Goal: Task Accomplishment & Management: Manage account settings

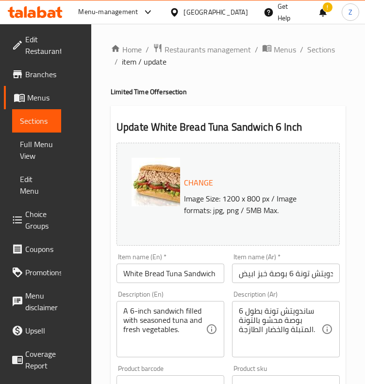
click at [138, 15] on div "Menu-management" at bounding box center [108, 12] width 60 height 12
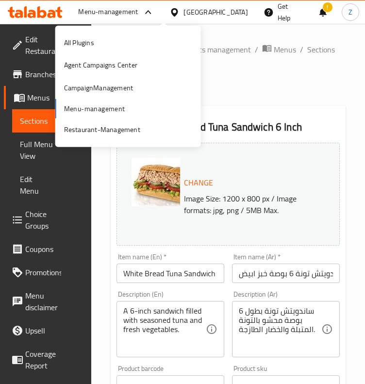
click at [85, 112] on div "All Plugins Agent Campaigns Center CampaignManagement Menu-management Restauran…" at bounding box center [128, 87] width 146 height 110
click at [89, 131] on div "Restaurant-Management" at bounding box center [102, 129] width 76 height 11
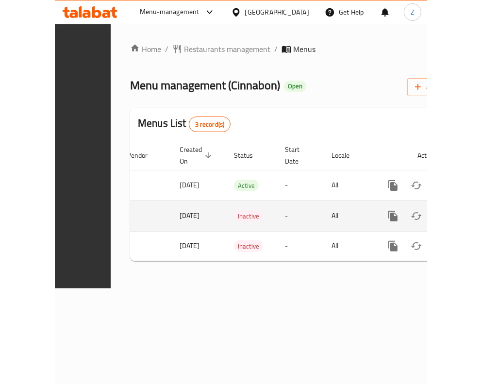
scroll to position [0, 242]
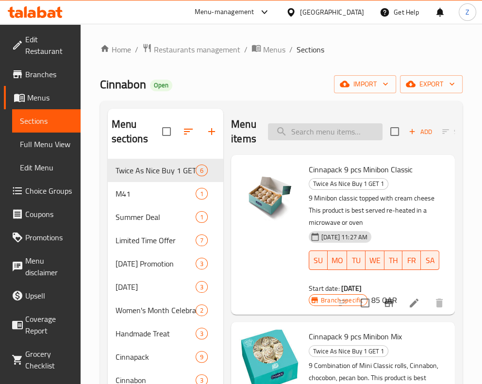
click at [318, 137] on input "search" at bounding box center [325, 131] width 114 height 17
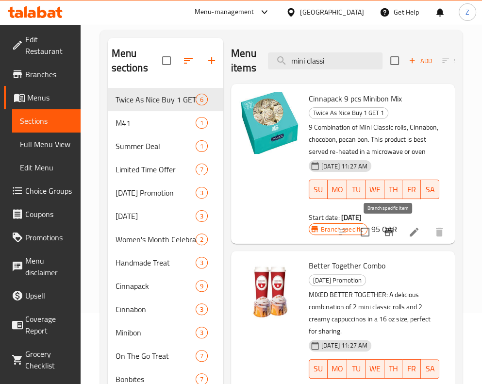
scroll to position [71, 0]
type input "m"
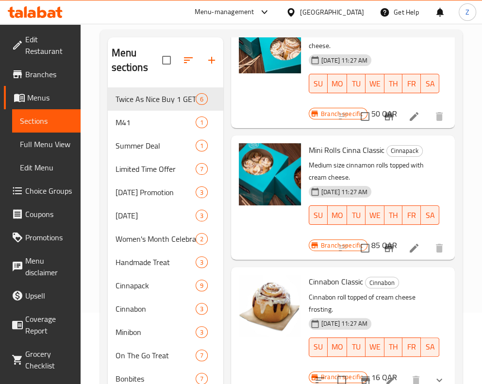
scroll to position [1558, 0]
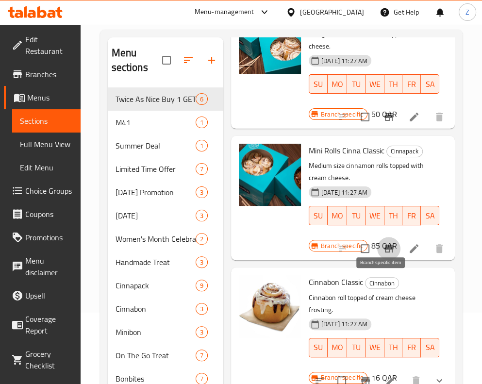
click at [372, 252] on icon "Branch-specific-item" at bounding box center [388, 249] width 9 height 8
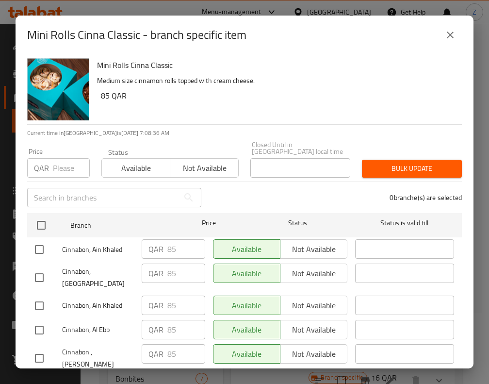
click at [372, 33] on icon "close" at bounding box center [450, 35] width 12 height 12
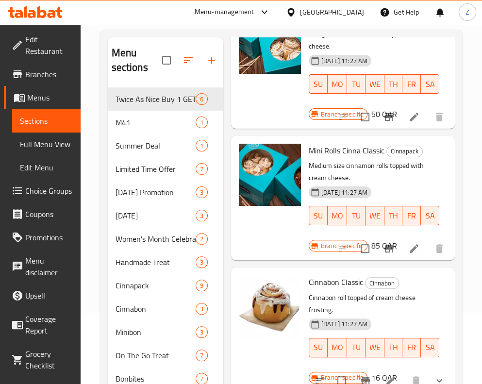
click at [334, 158] on span "Mini Rolls Cinna Classic" at bounding box center [347, 150] width 76 height 15
copy h6 "Mini Rolls Cinna Classic"
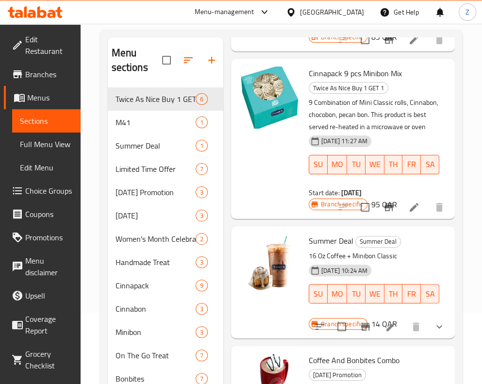
scroll to position [0, 0]
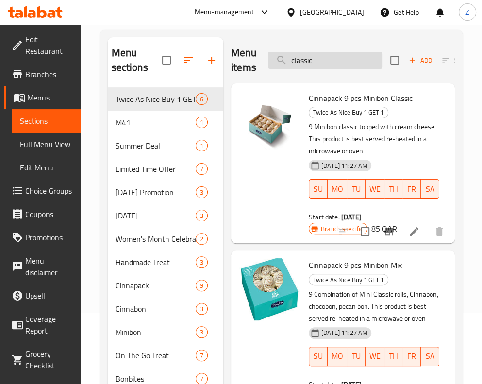
click at [311, 55] on input "classic" at bounding box center [325, 60] width 114 height 17
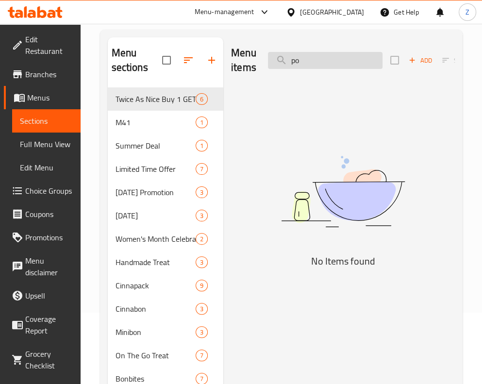
type input "p"
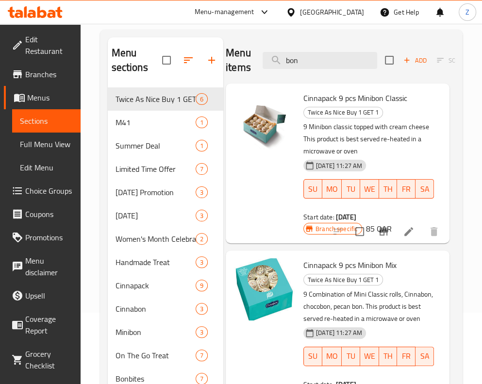
scroll to position [0, 3]
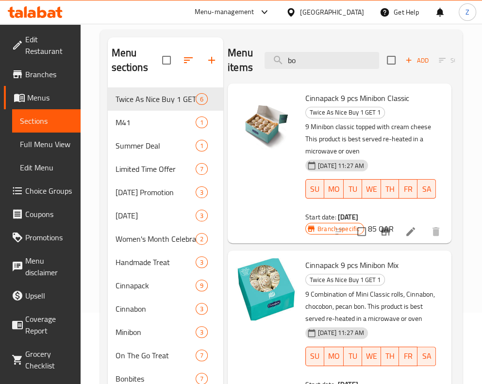
type input "b"
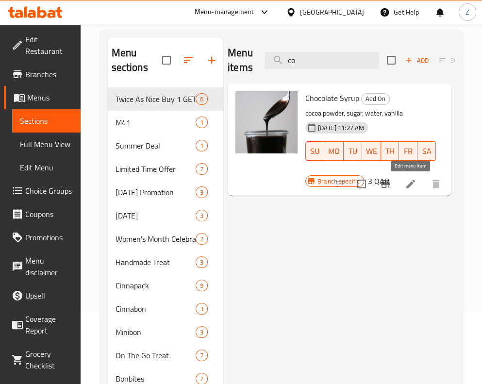
type input "c"
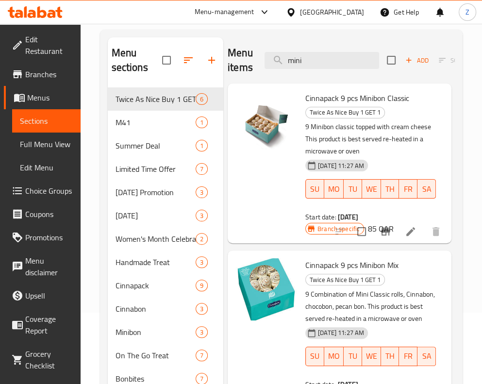
scroll to position [0, 0]
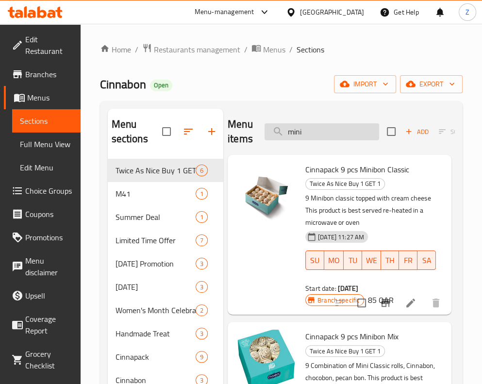
click at [289, 139] on input "mini" at bounding box center [321, 131] width 114 height 17
paste input "Minichocobon"
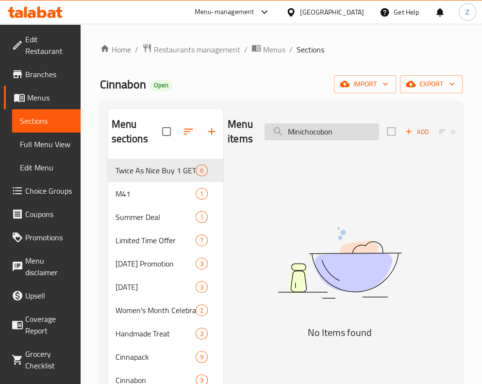
click at [324, 133] on input "Minichocobon" at bounding box center [321, 131] width 114 height 17
drag, startPoint x: 324, startPoint y: 133, endPoint x: 295, endPoint y: 131, distance: 29.1
click at [295, 131] on input "Minichocobon" at bounding box center [321, 131] width 114 height 17
click at [334, 136] on input "Minichocobon" at bounding box center [321, 131] width 114 height 17
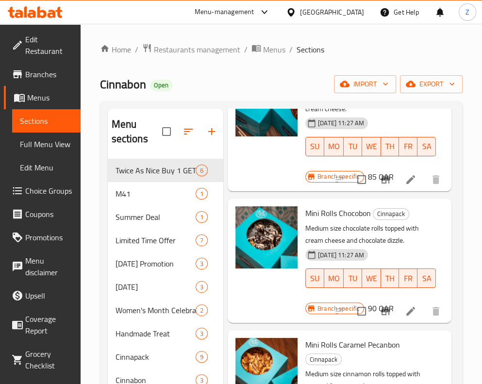
scroll to position [833, 3]
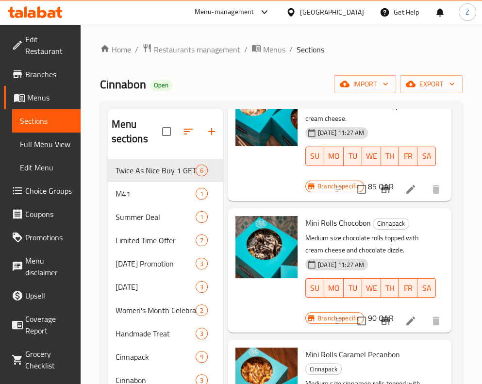
click at [338, 230] on span "Mini Rolls Chocobon" at bounding box center [337, 222] width 65 height 15
copy h6 "Mini Rolls Chocobon"
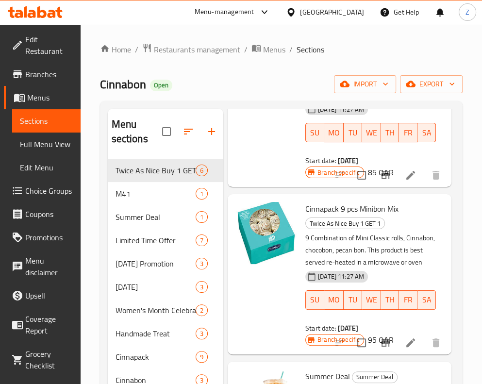
scroll to position [0, 3]
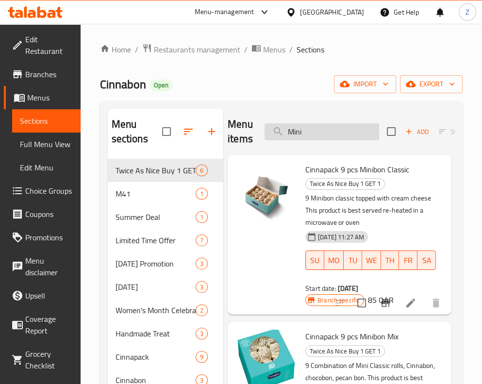
click at [308, 127] on input "Mini" at bounding box center [321, 131] width 114 height 17
paste input "Pecanbon"
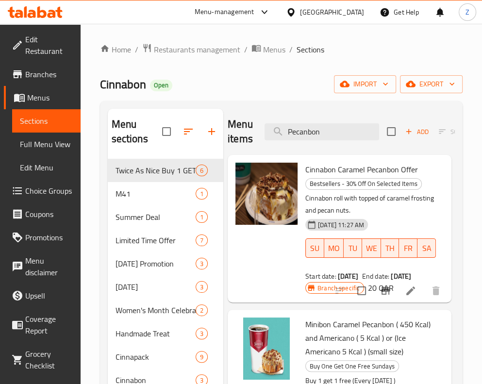
click at [372, 172] on span "Cinnabon Caramel Pecanbon Offer" at bounding box center [361, 169] width 113 height 15
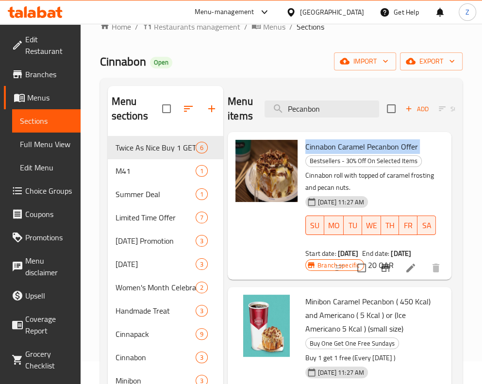
scroll to position [19, 0]
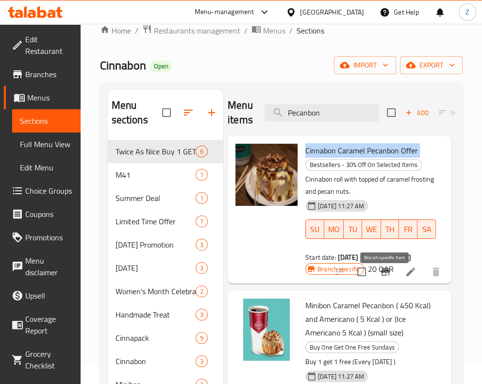
click at [372, 276] on icon "Branch-specific-item" at bounding box center [385, 272] width 9 height 8
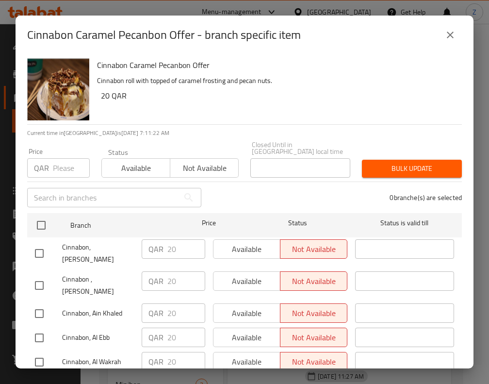
click at [372, 33] on icon "close" at bounding box center [450, 35] width 7 height 7
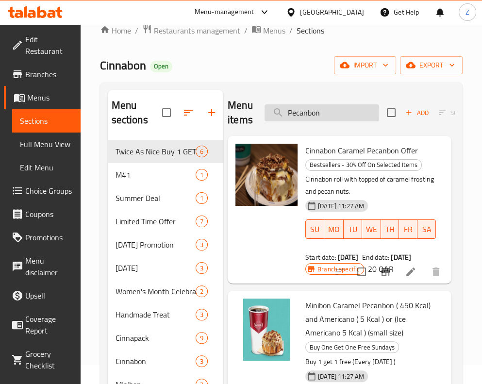
click at [327, 108] on input "Pecanbon" at bounding box center [321, 112] width 114 height 17
click at [300, 116] on input "Pecanbon" at bounding box center [321, 112] width 114 height 17
paste input "Minicaramel"
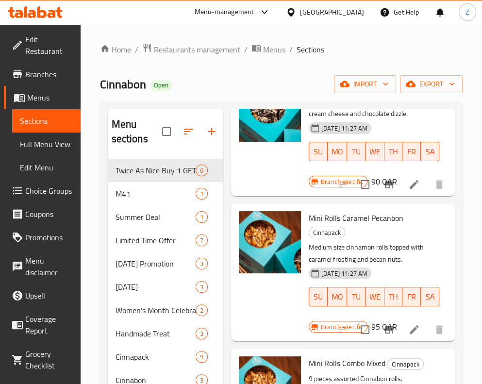
scroll to position [970, 0]
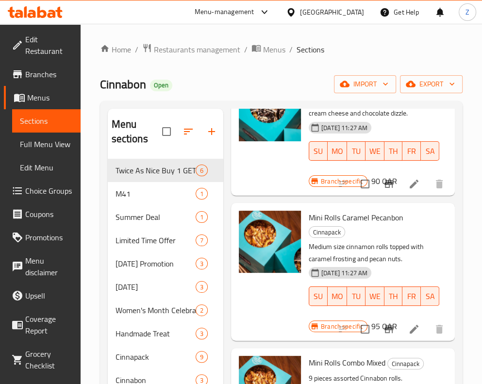
type input "Mini"
click at [372, 225] on span "Mini Rolls Caramel Pecanbon" at bounding box center [356, 217] width 95 height 15
copy h6 "Mini Rolls Caramel Pecanbon"
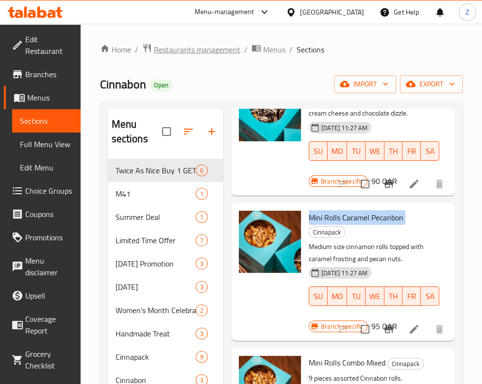
click at [180, 51] on span "Restaurants management" at bounding box center [197, 50] width 86 height 12
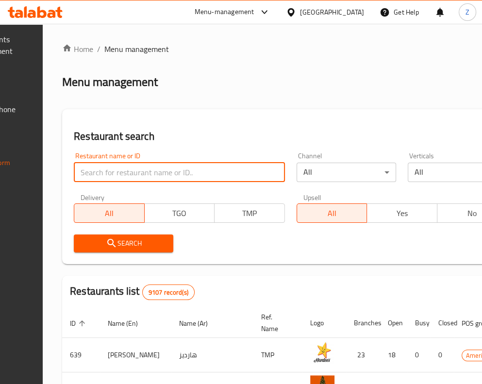
click at [159, 170] on input "search" at bounding box center [179, 172] width 211 height 19
type input "V"
type input "Carib"
click button "Search" at bounding box center [123, 243] width 99 height 18
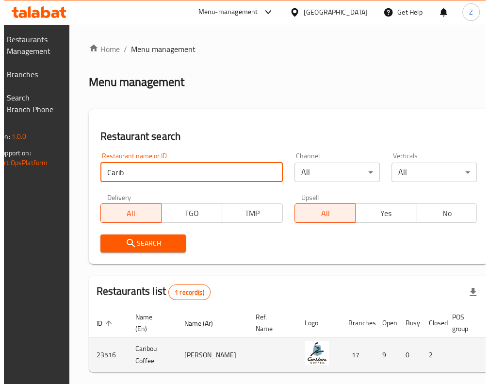
scroll to position [0, 103]
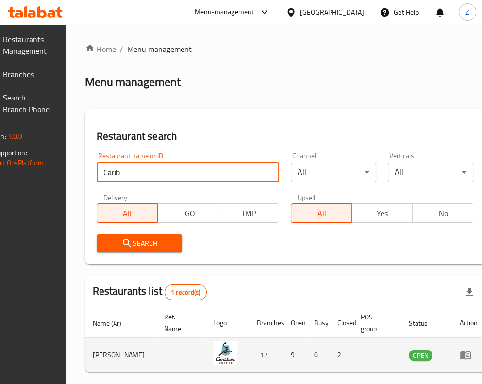
click at [372, 350] on icon "enhanced table" at bounding box center [465, 355] width 12 height 12
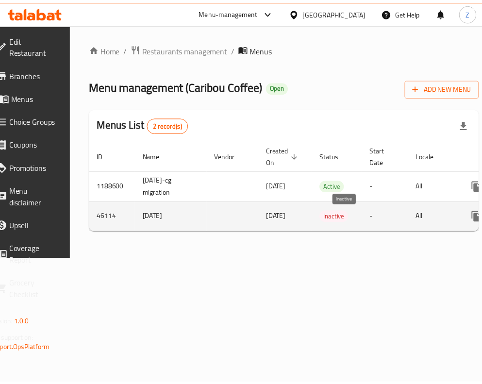
scroll to position [0, 113]
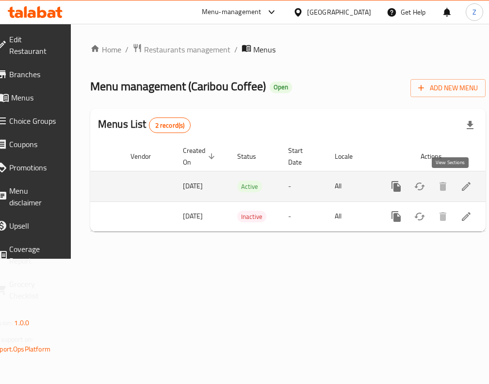
click at [372, 191] on icon "enhanced table" at bounding box center [466, 186] width 12 height 12
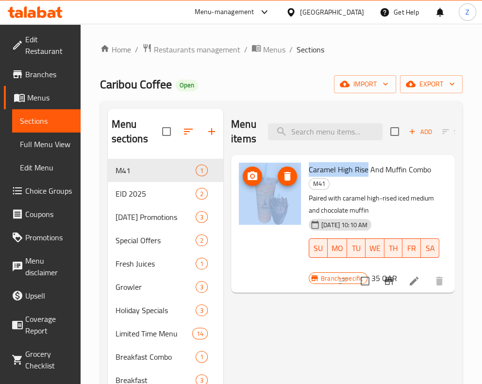
drag, startPoint x: 367, startPoint y: 171, endPoint x: 280, endPoint y: 166, distance: 86.5
click at [280, 166] on div "Caramel High Rise And Muffin Combo M41 Paired with caramel high-rised iced medi…" at bounding box center [343, 224] width 216 height 130
copy div "Caramel High Rise"
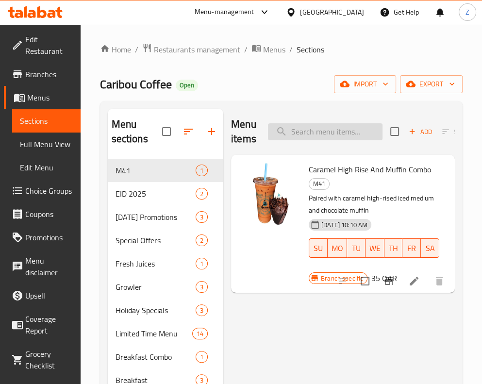
click at [328, 128] on input "search" at bounding box center [325, 131] width 114 height 17
paste input "Caramel High Rise"
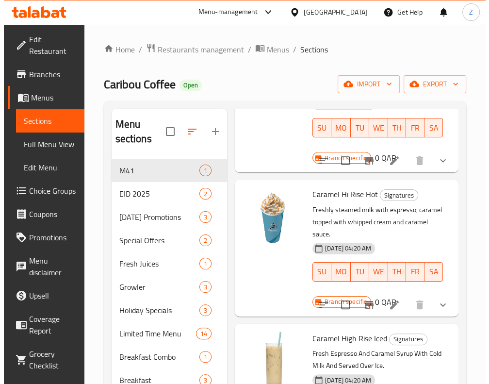
scroll to position [1893, 0]
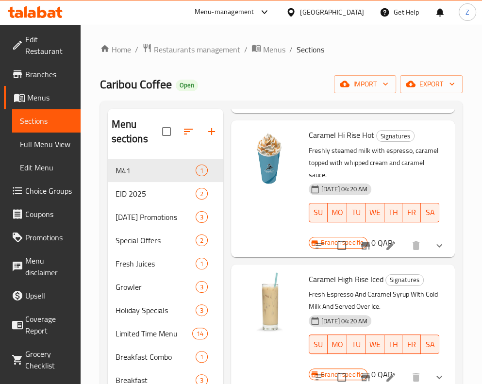
type input "Caramel"
click at [361, 249] on icon "Branch-specific-item" at bounding box center [365, 246] width 9 height 8
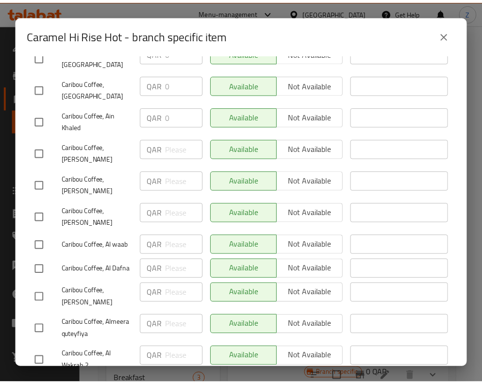
scroll to position [0, 0]
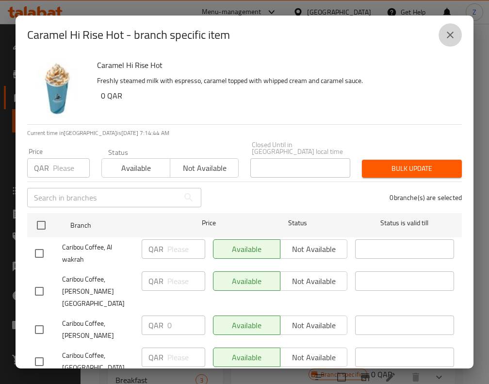
click at [372, 38] on icon "close" at bounding box center [450, 35] width 12 height 12
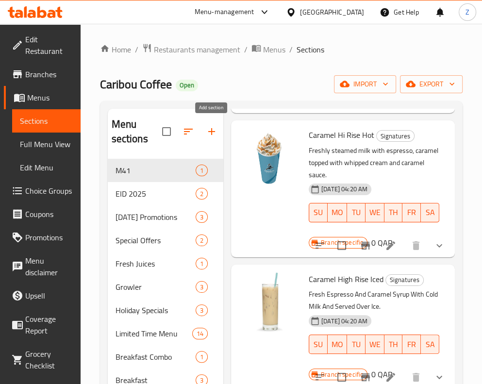
click at [210, 136] on icon "button" at bounding box center [212, 132] width 12 height 12
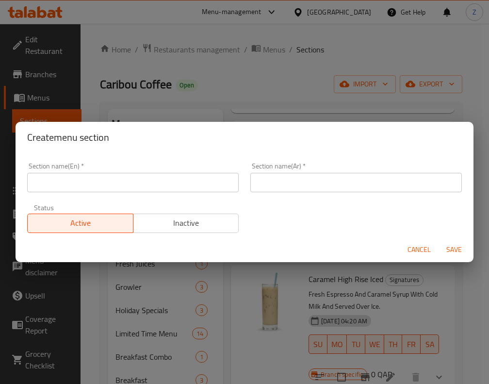
click at [151, 184] on input "text" at bounding box center [133, 182] width 212 height 19
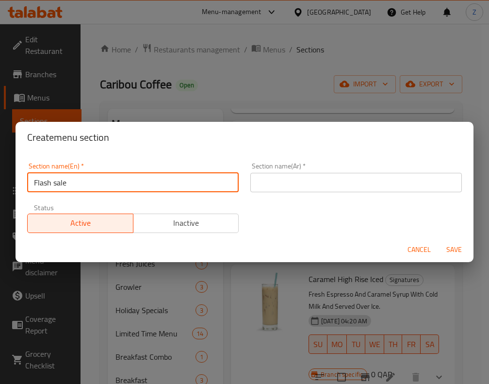
type input "Flash sale"
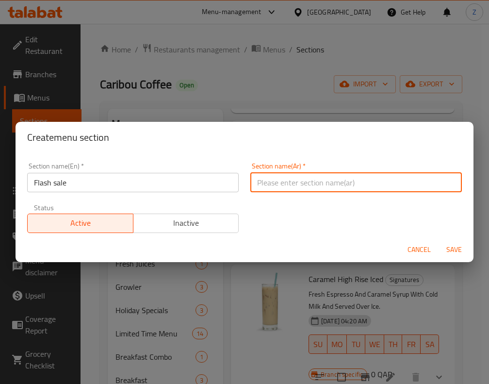
click at [310, 175] on input "text" at bounding box center [356, 182] width 212 height 19
type input "عرض خاص"
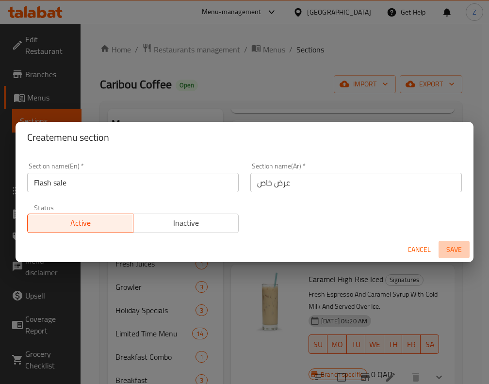
click at [372, 252] on span "Save" at bounding box center [453, 250] width 23 height 12
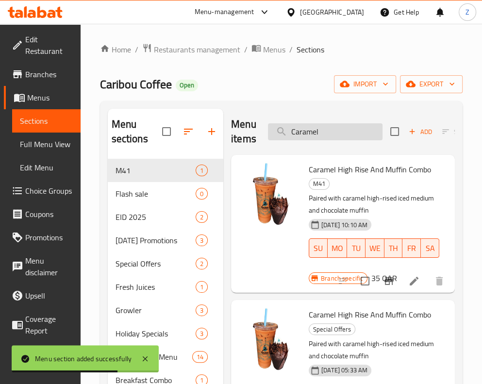
click at [316, 128] on input "Caramel" at bounding box center [325, 131] width 114 height 17
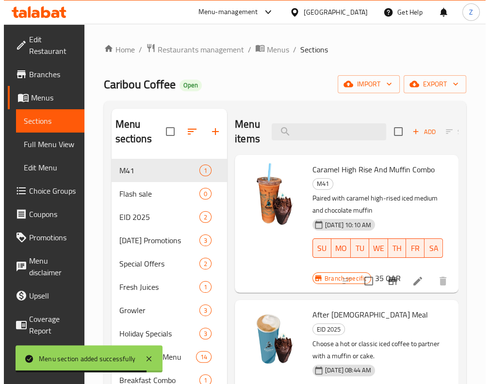
scroll to position [0, 91]
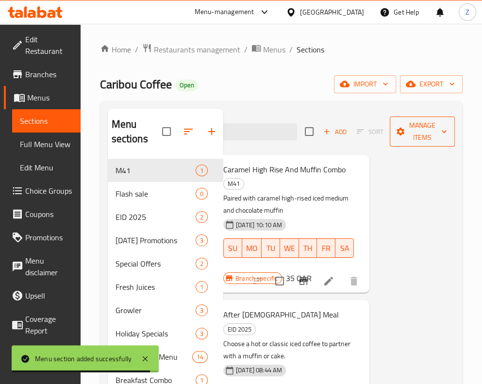
click at [372, 134] on span "Manage items" at bounding box center [421, 131] width 49 height 24
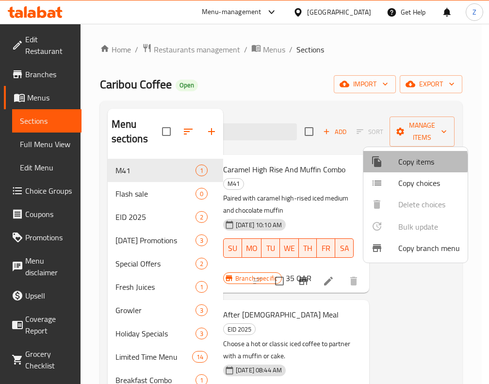
click at [372, 163] on span "Copy items" at bounding box center [429, 162] width 62 height 12
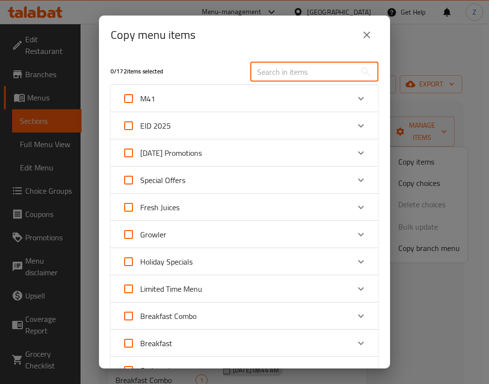
click at [285, 69] on input "text" at bounding box center [303, 71] width 106 height 19
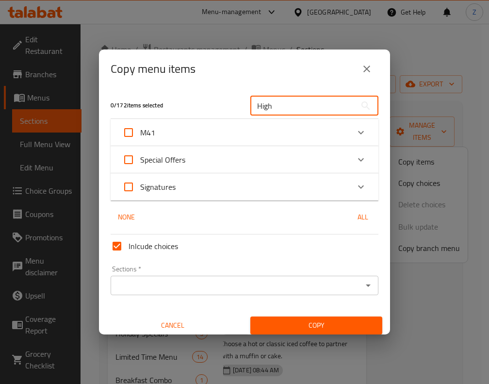
type input "High"
click at [319, 163] on div "Special Offers" at bounding box center [235, 159] width 227 height 23
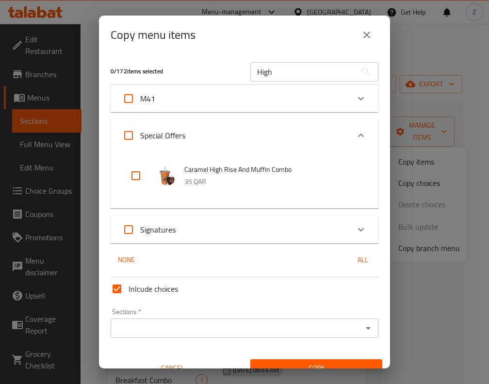
click at [314, 140] on div "Special Offers" at bounding box center [235, 135] width 227 height 23
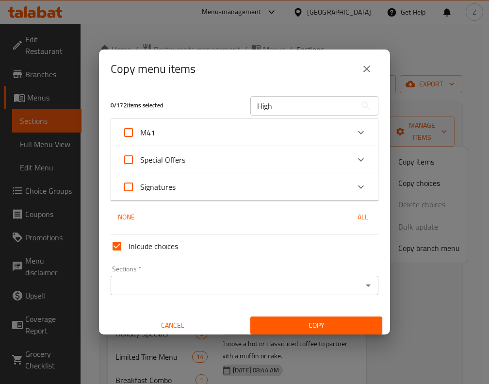
click at [290, 181] on div "Signatures" at bounding box center [235, 186] width 227 height 23
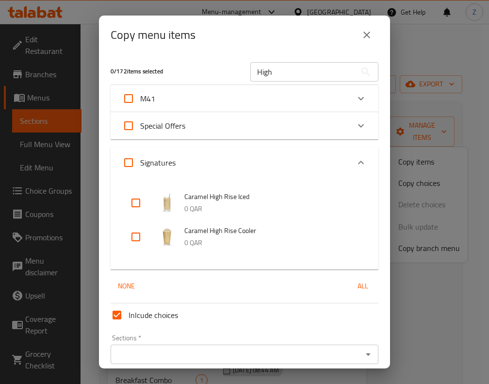
click at [131, 204] on input "checkbox" at bounding box center [135, 202] width 23 height 23
checkbox input "true"
click at [251, 163] on div "Signatures" at bounding box center [235, 162] width 227 height 23
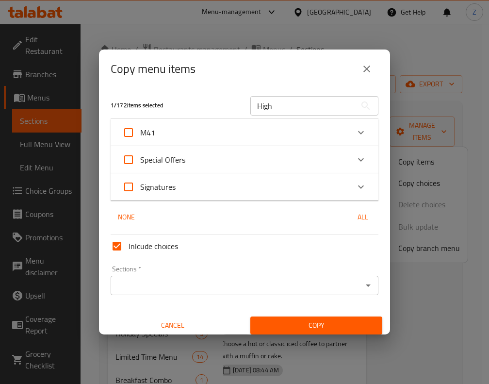
click at [285, 101] on input "High" at bounding box center [303, 105] width 106 height 19
click at [283, 163] on div "Special Offers" at bounding box center [235, 159] width 227 height 23
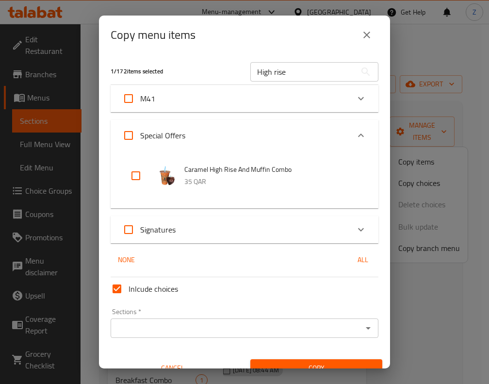
click at [265, 220] on div "Signatures" at bounding box center [235, 229] width 227 height 23
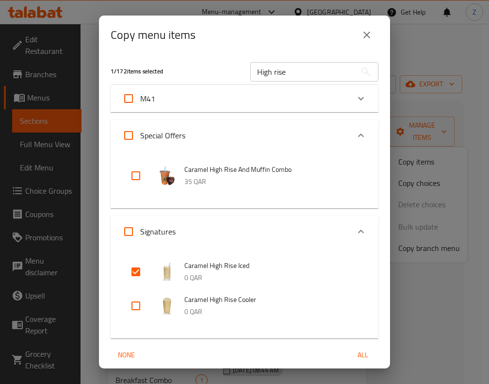
click at [294, 73] on input "High rise" at bounding box center [303, 71] width 106 height 19
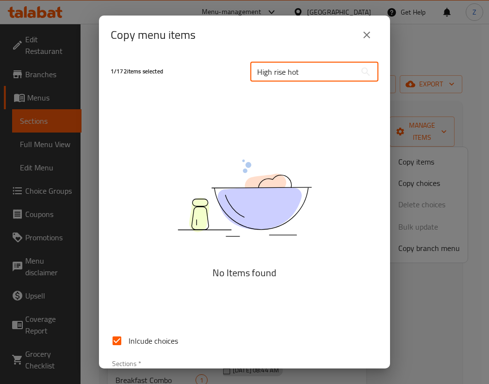
type input "High rise hot"
click at [294, 73] on input "High rise hot" at bounding box center [303, 71] width 106 height 19
drag, startPoint x: 294, startPoint y: 73, endPoint x: 223, endPoint y: 71, distance: 71.3
click at [223, 71] on div "1 / 172 items selected High rise hot ​" at bounding box center [244, 71] width 279 height 38
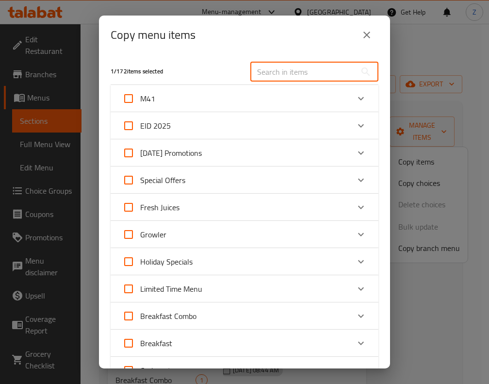
click at [289, 67] on input "text" at bounding box center [303, 71] width 106 height 19
click at [326, 80] on input "text" at bounding box center [303, 71] width 106 height 19
paste input "Caramel"
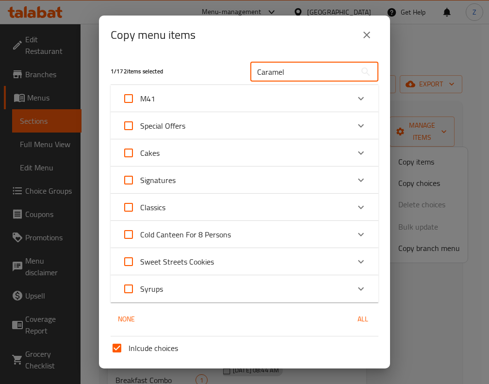
type input "Caramel"
click at [254, 185] on div "Signatures" at bounding box center [235, 179] width 227 height 23
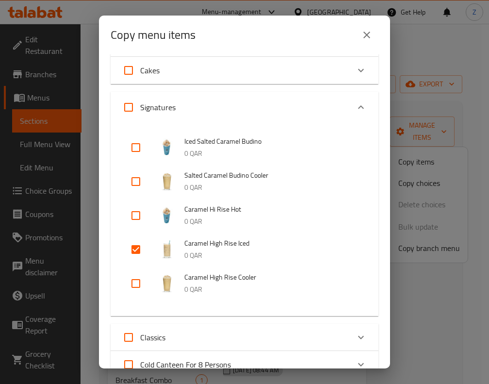
scroll to position [82, 0]
click at [245, 219] on p "0 QAR" at bounding box center [271, 222] width 175 height 12
click at [134, 217] on input "checkbox" at bounding box center [135, 216] width 23 height 23
checkbox input "true"
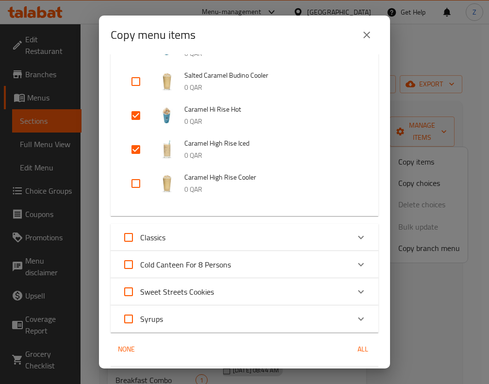
scroll to position [0, 0]
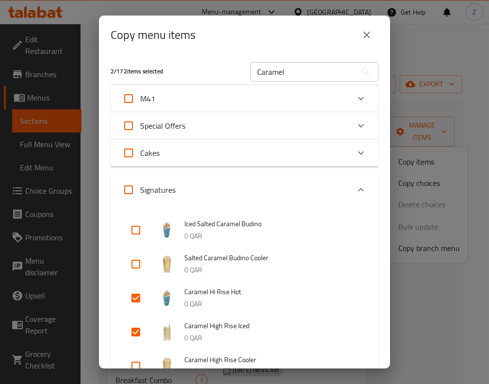
click at [270, 66] on input "Caramel" at bounding box center [303, 71] width 106 height 19
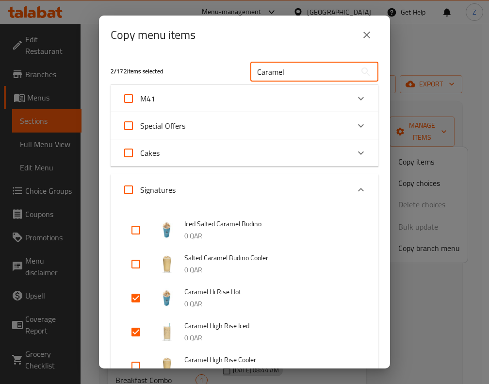
click at [270, 66] on input "Caramel" at bounding box center [303, 71] width 106 height 19
paste input "[PERSON_NAME]"
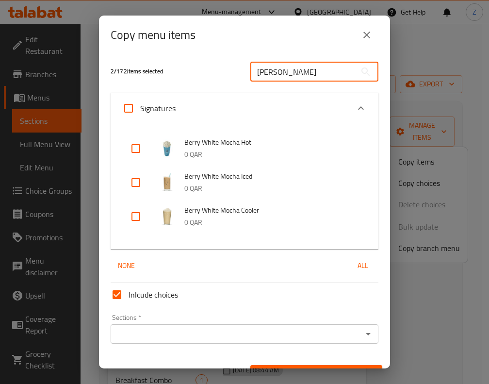
type input "[PERSON_NAME]"
click at [140, 147] on input "checkbox" at bounding box center [135, 148] width 23 height 23
checkbox input "true"
click at [294, 73] on input "[PERSON_NAME]" at bounding box center [303, 71] width 106 height 19
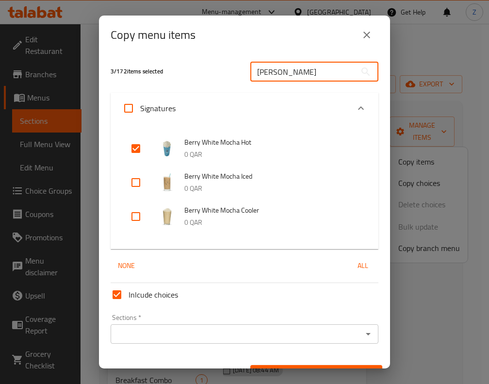
click at [294, 73] on input "[PERSON_NAME]" at bounding box center [303, 71] width 106 height 19
paste input "[PERSON_NAME]"
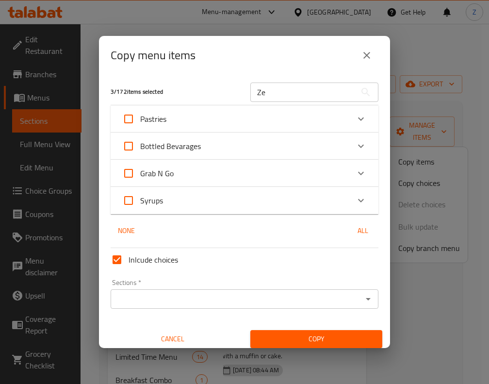
click at [331, 143] on div "Bottled Bevarages" at bounding box center [235, 145] width 227 height 23
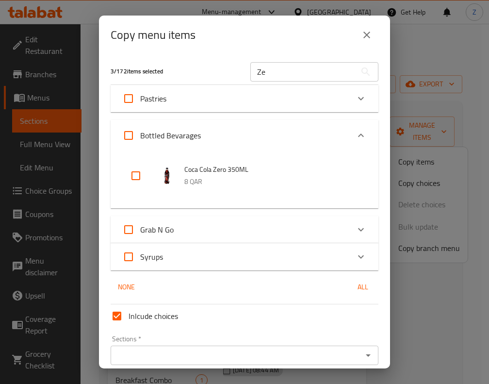
click at [326, 129] on div "Bottled Bevarages" at bounding box center [235, 135] width 227 height 23
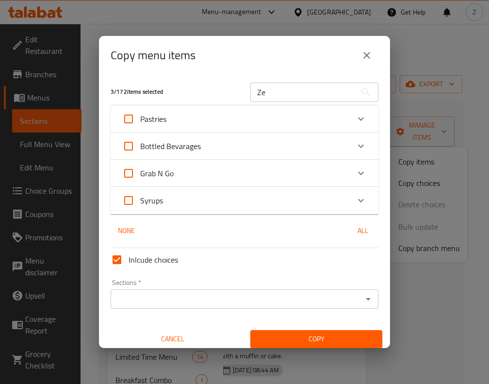
click at [299, 175] on div "Grab N Go" at bounding box center [235, 173] width 227 height 23
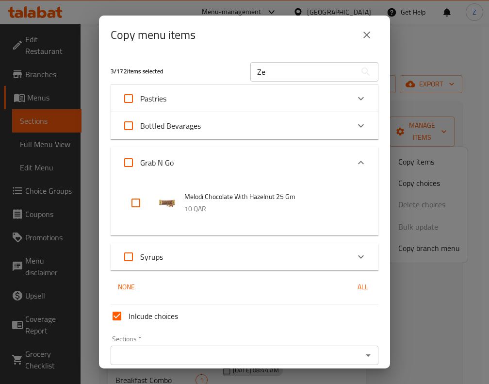
click at [294, 157] on div "Grab N Go" at bounding box center [235, 162] width 227 height 23
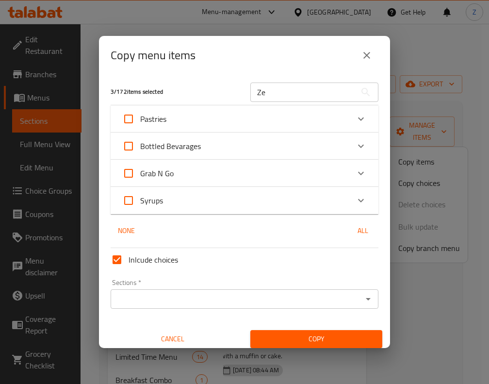
click at [263, 118] on div "Pastries" at bounding box center [235, 118] width 227 height 23
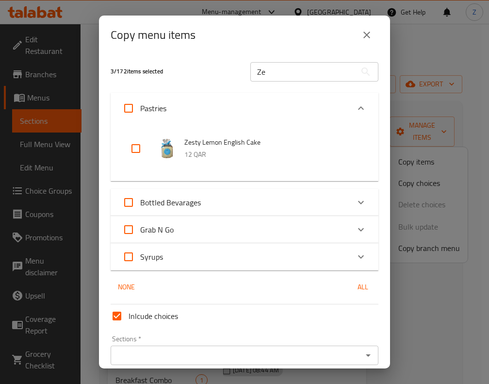
click at [248, 101] on div "Pastries" at bounding box center [235, 108] width 227 height 23
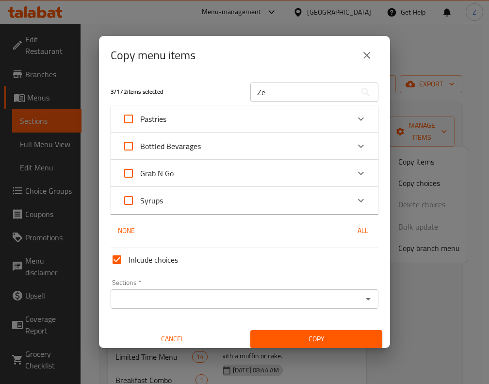
click at [279, 88] on input "Ze" at bounding box center [303, 91] width 106 height 19
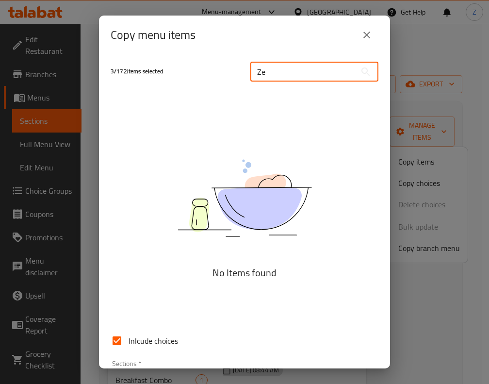
type input "Z"
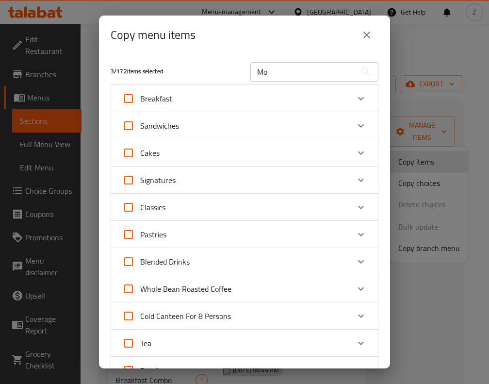
click at [239, 174] on div "Signatures" at bounding box center [235, 179] width 227 height 23
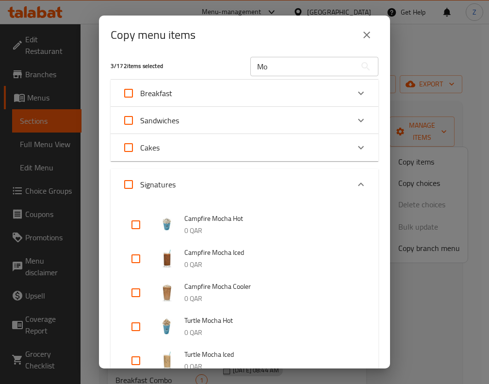
scroll to position [4, 0]
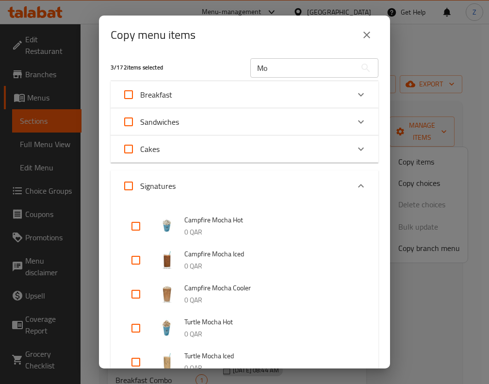
click at [260, 186] on div "Signatures" at bounding box center [235, 185] width 227 height 23
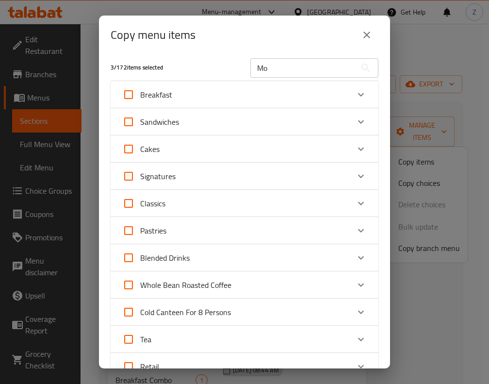
click at [238, 199] on div "Classics" at bounding box center [235, 203] width 227 height 23
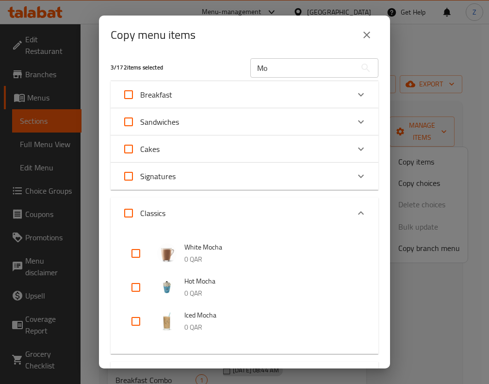
click at [214, 253] on span "White Mocha" at bounding box center [271, 247] width 175 height 12
copy span "Mocha"
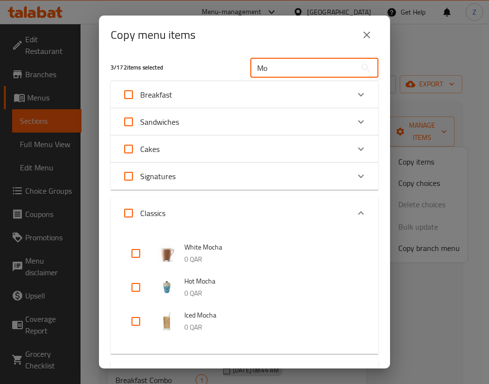
click at [288, 68] on input "Mo" at bounding box center [303, 67] width 106 height 19
paste input "cha"
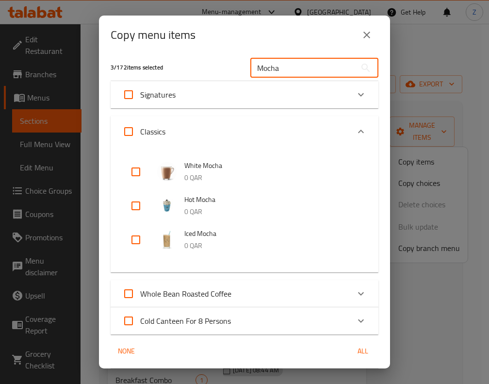
type input "Mocha"
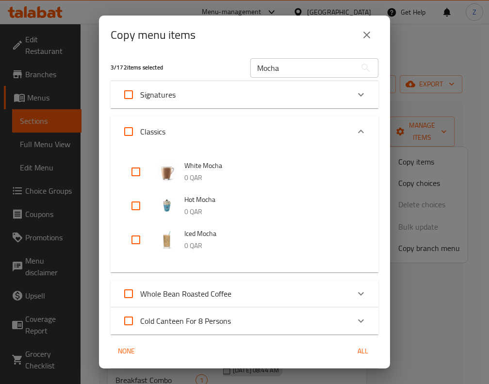
click at [247, 297] on div "Whole Bean Roasted Coffee" at bounding box center [235, 293] width 227 height 23
click at [248, 284] on div "Whole Bean Roasted Coffee" at bounding box center [235, 295] width 227 height 23
click at [210, 135] on div "Classics" at bounding box center [235, 131] width 227 height 23
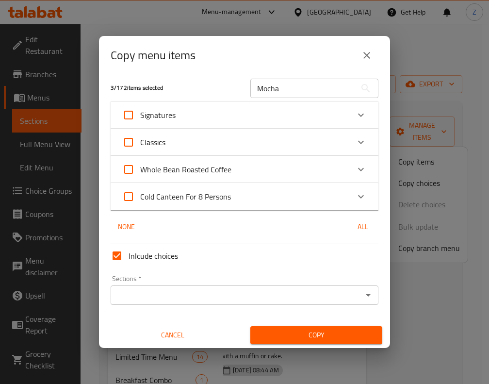
click at [206, 110] on div "Signatures" at bounding box center [235, 114] width 227 height 23
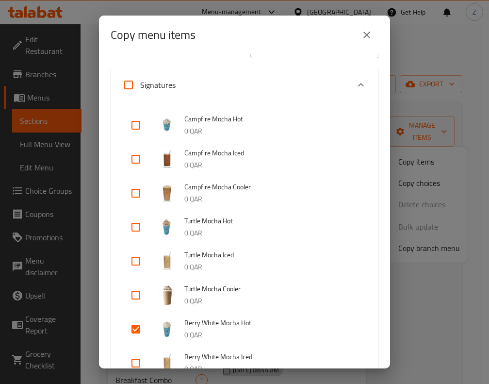
scroll to position [23, 0]
click at [232, 79] on div "Signatures" at bounding box center [235, 85] width 227 height 23
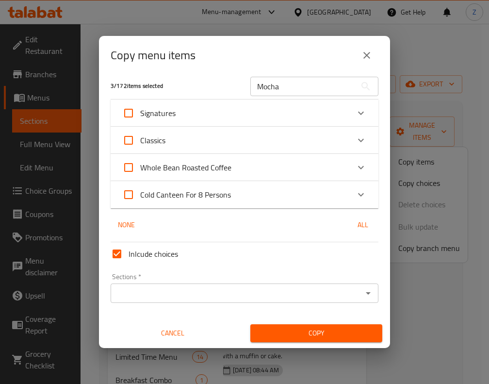
scroll to position [6, 0]
click at [202, 147] on div "Classics" at bounding box center [235, 140] width 227 height 23
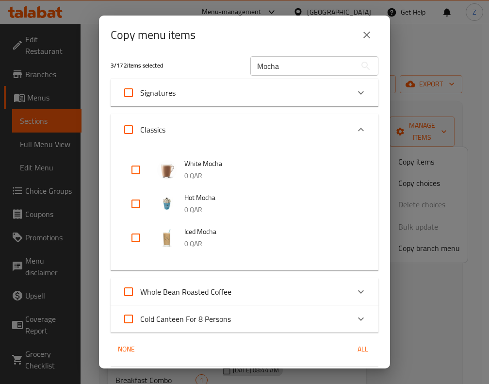
click at [218, 130] on div "Classics" at bounding box center [235, 129] width 227 height 23
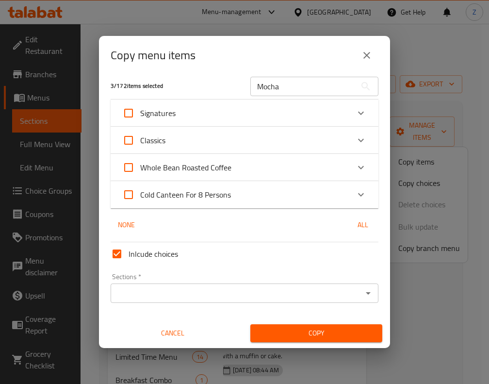
click at [216, 172] on span "Whole Bean Roasted Coffee" at bounding box center [185, 167] width 91 height 15
click at [140, 172] on input "Whole Bean Roasted Coffee" at bounding box center [128, 167] width 23 height 23
checkbox input "true"
click at [216, 170] on span "Whole Bean Roasted Coffee" at bounding box center [185, 167] width 91 height 15
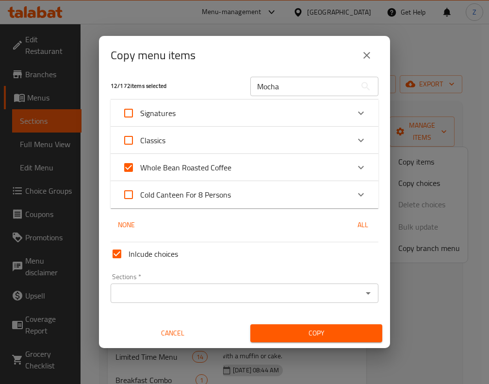
click at [140, 170] on input "Whole Bean Roasted Coffee" at bounding box center [128, 167] width 23 height 23
checkbox input "false"
click at [239, 170] on div "Whole Bean Roasted Coffee" at bounding box center [235, 167] width 227 height 23
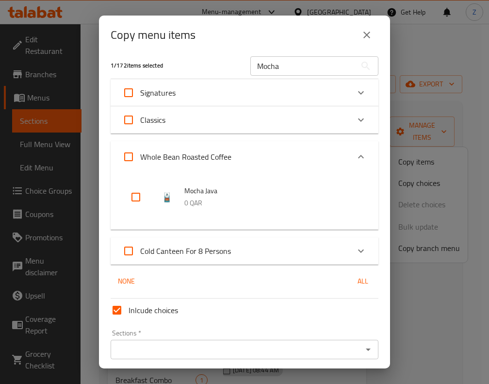
click at [223, 152] on span "Whole Bean Roasted Coffee" at bounding box center [185, 156] width 91 height 15
click at [140, 152] on input "Whole Bean Roasted Coffee" at bounding box center [128, 156] width 23 height 23
checkbox input "true"
click at [212, 158] on span "Whole Bean Roasted Coffee" at bounding box center [185, 156] width 91 height 15
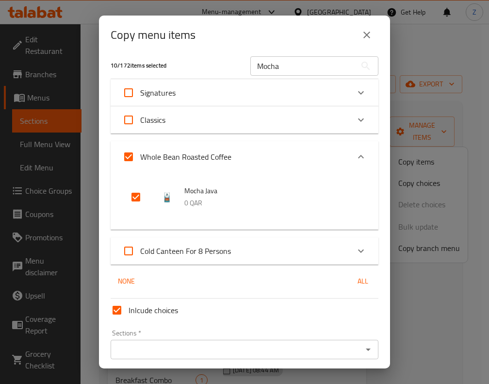
click at [140, 158] on input "Whole Bean Roasted Coffee" at bounding box center [128, 156] width 23 height 23
checkbox input "false"
click at [219, 251] on span "Cold Canteen For 8 Persons" at bounding box center [185, 251] width 91 height 15
click at [140, 251] on input "Cold Canteen For 8 Persons" at bounding box center [128, 250] width 23 height 23
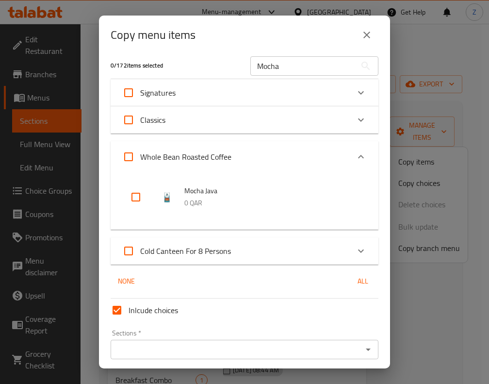
checkbox input "true"
click at [219, 251] on span "Cold Canteen For 8 Persons" at bounding box center [185, 251] width 91 height 15
click at [140, 251] on input "Cold Canteen For 8 Persons" at bounding box center [128, 250] width 23 height 23
checkbox input "false"
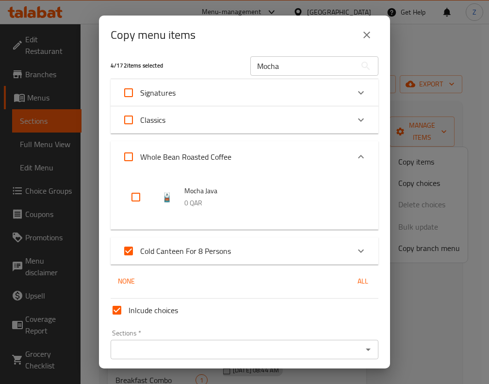
checkbox input "false"
click at [305, 247] on div "Cold Canteen For 8 Persons" at bounding box center [235, 250] width 227 height 23
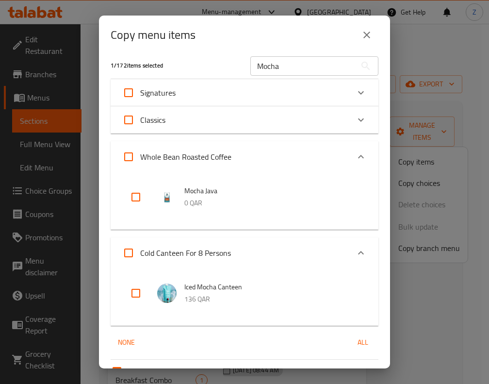
drag, startPoint x: 305, startPoint y: 247, endPoint x: 275, endPoint y: 246, distance: 30.1
click at [275, 246] on div "Cold Canteen For 8 Persons" at bounding box center [235, 252] width 227 height 23
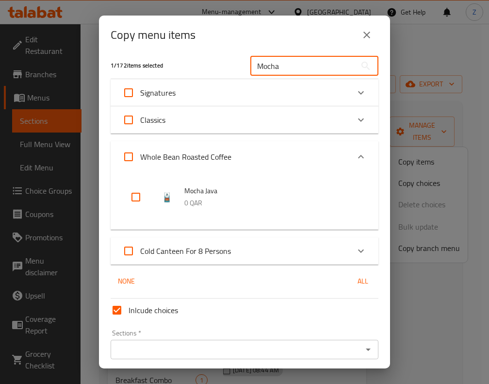
click at [320, 64] on input "Mocha" at bounding box center [303, 65] width 106 height 19
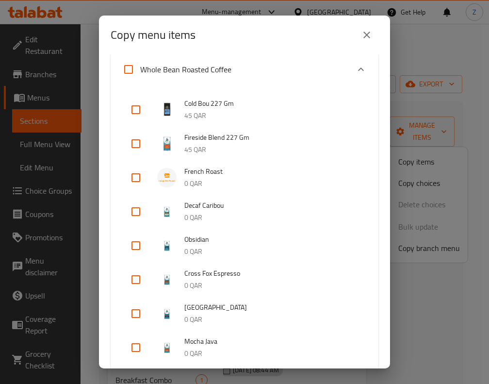
scroll to position [527, 0]
click at [291, 70] on div "Whole Bean Roasted Coffee" at bounding box center [235, 69] width 227 height 23
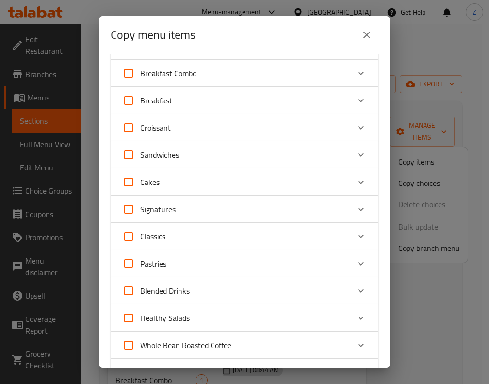
scroll to position [270, 0]
click at [238, 180] on div "Signatures" at bounding box center [235, 181] width 227 height 23
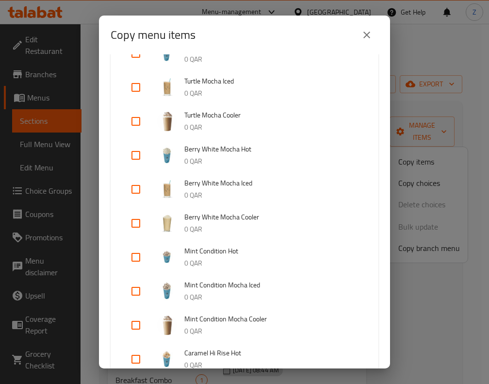
scroll to position [739, 0]
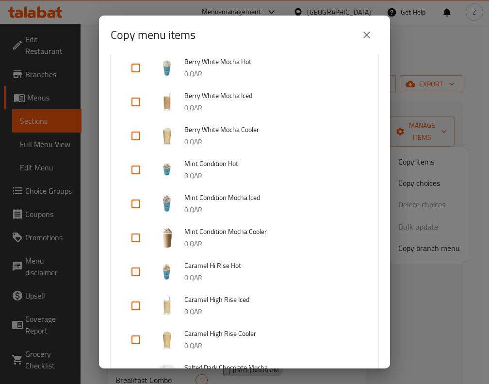
click at [138, 271] on input "checkbox" at bounding box center [135, 271] width 23 height 23
checkbox input "true"
click at [133, 308] on input "checkbox" at bounding box center [135, 305] width 23 height 23
checkbox input "true"
click at [140, 137] on input "checkbox" at bounding box center [135, 135] width 23 height 23
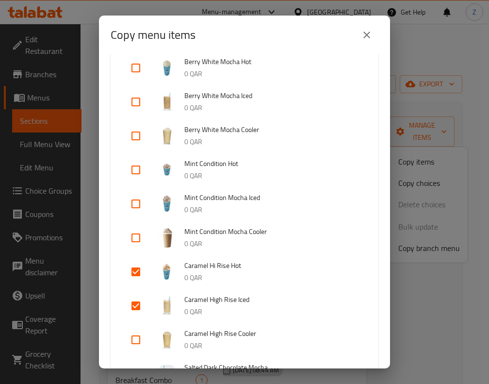
checkbox input "true"
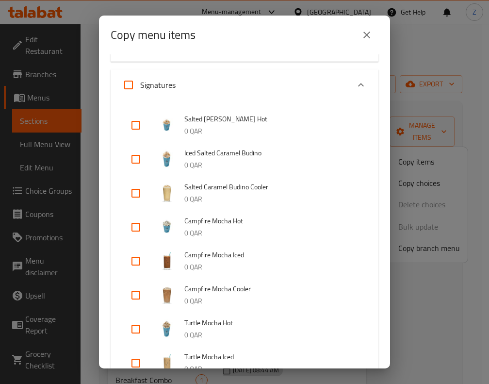
scroll to position [370, 0]
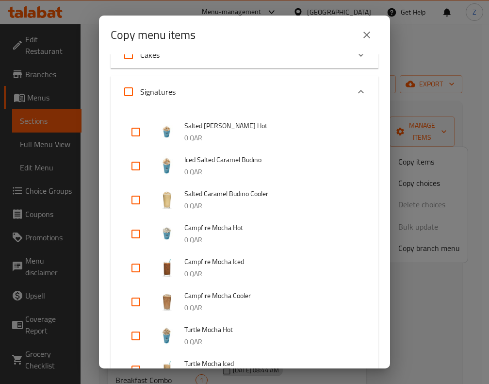
click at [250, 97] on div "Signatures" at bounding box center [235, 91] width 227 height 23
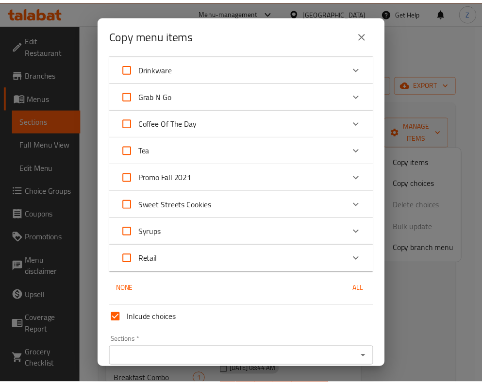
scroll to position [726, 0]
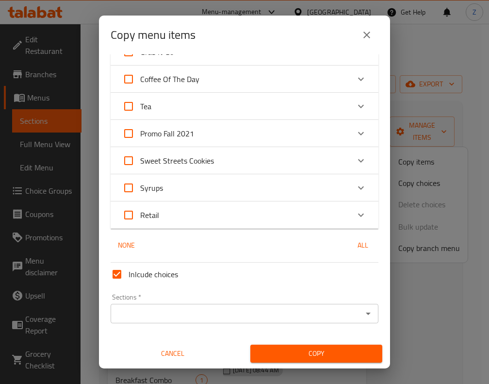
click at [239, 306] on div "Sections *" at bounding box center [245, 313] width 268 height 19
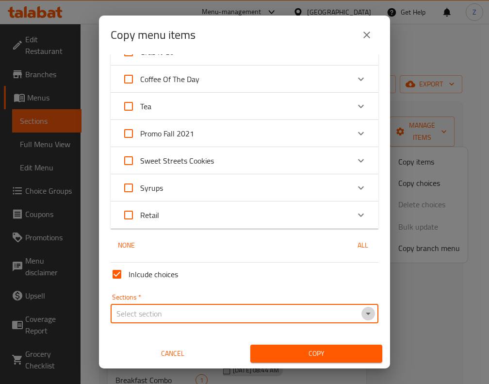
click at [362, 312] on icon "Open" at bounding box center [368, 314] width 12 height 12
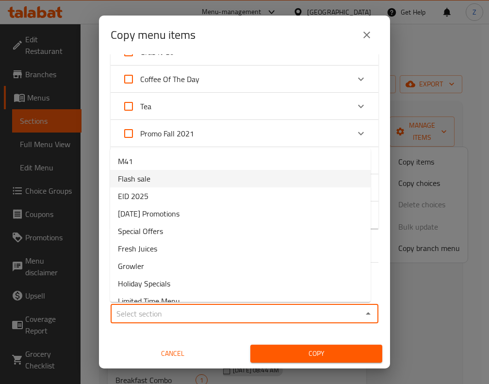
click at [191, 178] on li "Flash sale" at bounding box center [240, 178] width 261 height 17
type input "Flash sale"
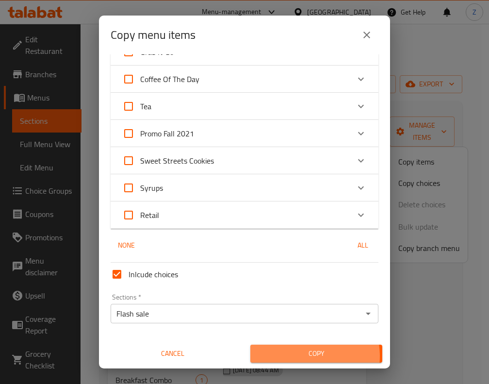
click at [299, 356] on span "Copy" at bounding box center [316, 353] width 116 height 12
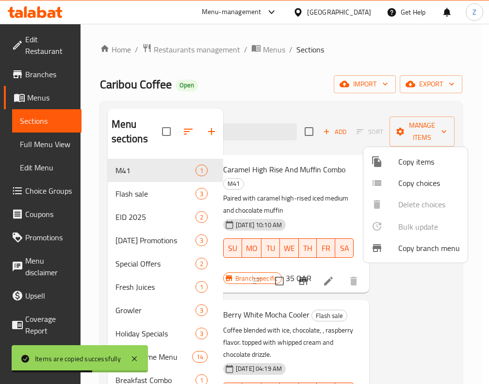
click at [163, 199] on div at bounding box center [244, 192] width 489 height 384
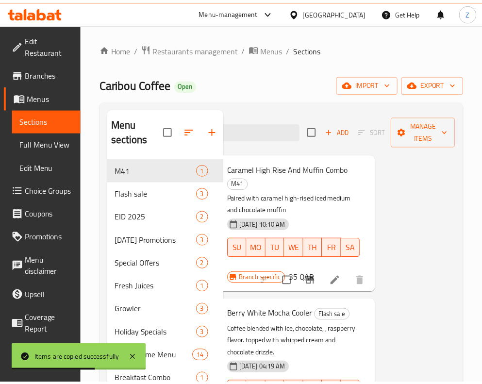
scroll to position [0, 87]
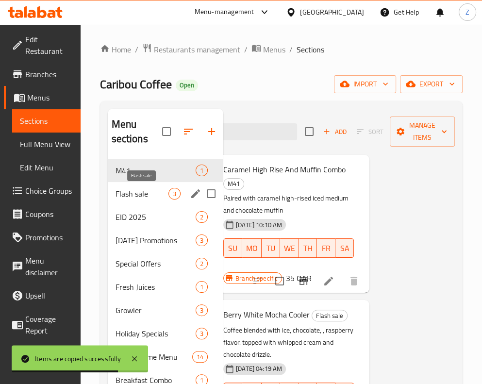
click at [155, 194] on span "Flash sale" at bounding box center [141, 194] width 53 height 12
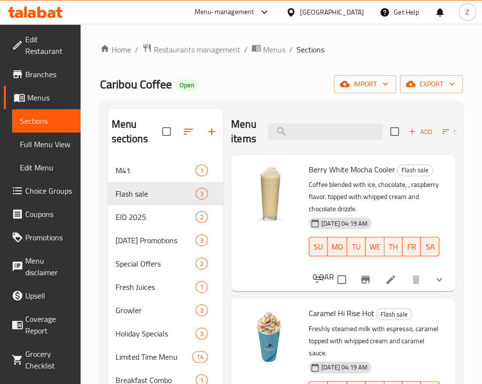
scroll to position [0, 2]
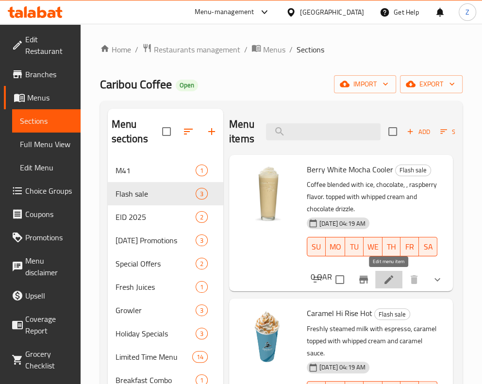
click at [372, 277] on icon at bounding box center [389, 280] width 12 height 12
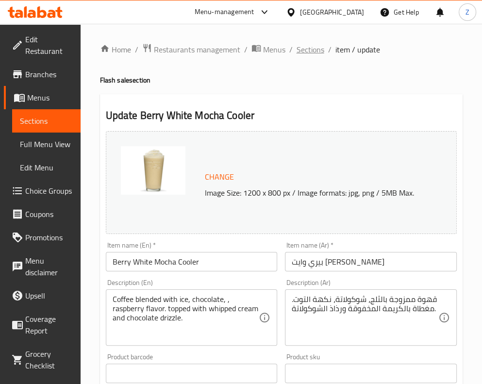
click at [319, 50] on span "Sections" at bounding box center [310, 50] width 28 height 12
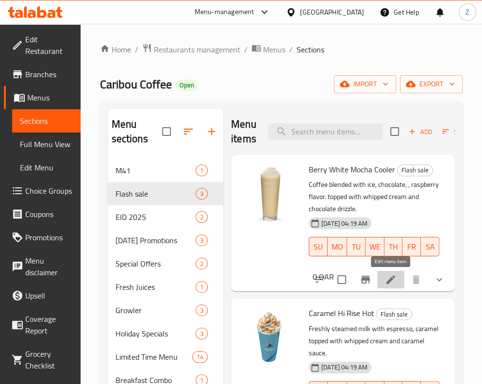
click at [372, 279] on icon at bounding box center [391, 280] width 12 height 12
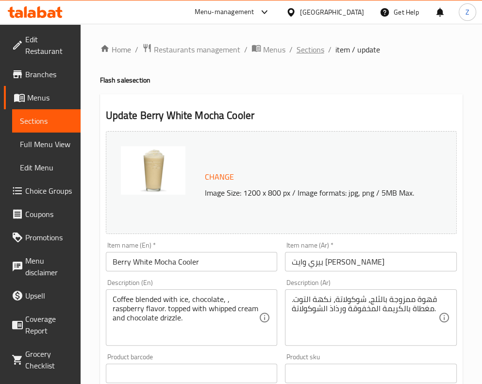
click at [316, 52] on span "Sections" at bounding box center [310, 50] width 28 height 12
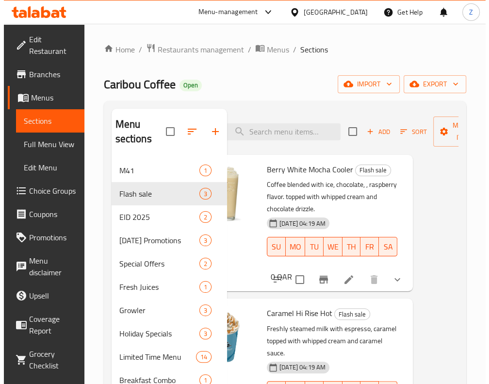
scroll to position [0, 46]
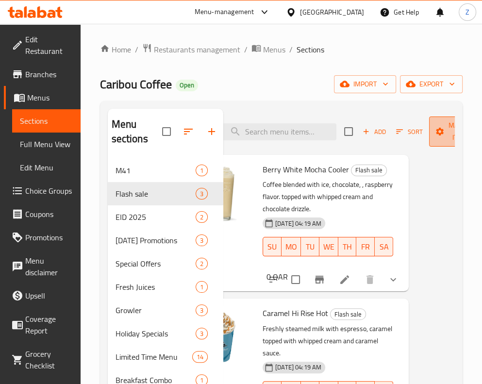
click at [372, 131] on icon "button" at bounding box center [440, 132] width 10 height 10
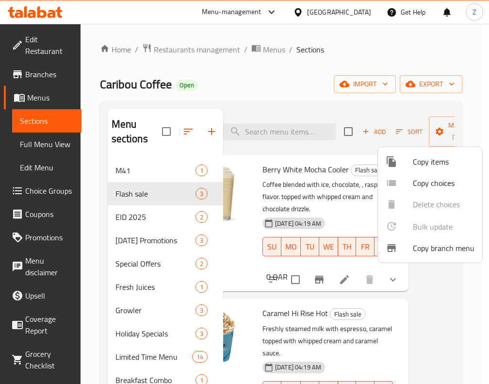
click at [372, 162] on span "Copy items" at bounding box center [444, 162] width 62 height 12
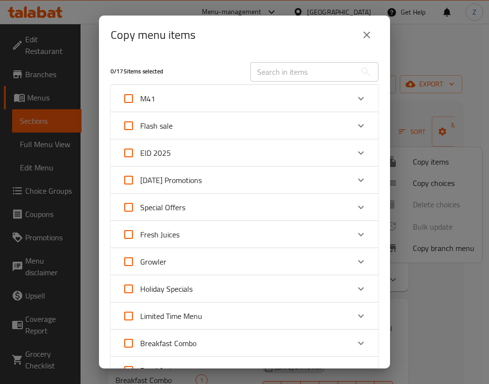
click at [358, 126] on icon "Expand" at bounding box center [361, 125] width 6 height 3
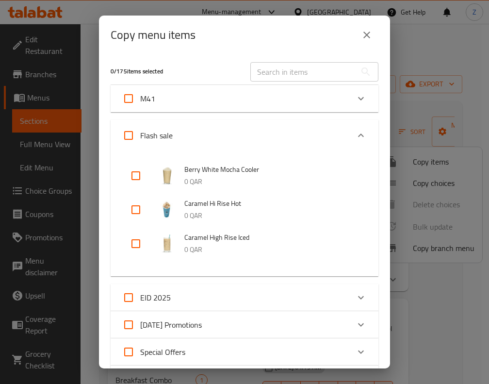
click at [135, 178] on input "checkbox" at bounding box center [135, 175] width 23 height 23
checkbox input "true"
click at [138, 208] on input "checkbox" at bounding box center [135, 209] width 23 height 23
checkbox input "true"
click at [136, 245] on input "checkbox" at bounding box center [135, 243] width 23 height 23
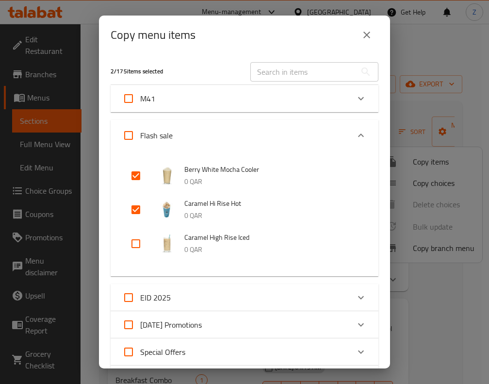
checkbox input "true"
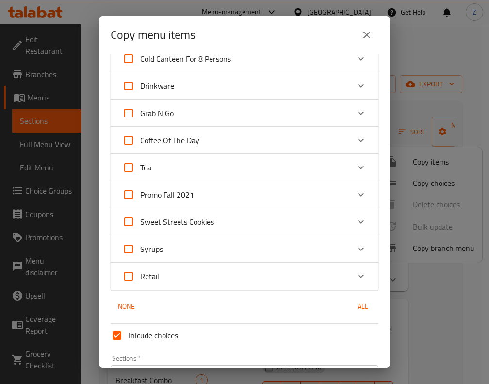
scroll to position [898, 0]
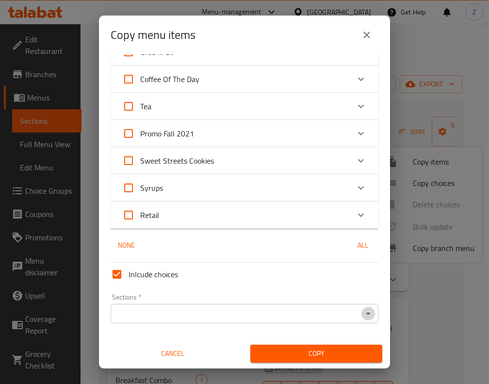
click at [366, 313] on icon "Open" at bounding box center [368, 313] width 5 height 2
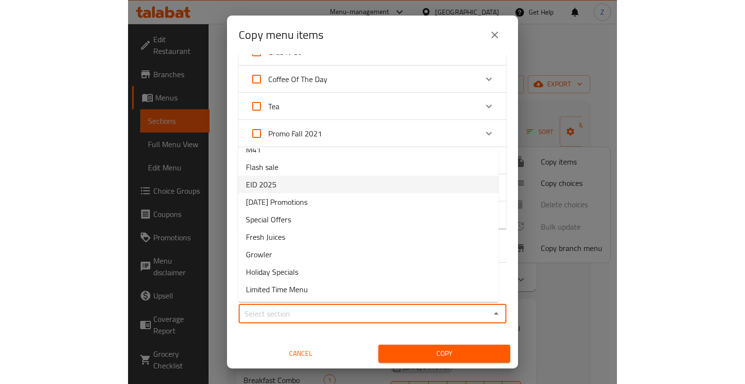
scroll to position [0, 0]
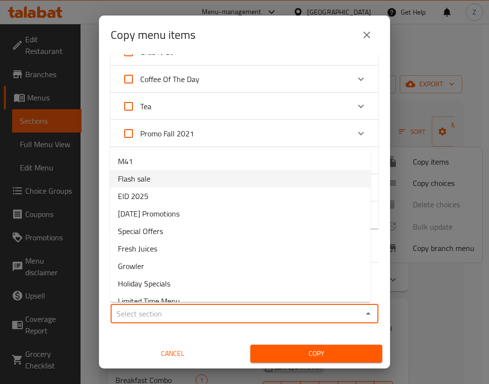
drag, startPoint x: 224, startPoint y: 179, endPoint x: 190, endPoint y: 176, distance: 34.1
click at [190, 176] on li "Flash sale" at bounding box center [240, 178] width 261 height 17
type input "Flash sale"
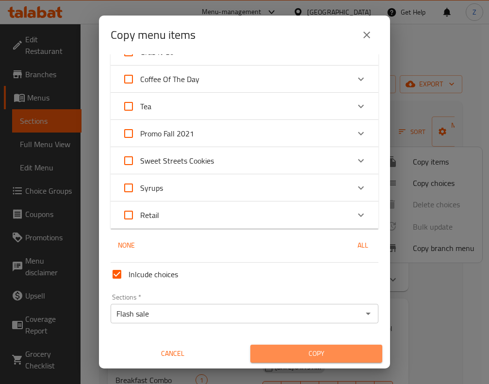
click at [320, 357] on span "Copy" at bounding box center [316, 353] width 116 height 12
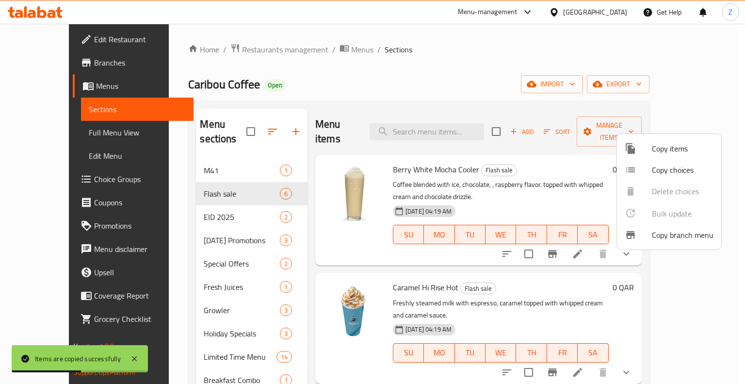
click at [372, 224] on div at bounding box center [372, 192] width 745 height 384
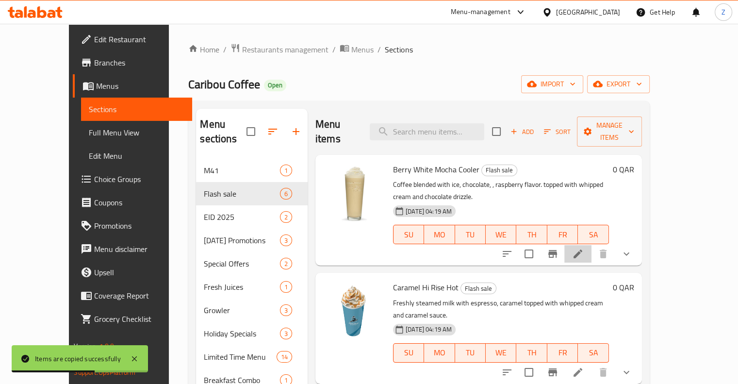
click at [372, 248] on icon at bounding box center [578, 254] width 12 height 12
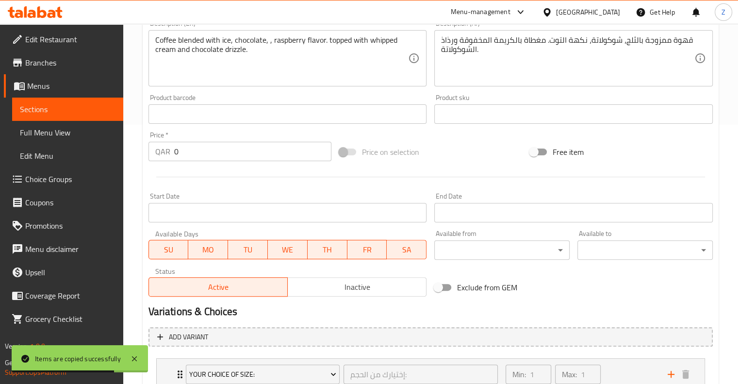
scroll to position [410, 0]
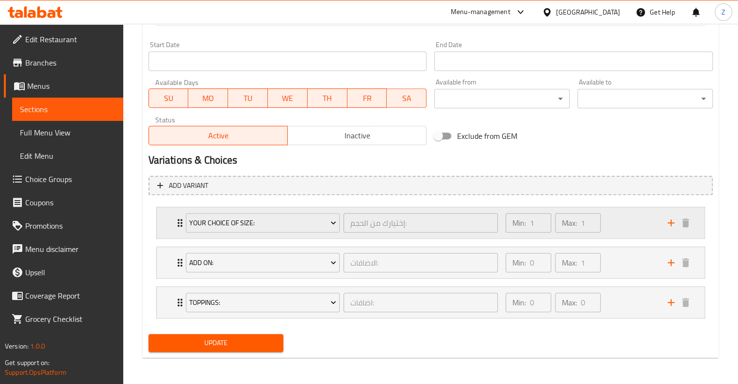
click at [372, 224] on p "Min:" at bounding box center [519, 223] width 14 height 12
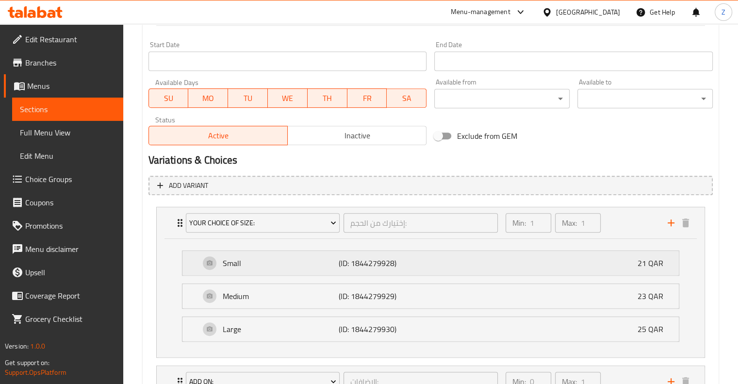
click at [231, 262] on p "Small" at bounding box center [281, 263] width 116 height 12
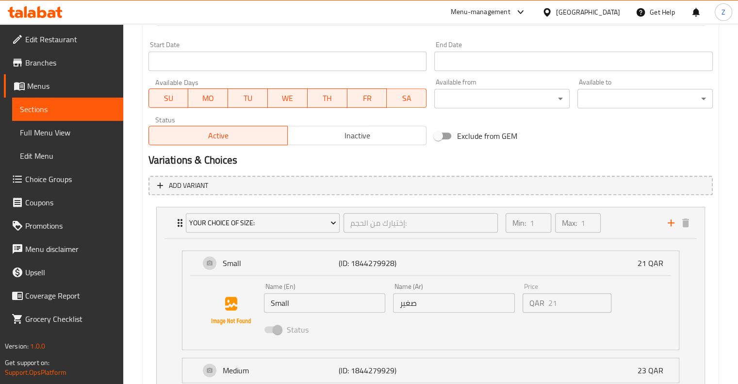
click at [283, 305] on input "Small" at bounding box center [325, 302] width 122 height 19
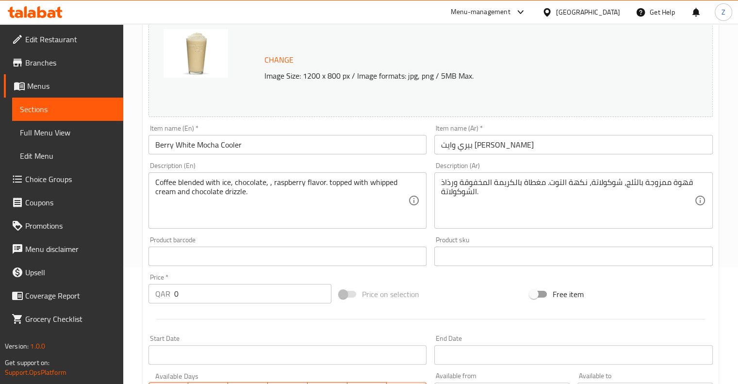
scroll to position [117, 0]
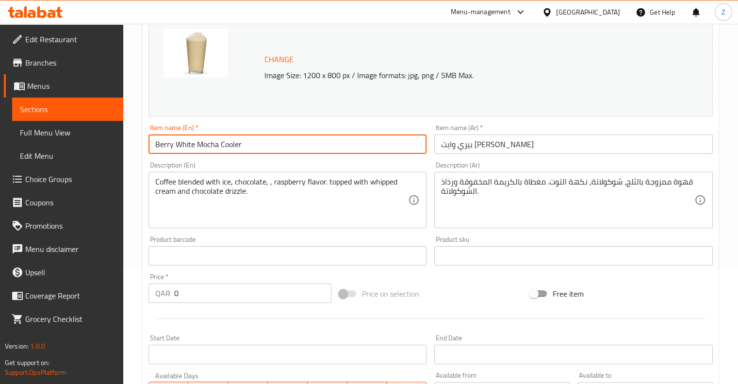
click at [246, 143] on input "Berry White Mocha Cooler" at bounding box center [287, 143] width 278 height 19
paste input "Small"
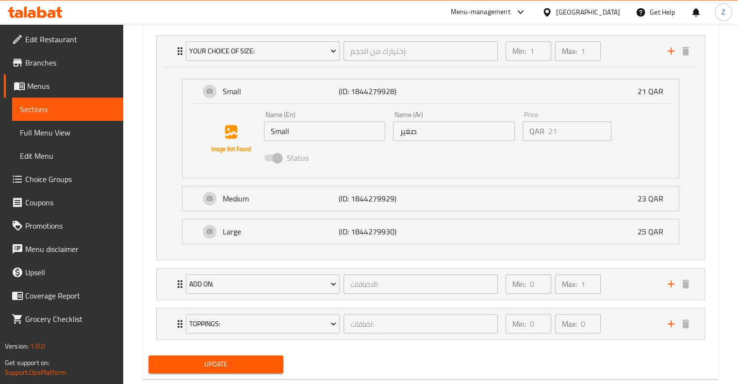
scroll to position [603, 0]
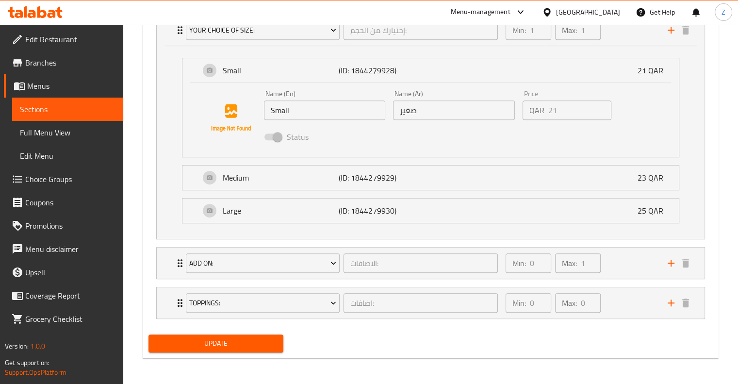
type input "Berry White Mocha Cooler Small"
click at [372, 114] on input "صغير" at bounding box center [454, 109] width 122 height 19
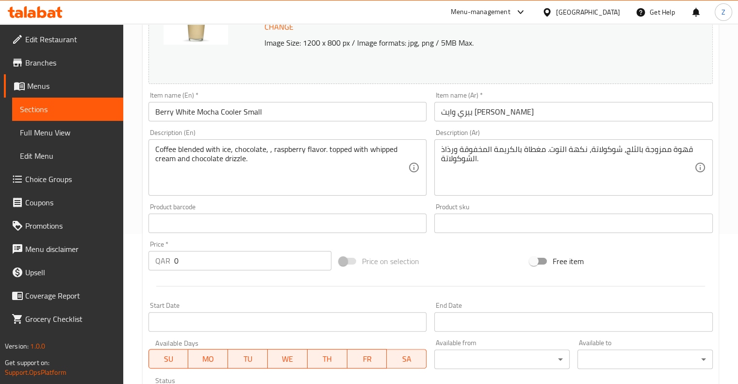
scroll to position [0, 0]
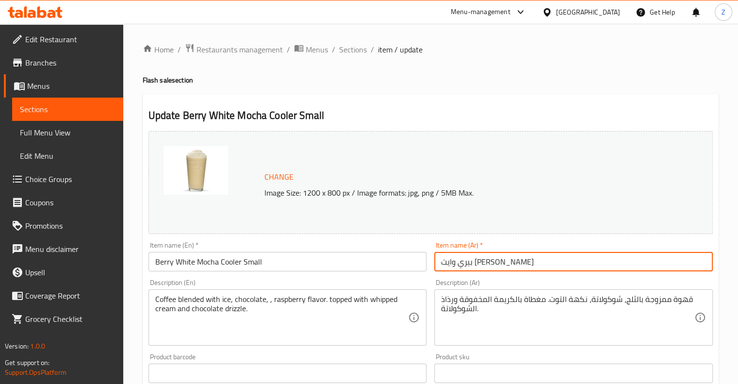
click at [372, 265] on input "بيري وايت [PERSON_NAME]" at bounding box center [573, 261] width 278 height 19
paste input "صغير"
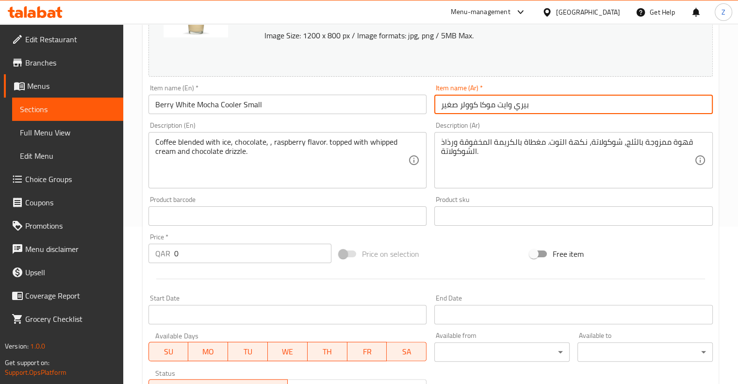
scroll to position [190, 0]
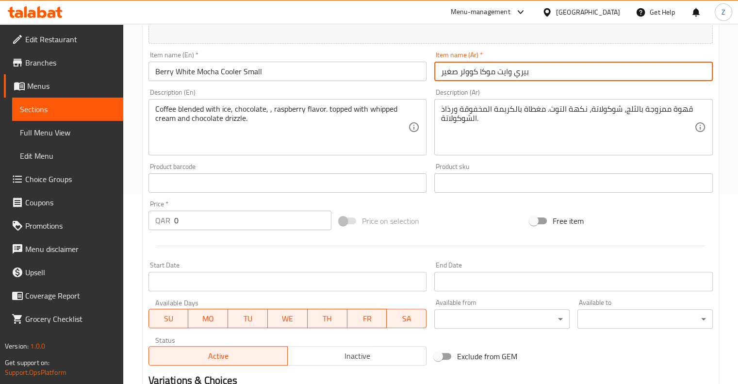
type input "بيري وايت موكا كوولر صغير"
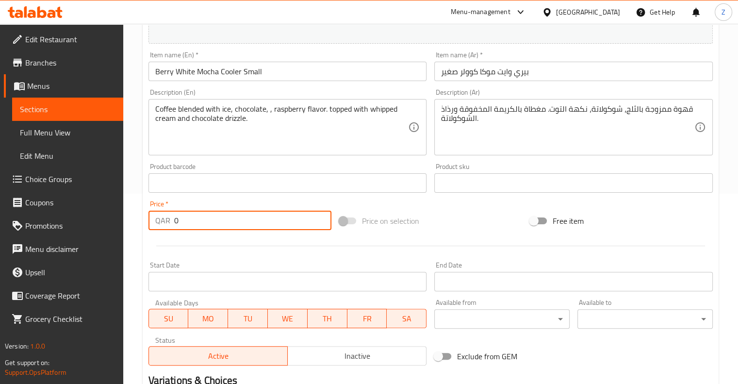
click at [223, 216] on input "0" at bounding box center [252, 220] width 157 height 19
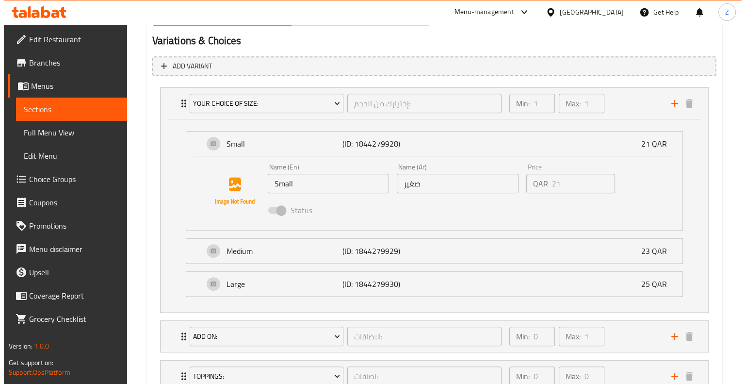
scroll to position [528, 0]
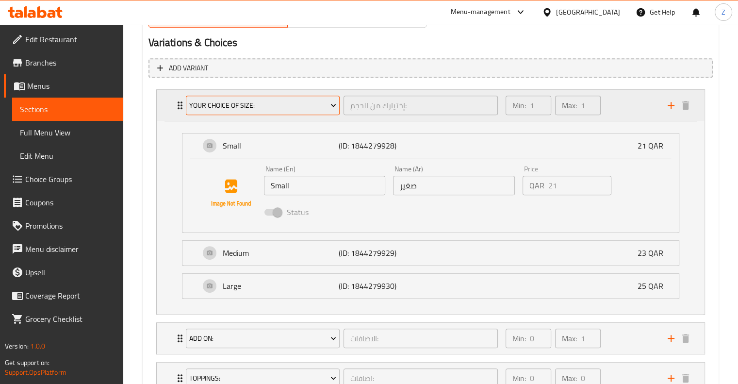
type input "21"
click at [245, 108] on span "Your Choice Of Size:" at bounding box center [262, 105] width 147 height 12
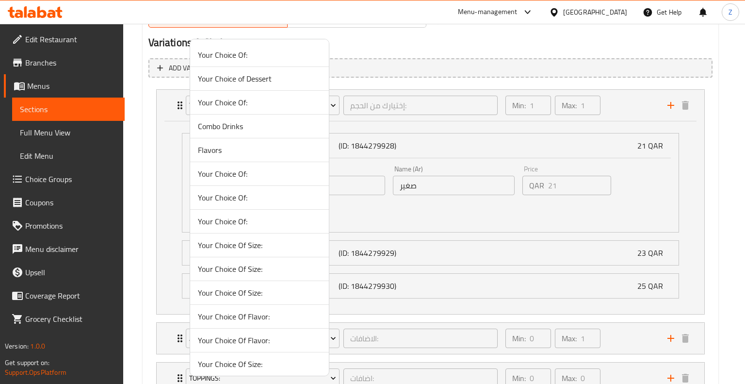
click at [241, 176] on span "Your Choice Of:" at bounding box center [259, 174] width 123 height 12
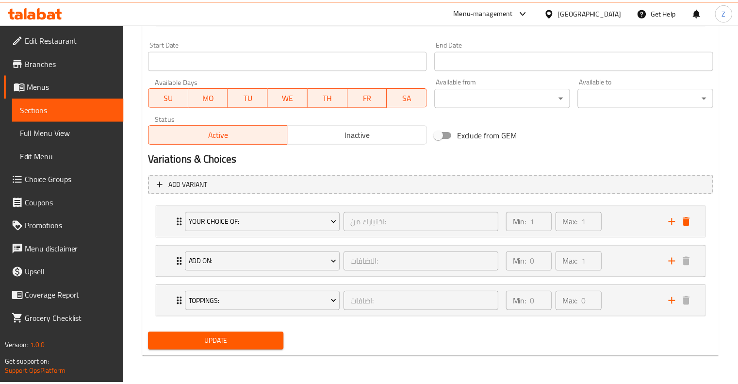
scroll to position [410, 0]
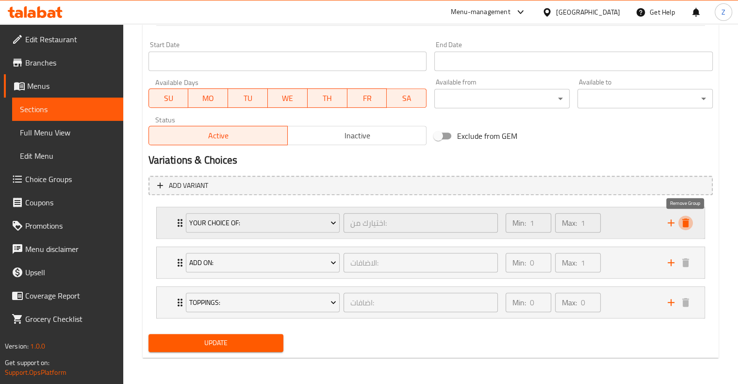
click at [372, 225] on icon "delete" at bounding box center [685, 222] width 7 height 9
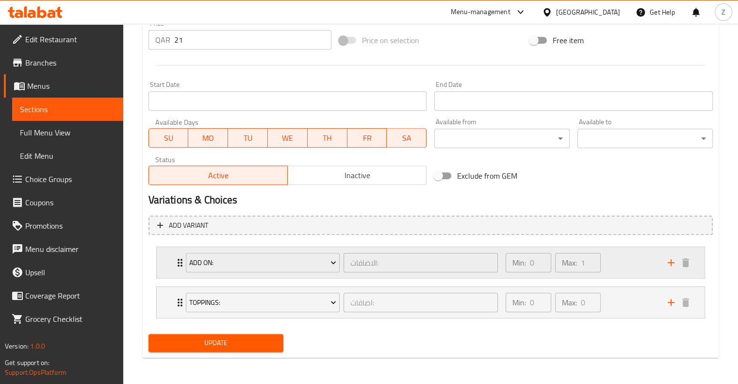
click at [372, 254] on div "Min: 0 ​" at bounding box center [529, 262] width 46 height 19
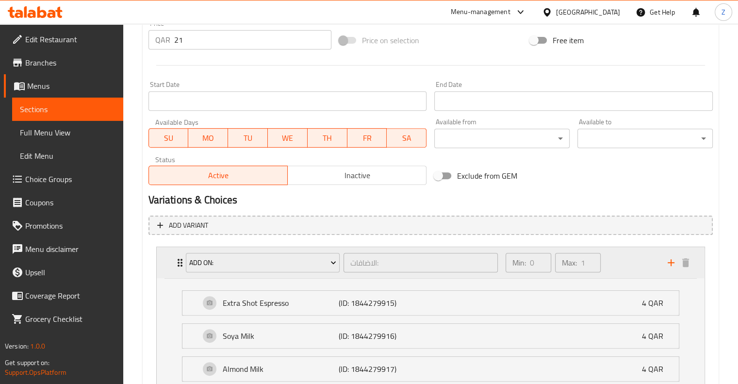
scroll to position [489, 0]
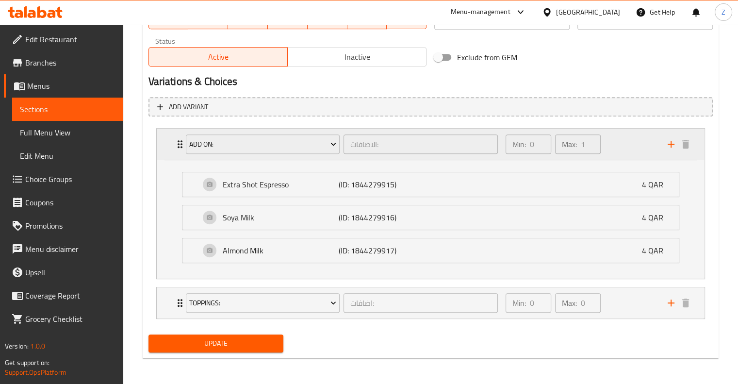
click at [372, 143] on div "Min: 0 ​" at bounding box center [529, 143] width 46 height 19
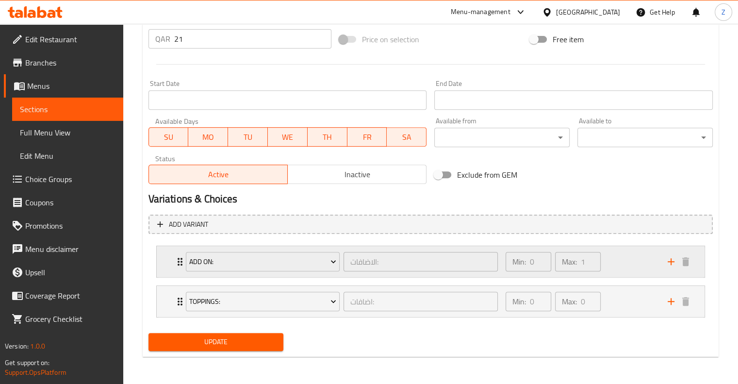
scroll to position [371, 0]
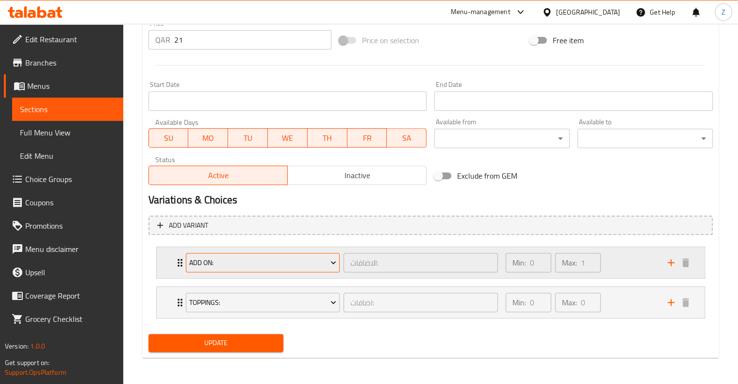
click at [305, 261] on span "Add On:" at bounding box center [262, 263] width 147 height 12
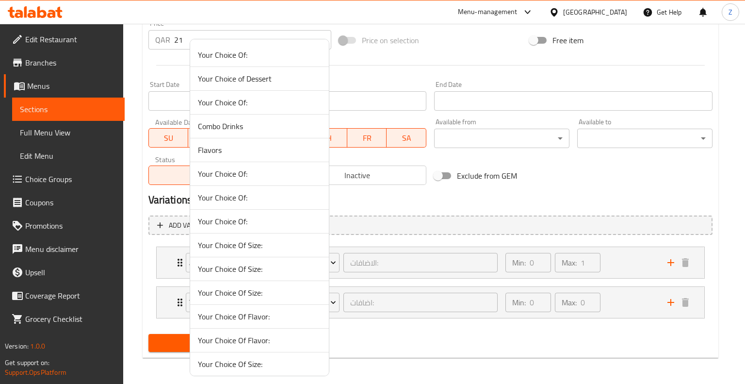
click at [244, 181] on li "Your Choice Of:" at bounding box center [259, 174] width 139 height 24
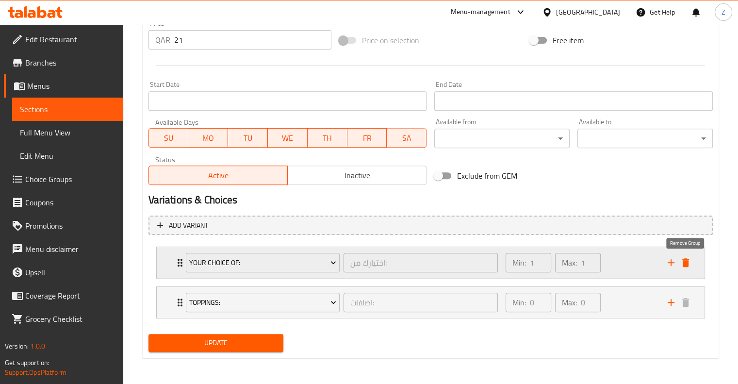
click at [372, 260] on icon "delete" at bounding box center [685, 262] width 7 height 9
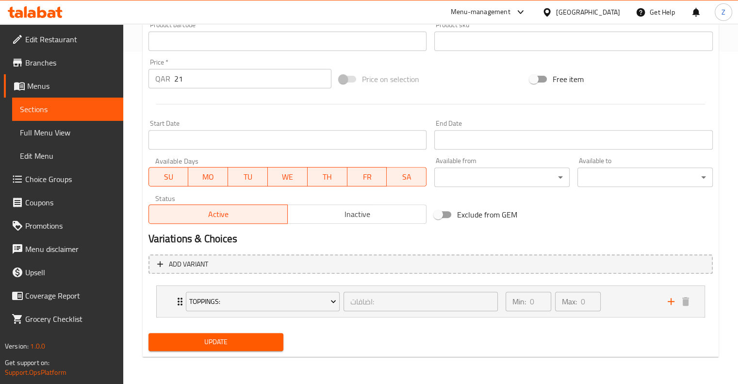
scroll to position [331, 0]
click at [372, 311] on div "Min: 0 ​" at bounding box center [528, 301] width 49 height 23
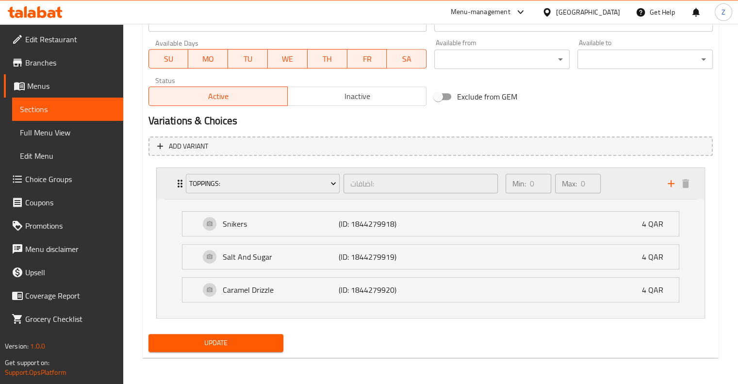
scroll to position [449, 0]
click at [372, 191] on div "Min: 0 ​" at bounding box center [529, 183] width 46 height 19
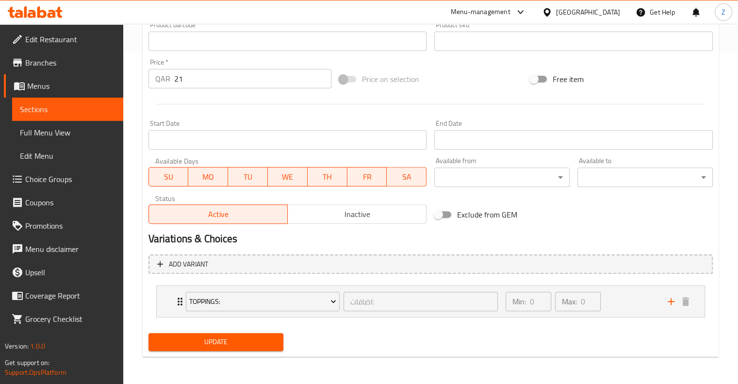
scroll to position [331, 0]
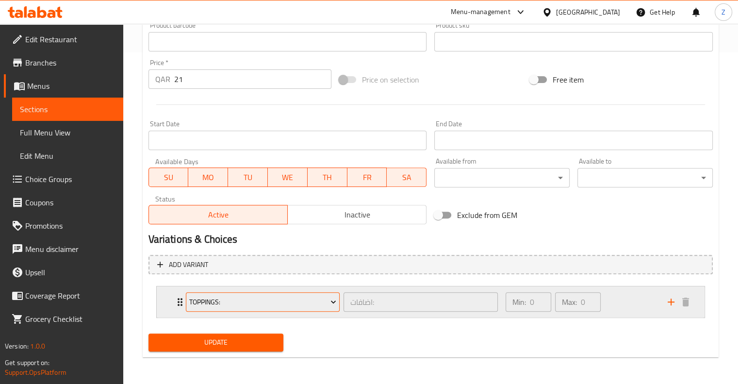
click at [324, 299] on span "Toppings:" at bounding box center [262, 302] width 147 height 12
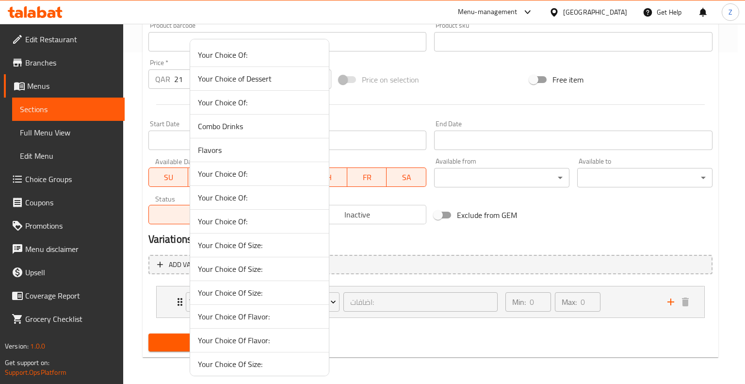
click at [274, 81] on span "Your Choice of Dessert" at bounding box center [259, 79] width 123 height 12
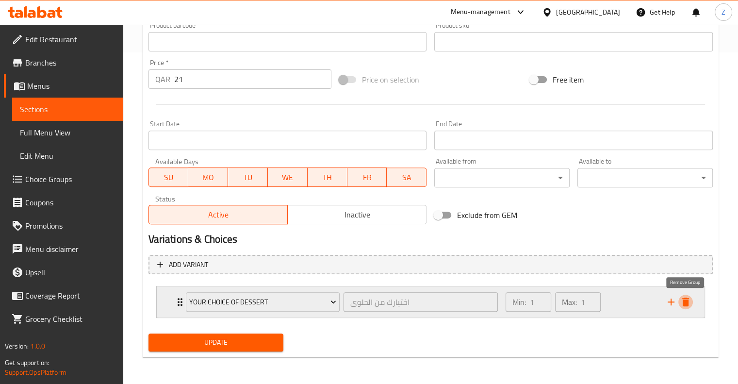
click at [372, 301] on icon "delete" at bounding box center [686, 302] width 12 height 12
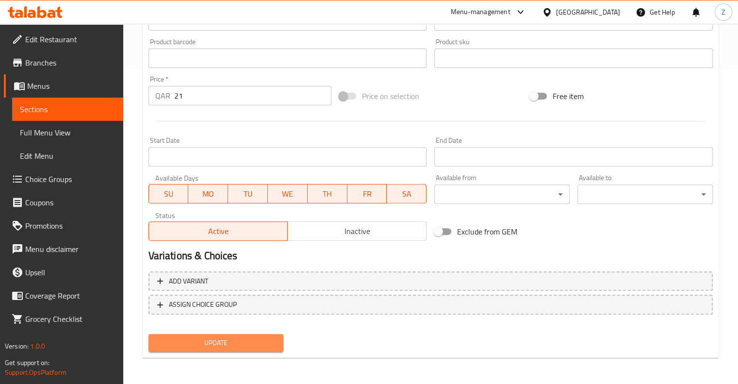
click at [272, 337] on span "Update" at bounding box center [216, 343] width 120 height 12
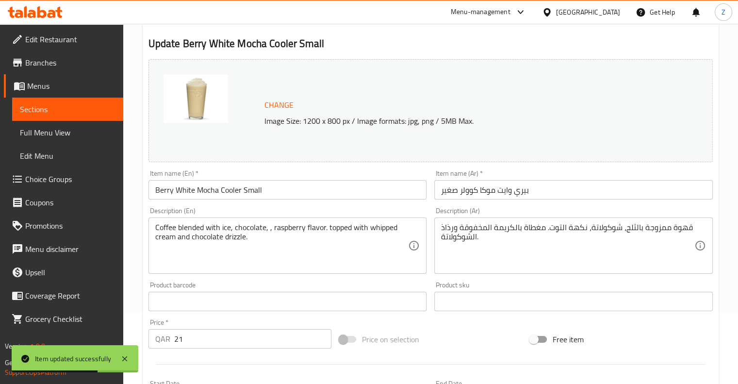
scroll to position [0, 0]
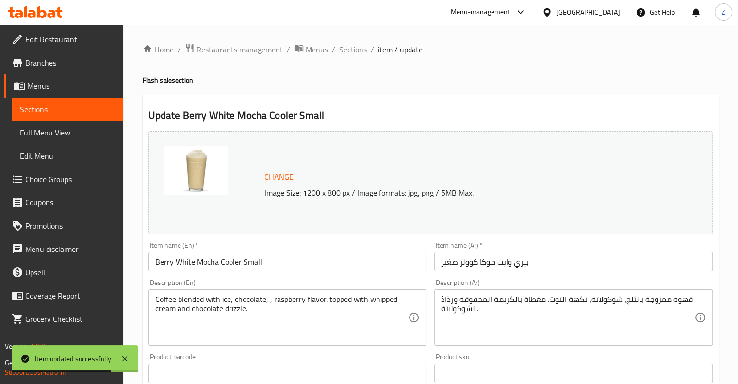
click at [360, 50] on span "Sections" at bounding box center [353, 50] width 28 height 12
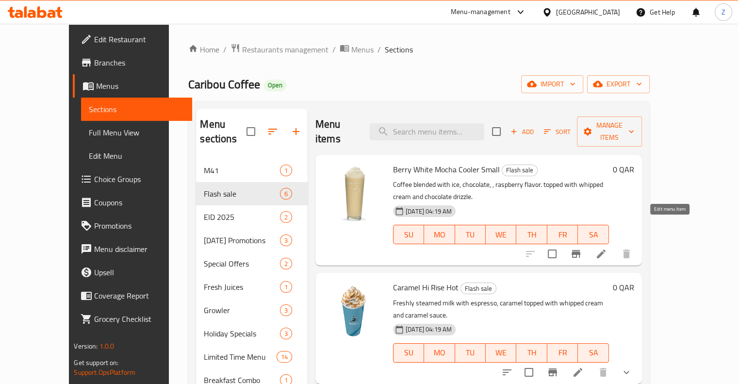
click at [372, 248] on icon at bounding box center [601, 254] width 12 height 12
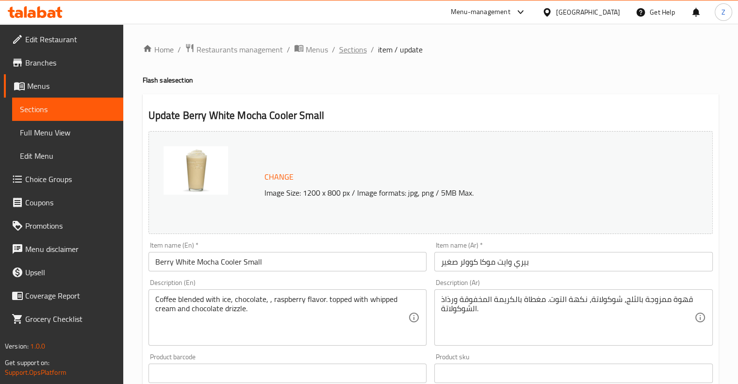
click at [355, 54] on span "Sections" at bounding box center [353, 50] width 28 height 12
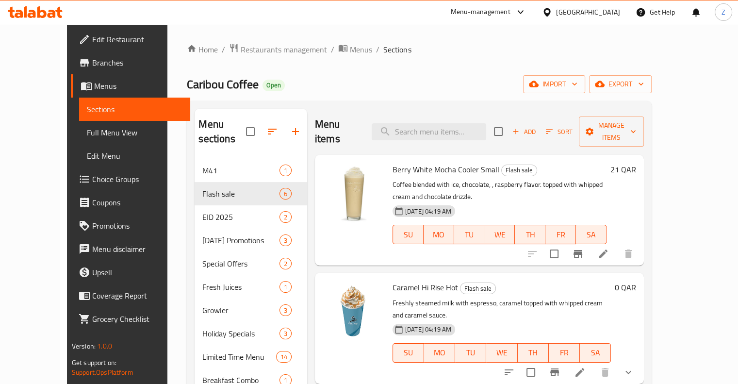
scroll to position [46, 0]
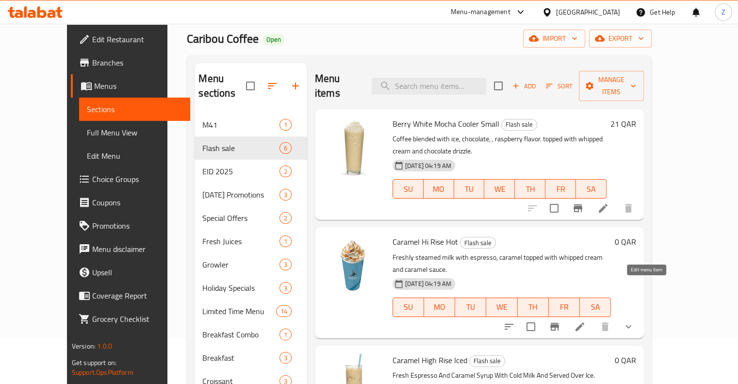
click at [372, 321] on icon at bounding box center [580, 327] width 12 height 12
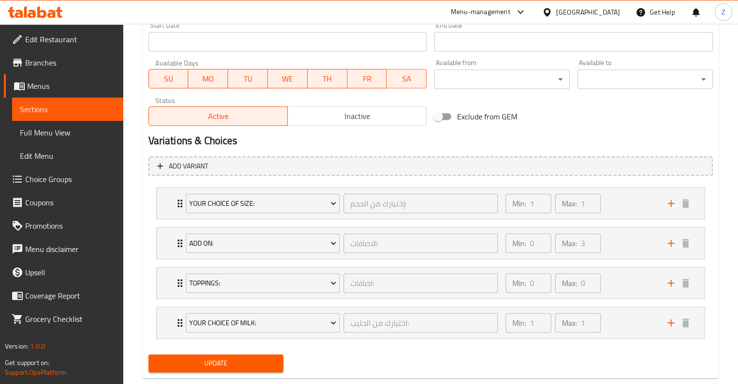
scroll to position [431, 0]
click at [372, 202] on div "Min: 1 ​ Max: 1 ​" at bounding box center [581, 202] width 162 height 31
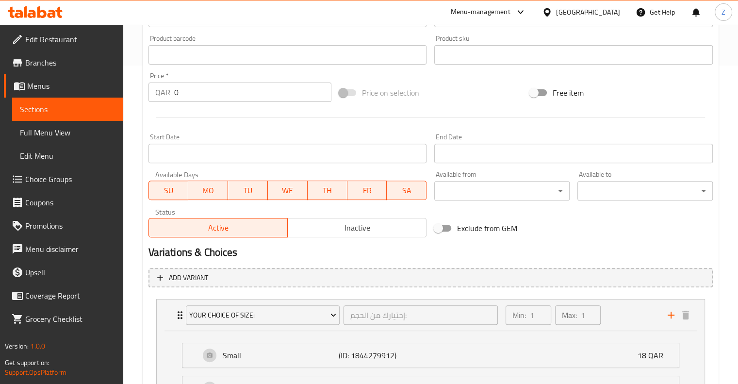
scroll to position [317, 0]
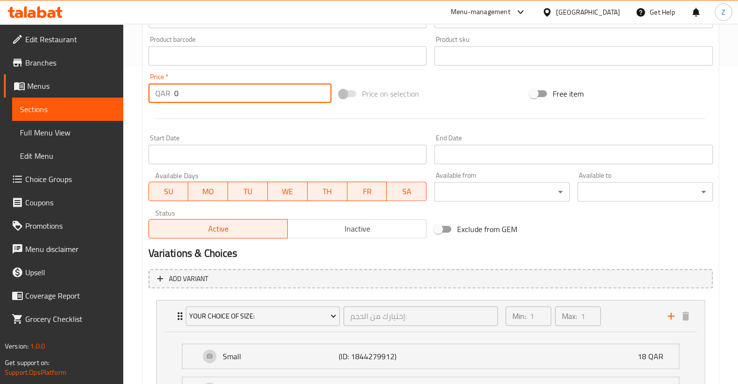
click at [230, 101] on input "0" at bounding box center [252, 92] width 157 height 19
type input "18"
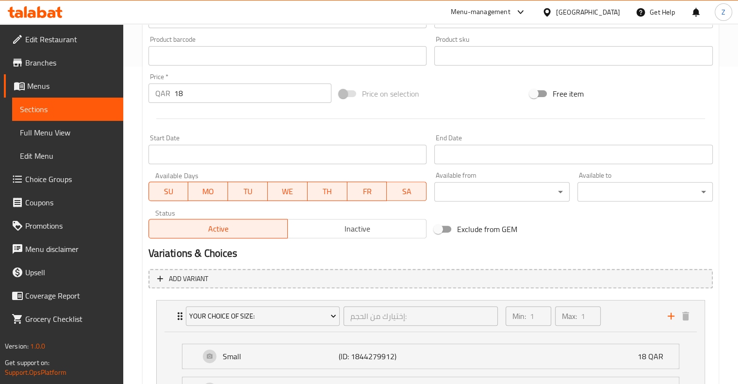
click at [372, 119] on div at bounding box center [431, 119] width 572 height 24
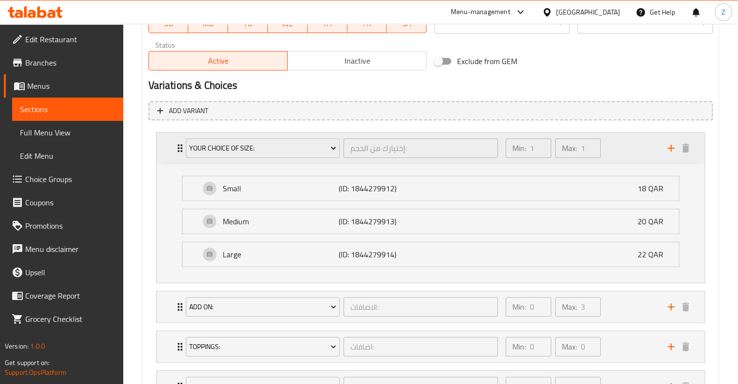
scroll to position [486, 0]
click at [279, 187] on p "Small" at bounding box center [281, 187] width 116 height 12
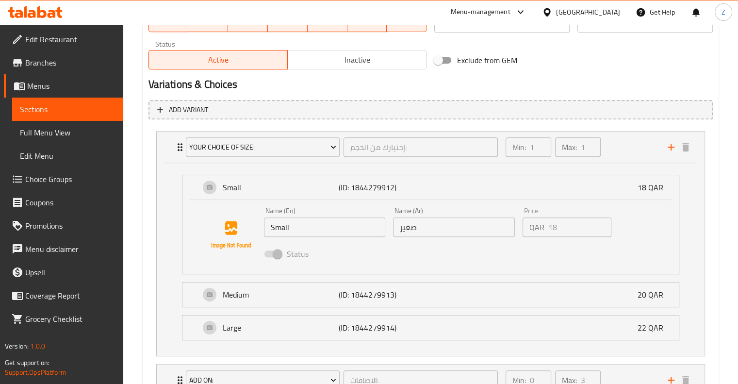
click at [309, 221] on input "Small" at bounding box center [325, 226] width 122 height 19
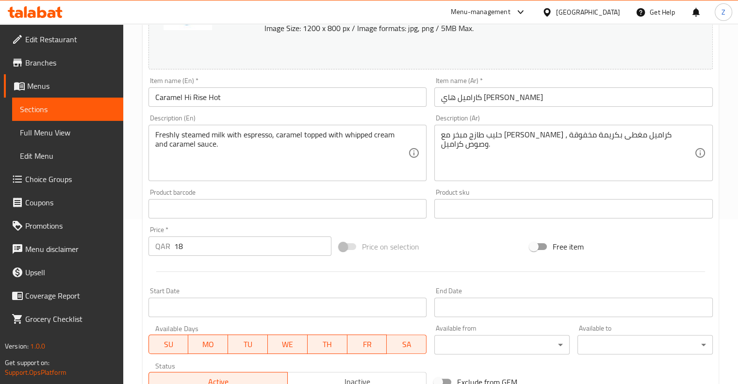
scroll to position [163, 0]
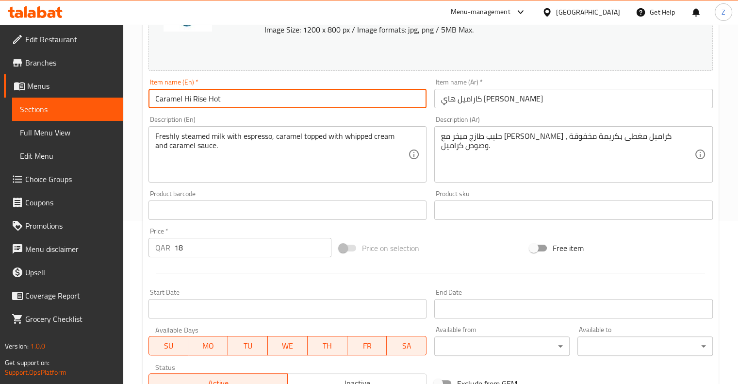
click at [240, 99] on input "Caramel Hi Rise Hot" at bounding box center [287, 98] width 278 height 19
paste input "Small"
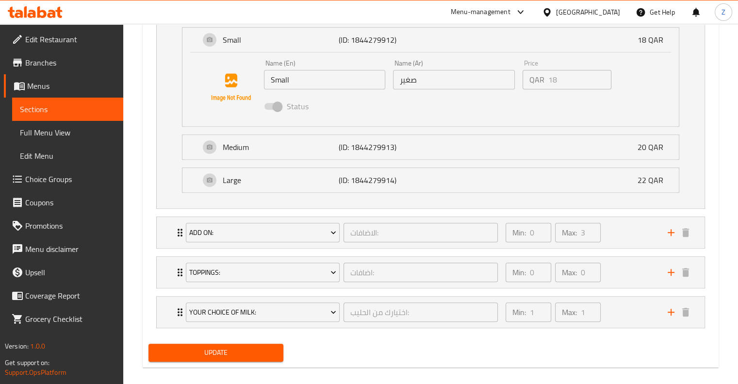
scroll to position [642, 0]
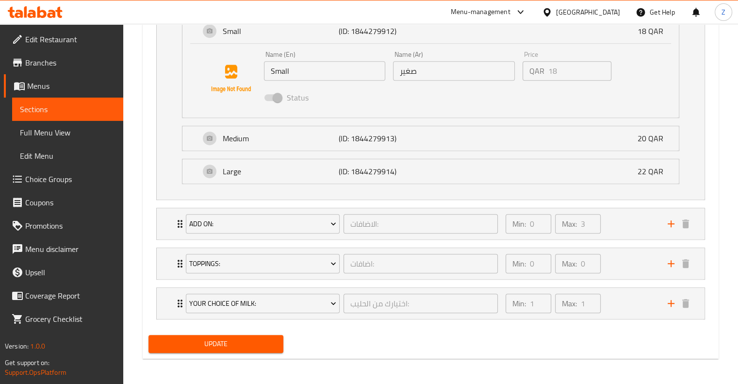
type input "Caramel Hi Rise Hot Small"
click at [372, 73] on input "صغير" at bounding box center [454, 70] width 122 height 19
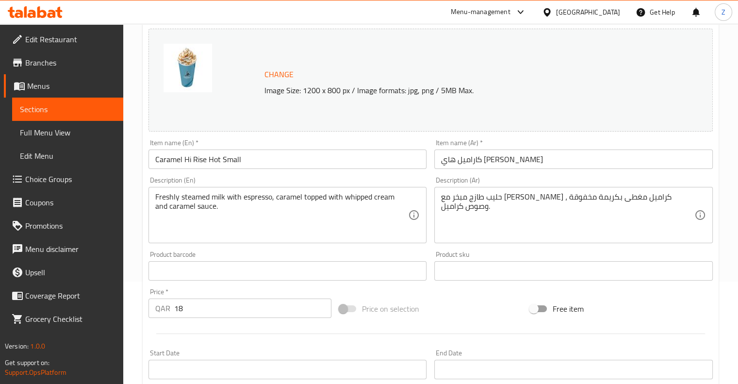
scroll to position [101, 0]
click at [372, 157] on input "كاراميل هاي [PERSON_NAME]" at bounding box center [573, 160] width 278 height 19
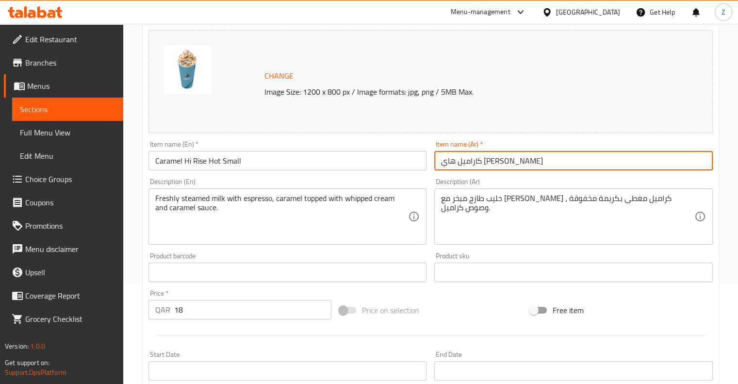
paste input "صغير"
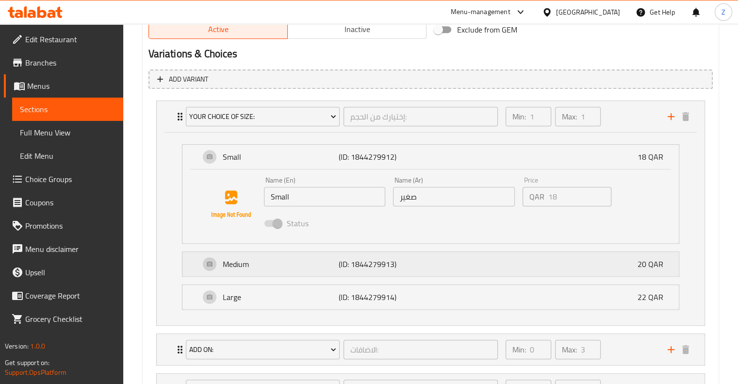
scroll to position [500, 0]
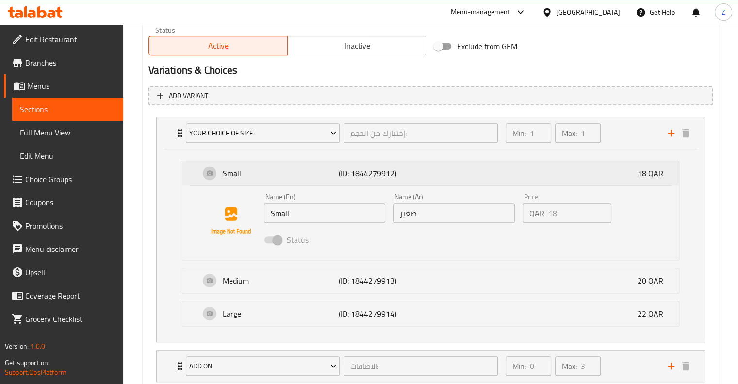
click at [372, 171] on div "Small (ID: 1844279912) 18 QAR" at bounding box center [433, 173] width 467 height 24
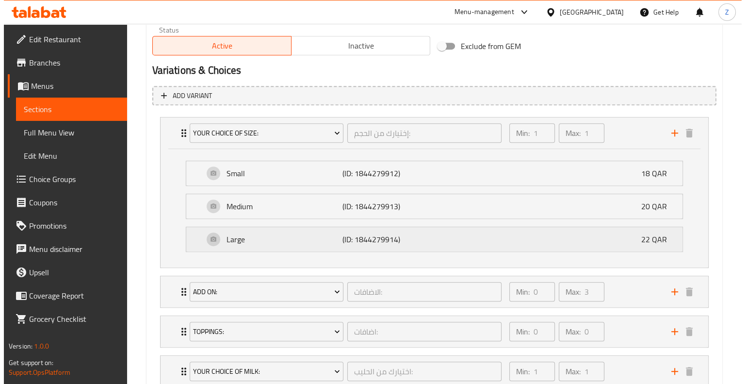
scroll to position [569, 0]
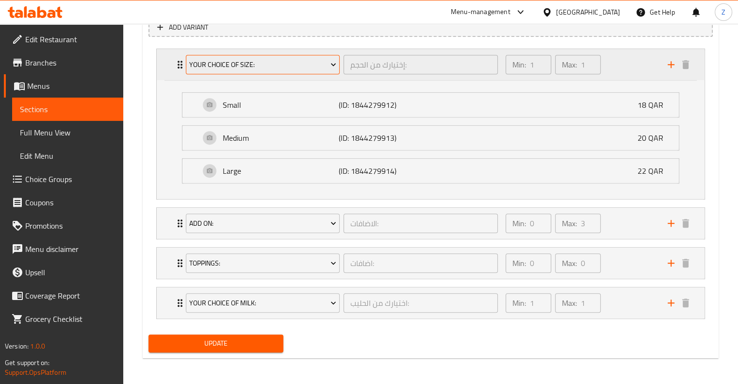
type input "كاراميل هاي ريز ساخن صغير"
click at [307, 64] on span "Your Choice Of Size:" at bounding box center [262, 65] width 147 height 12
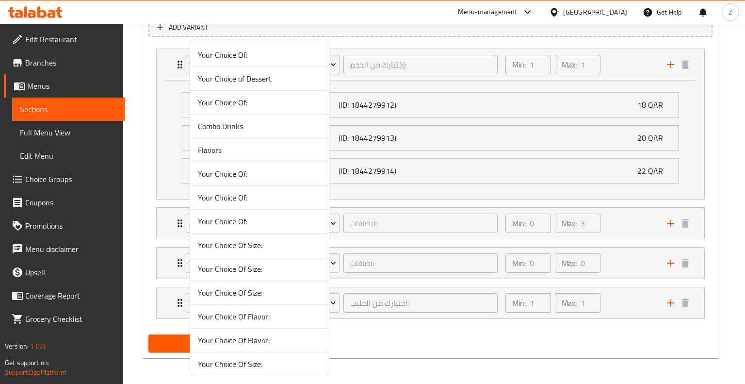
click at [245, 196] on span "Your Choice Of:" at bounding box center [259, 198] width 123 height 12
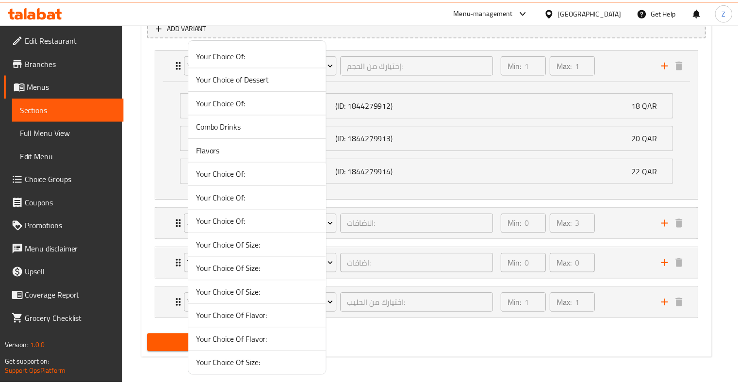
scroll to position [450, 0]
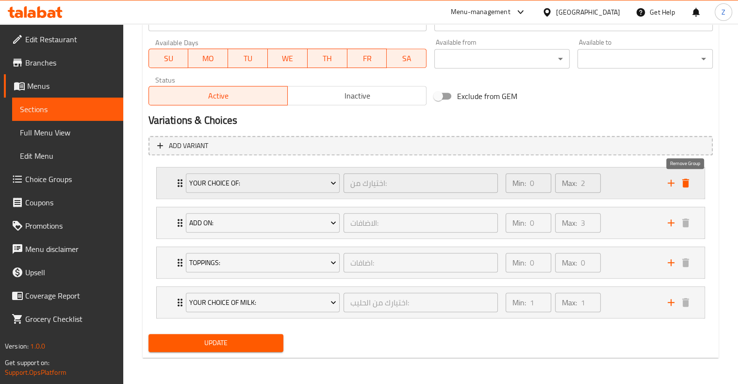
click at [372, 182] on icon "delete" at bounding box center [685, 183] width 7 height 9
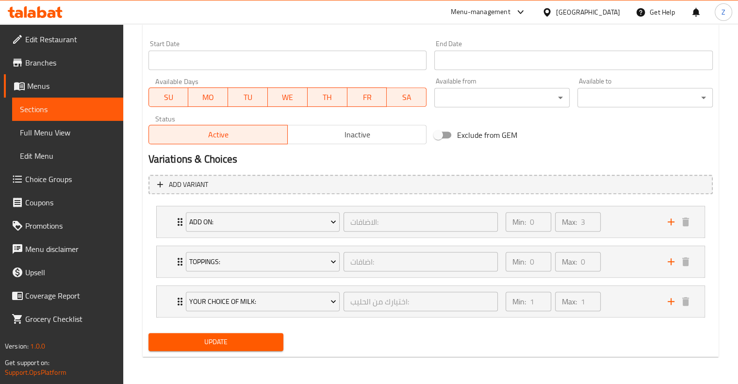
scroll to position [410, 0]
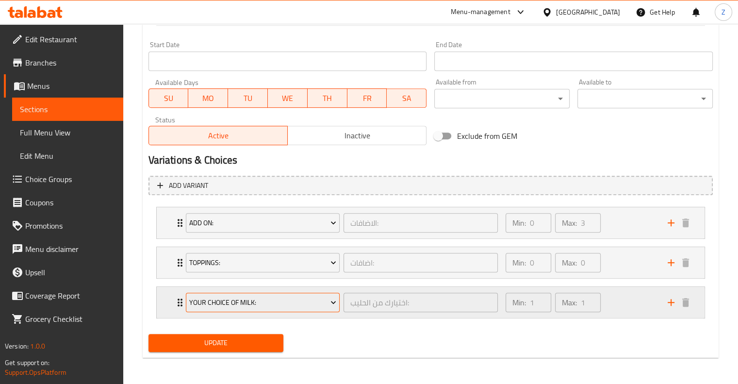
click at [338, 299] on button "Your Choice Of Milk:" at bounding box center [263, 302] width 154 height 19
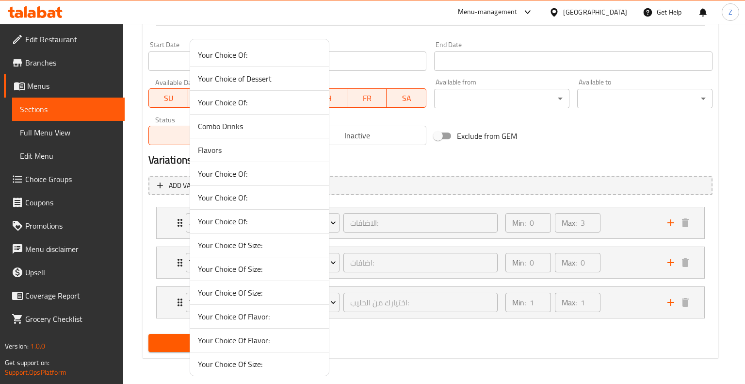
click at [347, 299] on div at bounding box center [372, 192] width 745 height 384
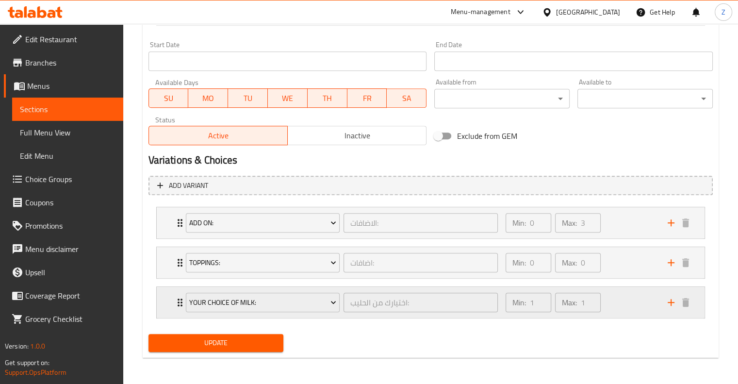
click at [372, 310] on div "Min: 1 ​" at bounding box center [528, 302] width 49 height 23
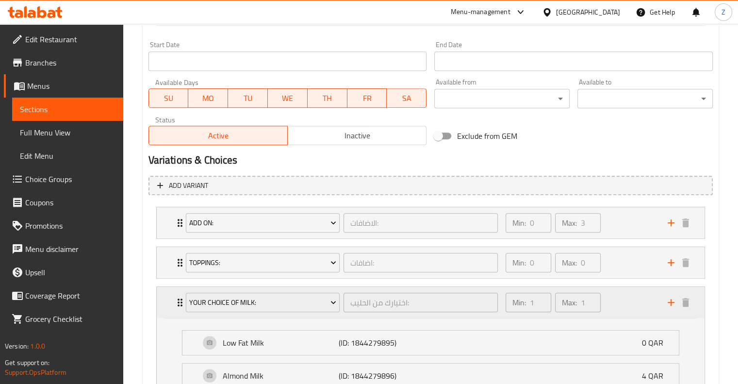
click at [372, 305] on div "Min: 1 ​ Max: 1 ​" at bounding box center [581, 302] width 162 height 31
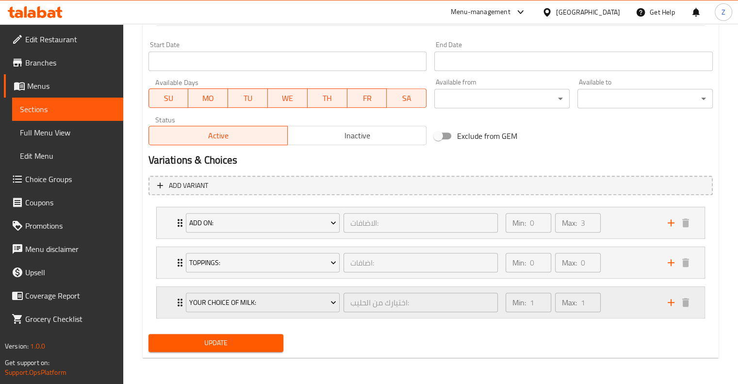
click at [372, 305] on div "Min: 1 ​ Max: 1 ​" at bounding box center [581, 302] width 162 height 31
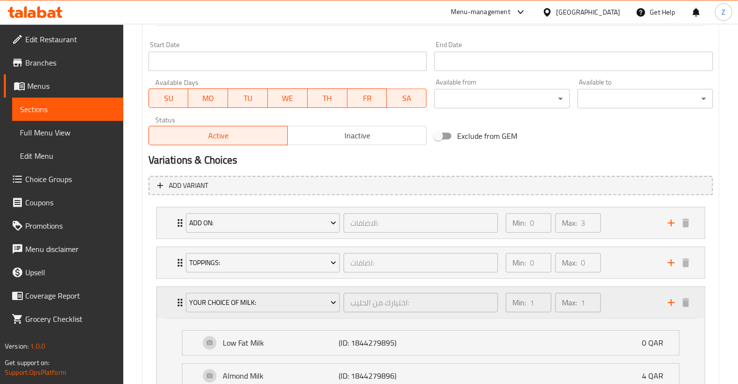
click at [344, 312] on div "اختيارك من الحليب: ​" at bounding box center [421, 302] width 158 height 23
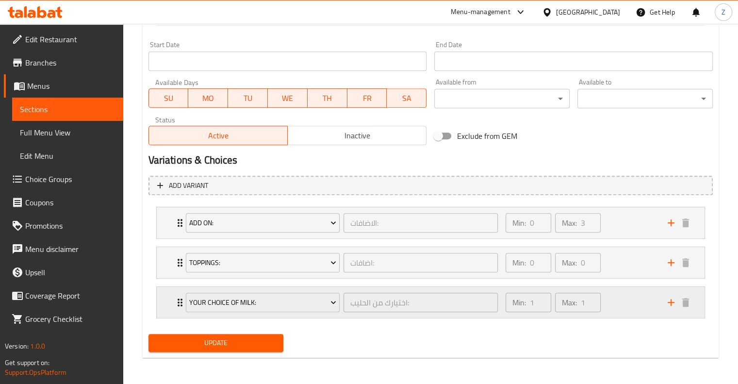
click at [344, 312] on div "اختيارك من الحليب: ​" at bounding box center [421, 302] width 158 height 23
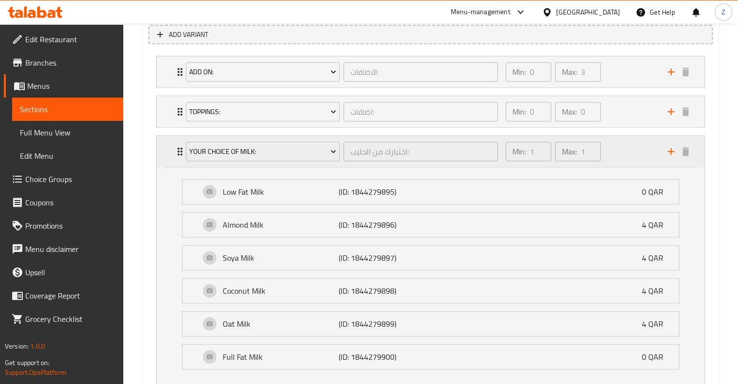
scroll to position [558, 0]
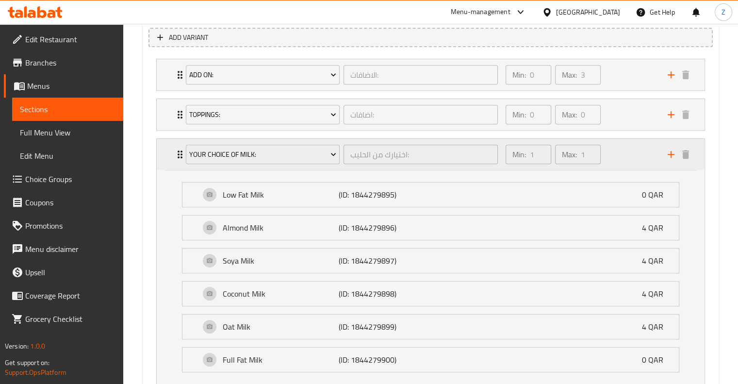
click at [372, 163] on div "Min: 1 ​ Max: 1 ​" at bounding box center [581, 154] width 162 height 31
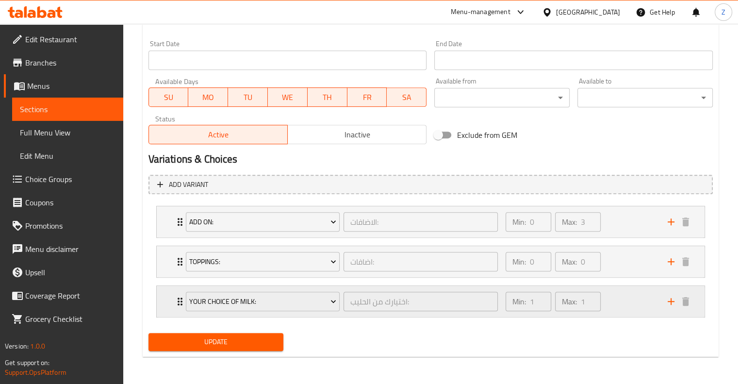
scroll to position [410, 0]
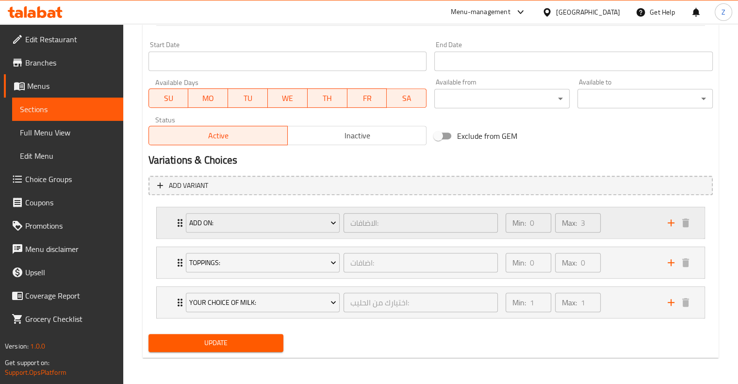
click at [372, 231] on div "Min: 0 ​ Max: 3 ​" at bounding box center [581, 222] width 162 height 31
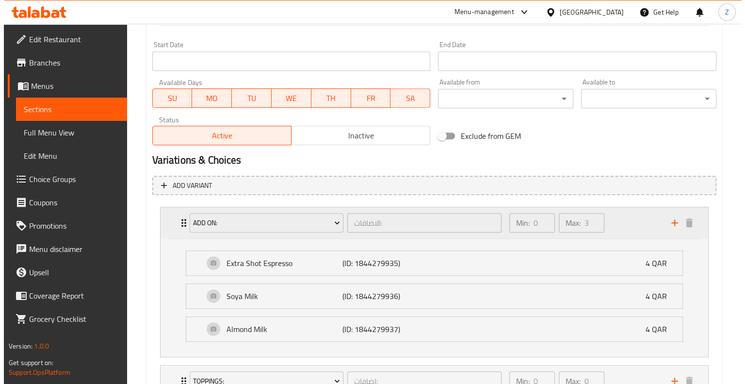
scroll to position [529, 0]
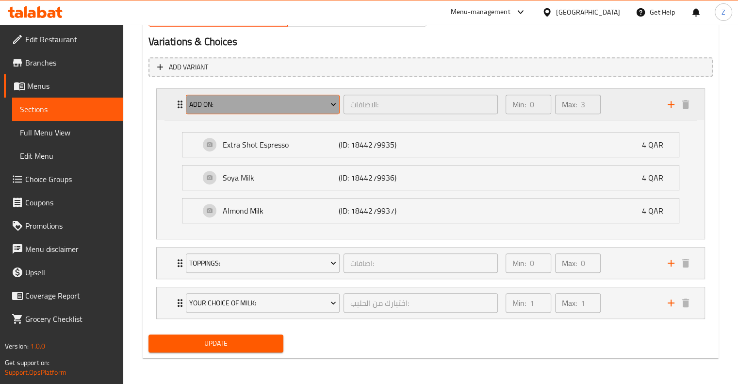
click at [312, 98] on span "Add On:" at bounding box center [262, 104] width 147 height 12
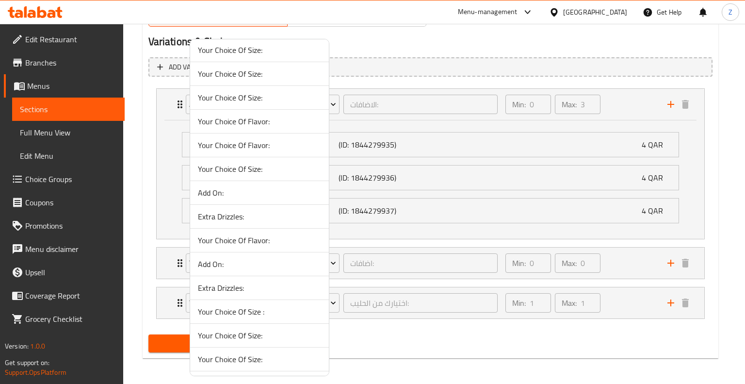
scroll to position [0, 0]
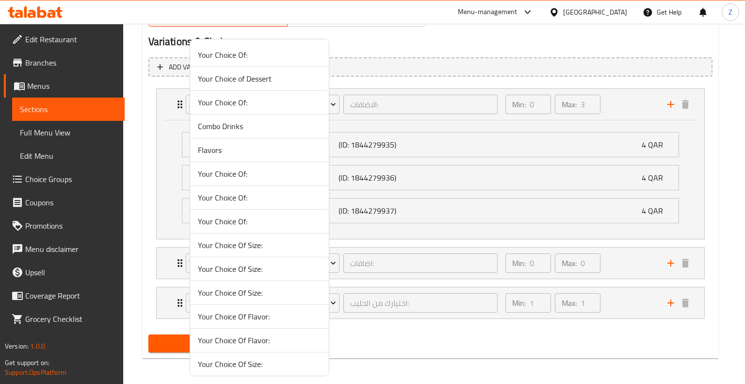
click at [269, 56] on span "Your Choice Of:" at bounding box center [259, 55] width 123 height 12
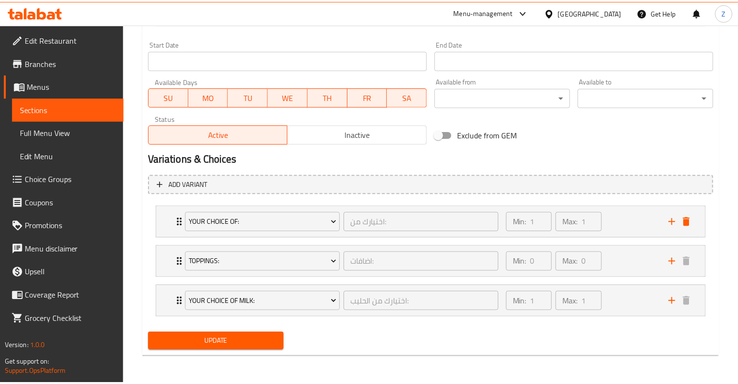
scroll to position [410, 0]
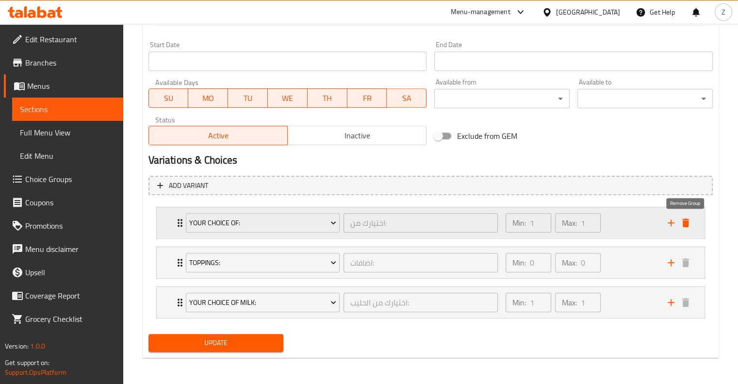
click at [372, 226] on icon "delete" at bounding box center [685, 222] width 7 height 9
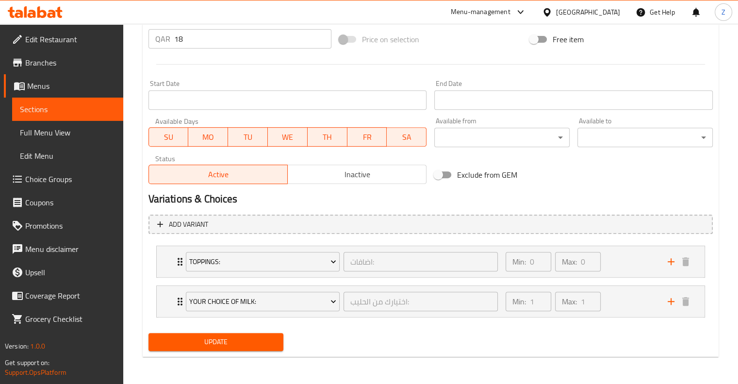
scroll to position [371, 0]
click at [372, 279] on li "Toppings: اضافات: ​ Min: 0 ​ Max: 0 ​ Snikers (ID: 1844279918) 4 QAR Name (En) …" at bounding box center [430, 263] width 564 height 40
click at [372, 269] on div "Min: 0 ​ Max: 0 ​" at bounding box center [581, 262] width 162 height 31
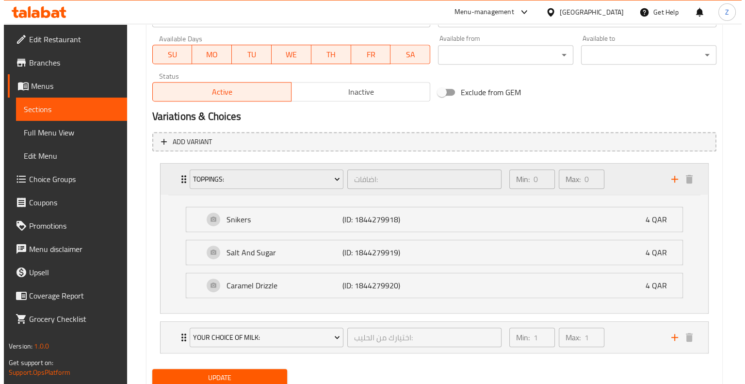
scroll to position [489, 0]
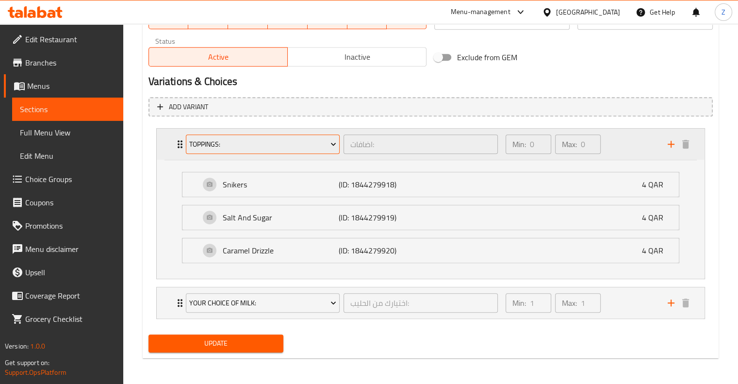
click at [306, 143] on span "Toppings:" at bounding box center [262, 144] width 147 height 12
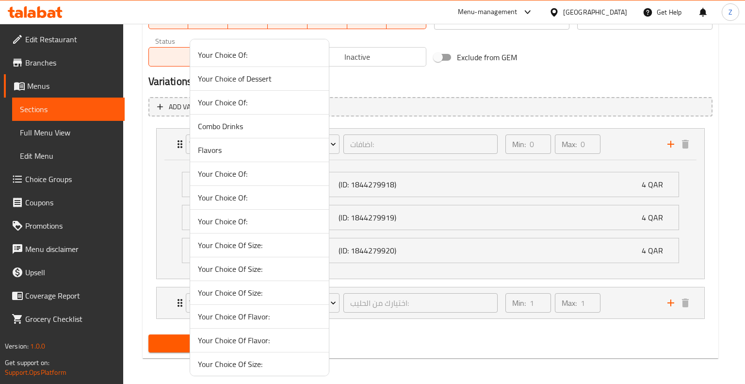
click at [287, 175] on span "Your Choice Of:" at bounding box center [259, 174] width 123 height 12
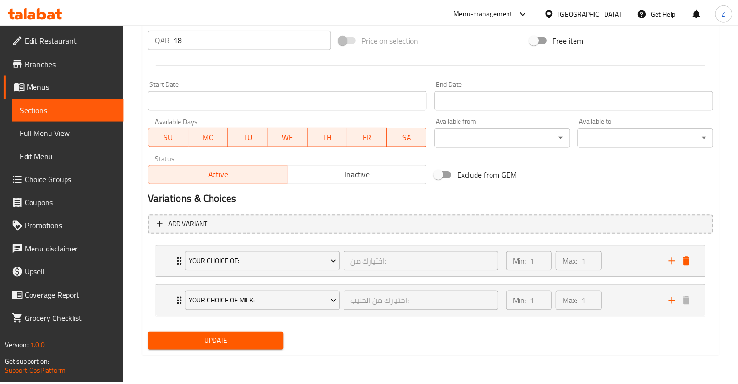
scroll to position [371, 0]
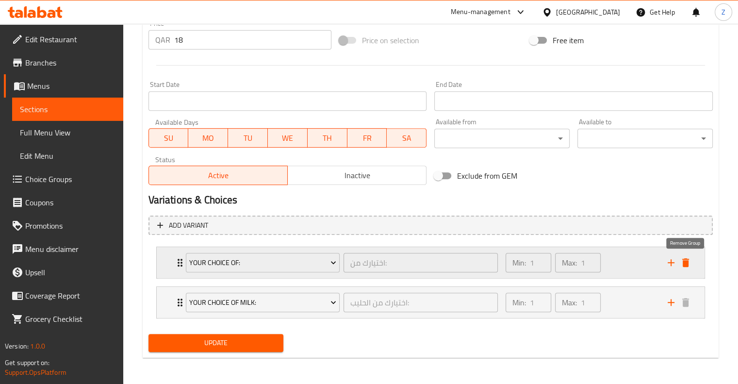
click at [372, 263] on icon "delete" at bounding box center [686, 263] width 12 height 12
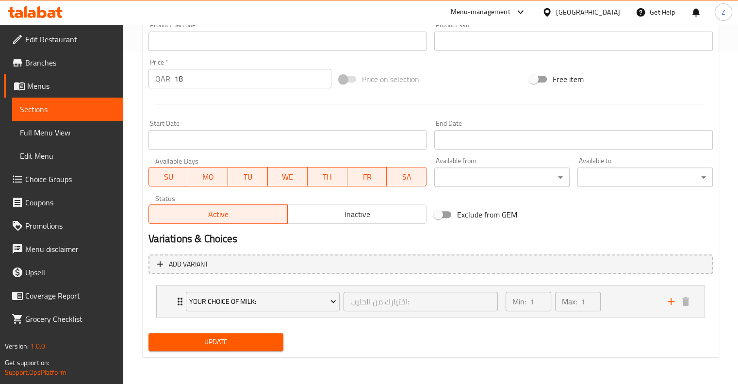
scroll to position [331, 0]
click at [257, 339] on span "Update" at bounding box center [216, 342] width 120 height 12
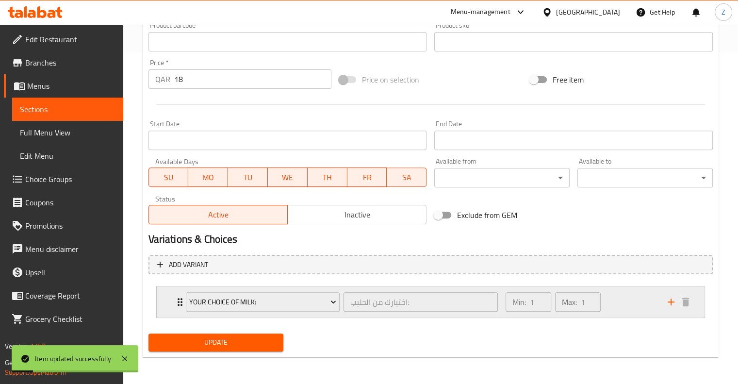
click at [342, 303] on div "اختيارك من الحليب: ​" at bounding box center [421, 301] width 158 height 23
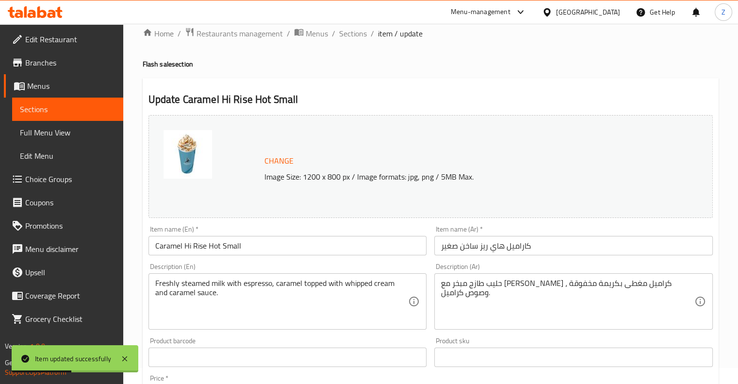
scroll to position [0, 0]
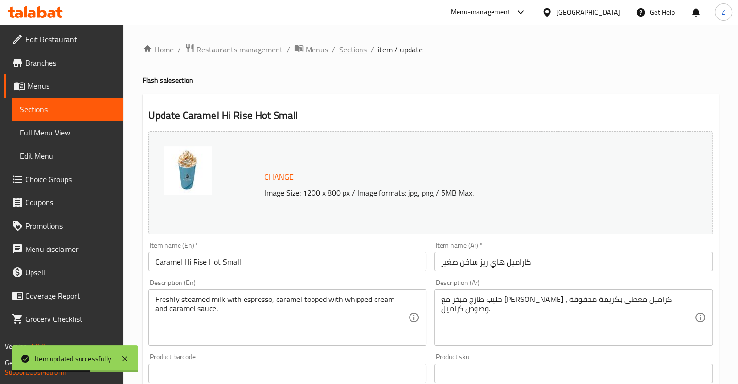
click at [361, 48] on span "Sections" at bounding box center [353, 50] width 28 height 12
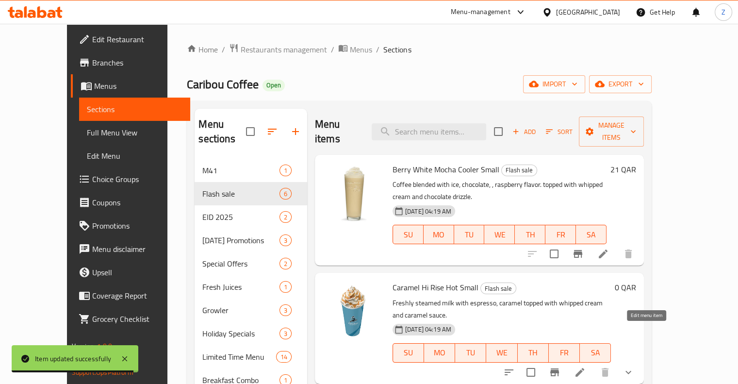
click at [372, 368] on icon at bounding box center [579, 372] width 9 height 9
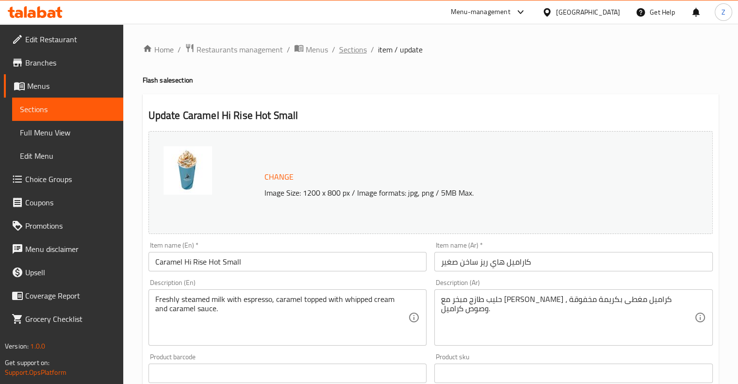
click at [354, 55] on span "Sections" at bounding box center [353, 50] width 28 height 12
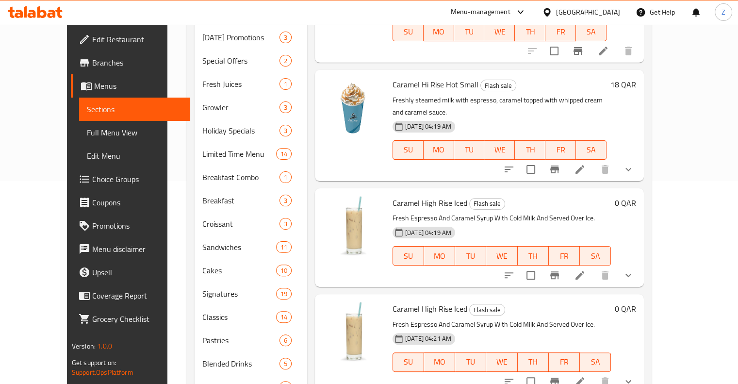
scroll to position [203, 0]
click at [372, 269] on icon at bounding box center [580, 275] width 12 height 12
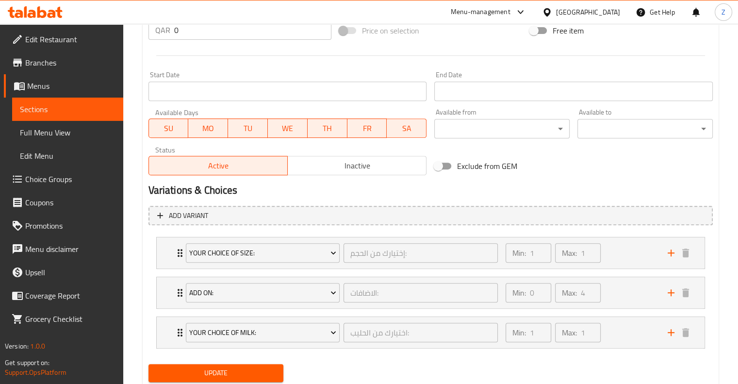
scroll to position [410, 0]
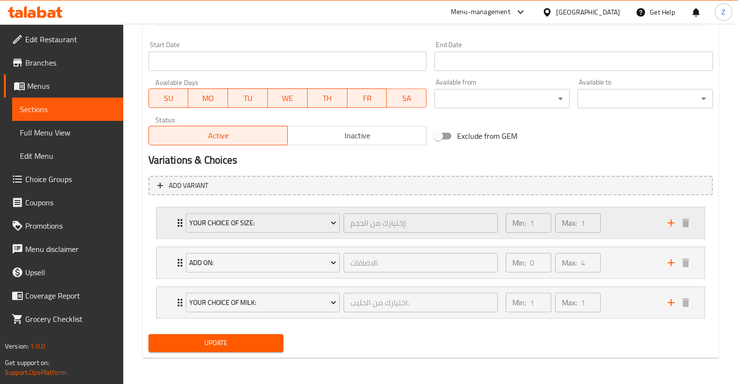
click at [372, 229] on div "Min: 1 ​ Max: 1 ​" at bounding box center [553, 222] width 103 height 27
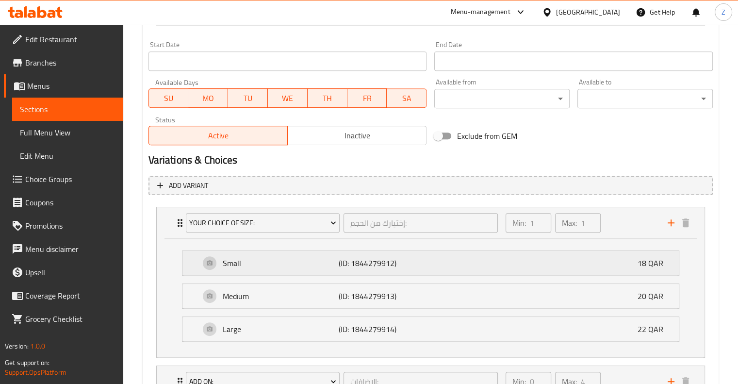
click at [365, 263] on p "(ID: 1844279912)" at bounding box center [378, 263] width 78 height 12
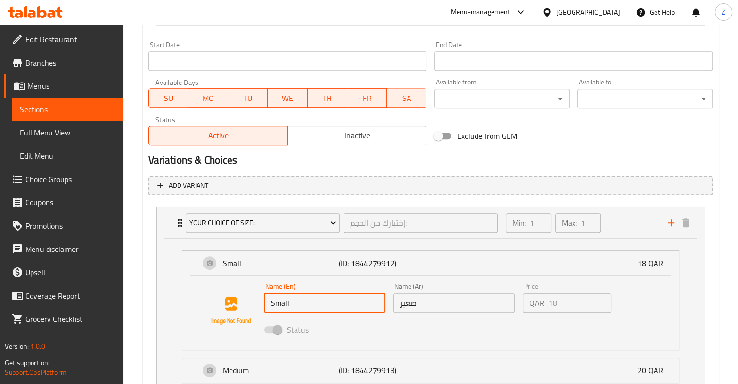
click at [274, 300] on input "Small" at bounding box center [325, 302] width 122 height 19
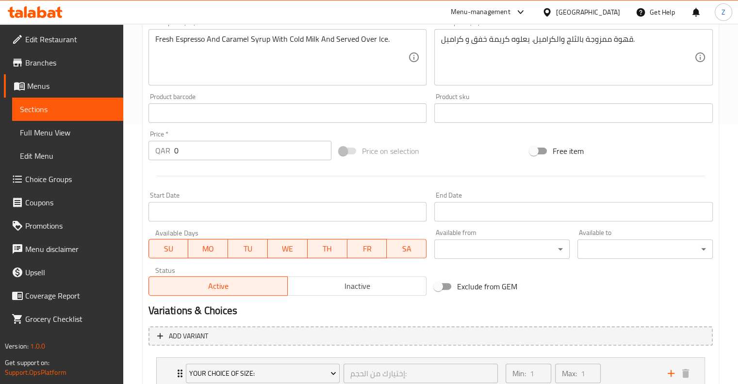
scroll to position [220, 0]
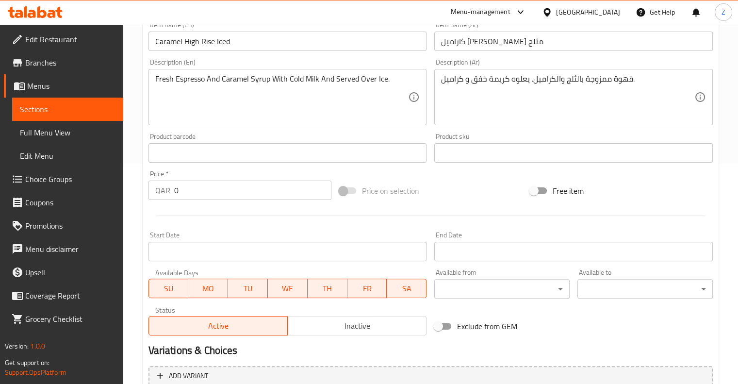
click at [297, 39] on input "Caramel High Rise Iced" at bounding box center [287, 41] width 278 height 19
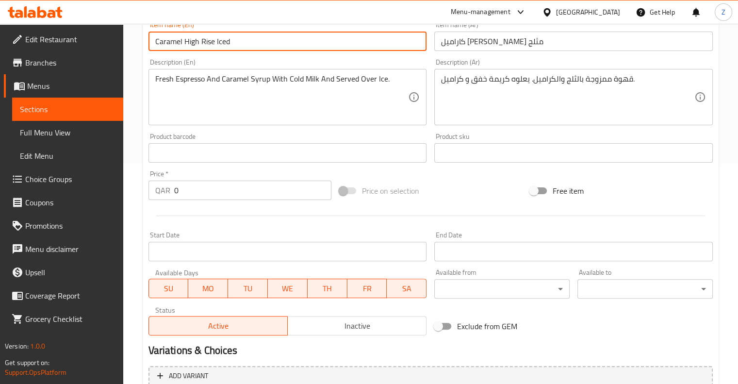
paste input "Small"
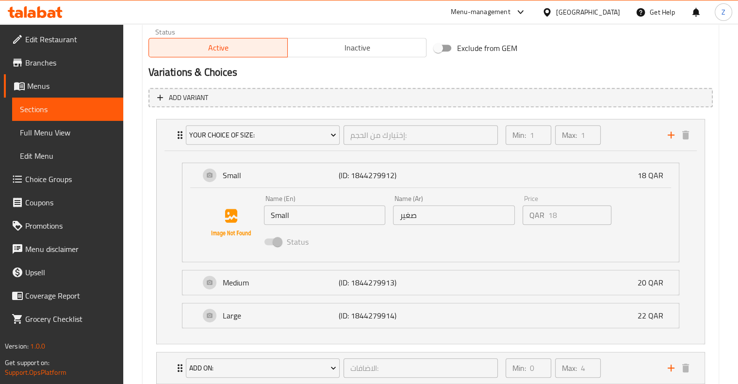
scroll to position [500, 0]
click at [372, 224] on div "Name (Ar) صغير Name (Ar)" at bounding box center [454, 208] width 130 height 37
type input "Caramel High Rise Iced Small"
click at [372, 219] on input "صغير" at bounding box center [454, 213] width 122 height 19
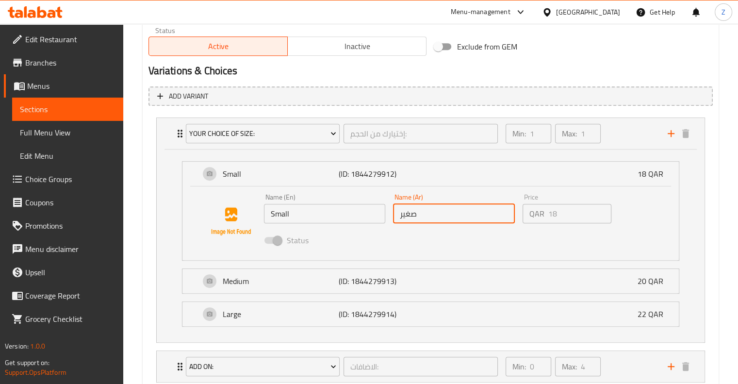
click at [372, 219] on input "صغير" at bounding box center [454, 213] width 122 height 19
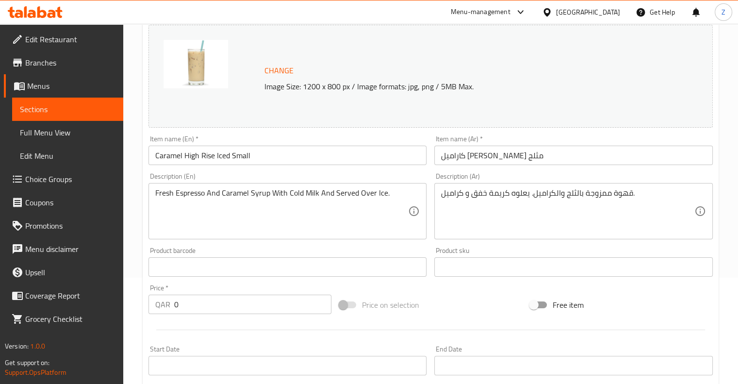
scroll to position [90, 0]
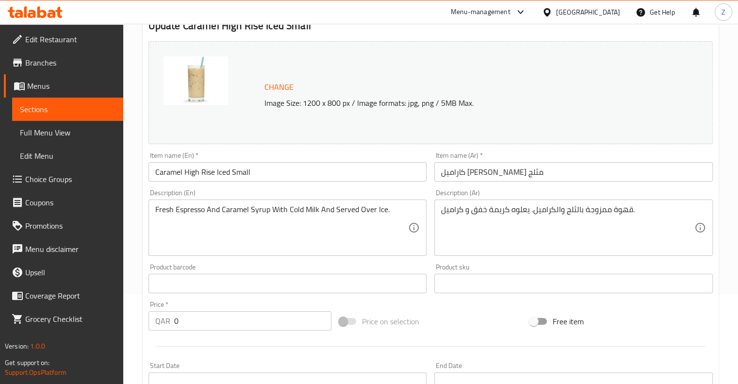
click at [372, 166] on input "كاراميل [PERSON_NAME] مثلج" at bounding box center [573, 171] width 278 height 19
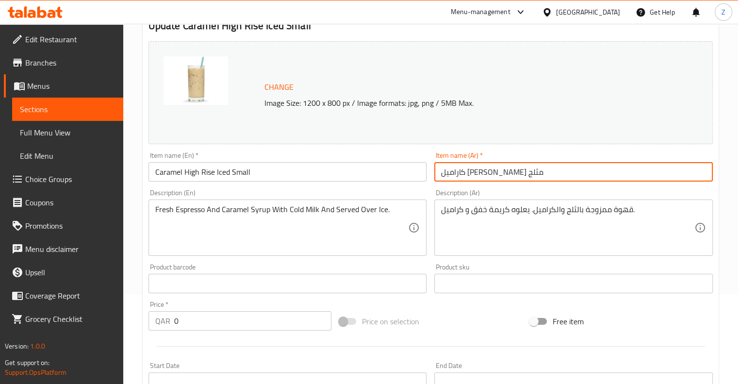
paste input "صغير"
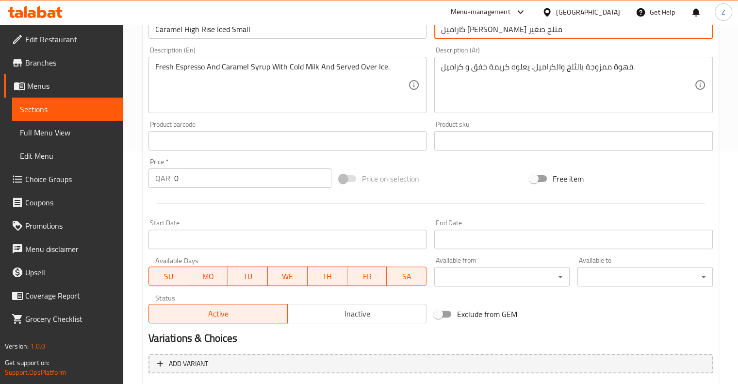
scroll to position [232, 0]
type input "كاراميل [PERSON_NAME] مثلج صغير"
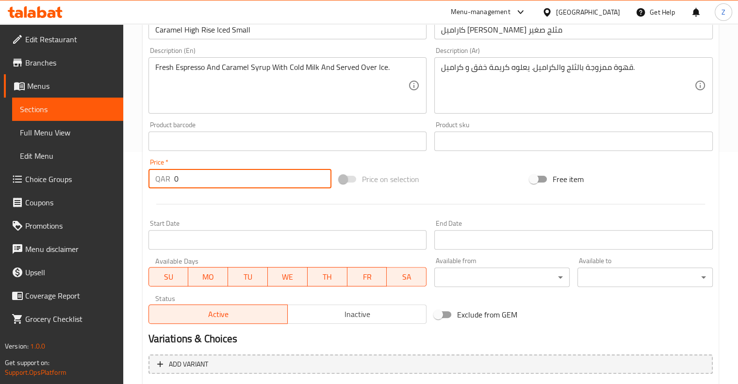
click at [184, 180] on input "0" at bounding box center [252, 178] width 157 height 19
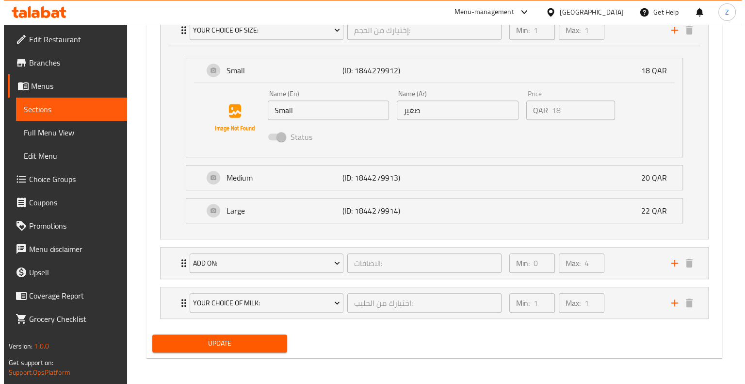
scroll to position [496, 0]
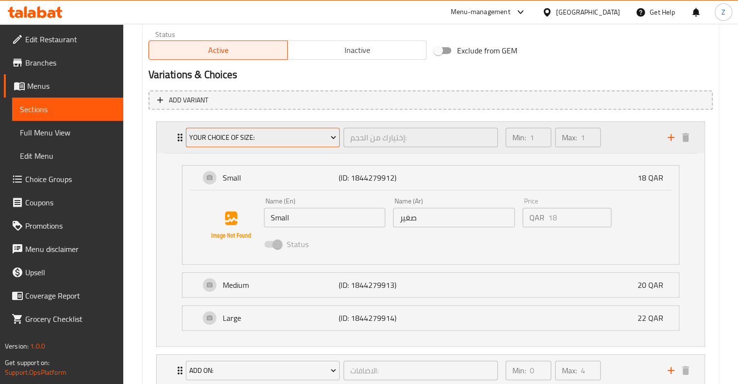
type input "18"
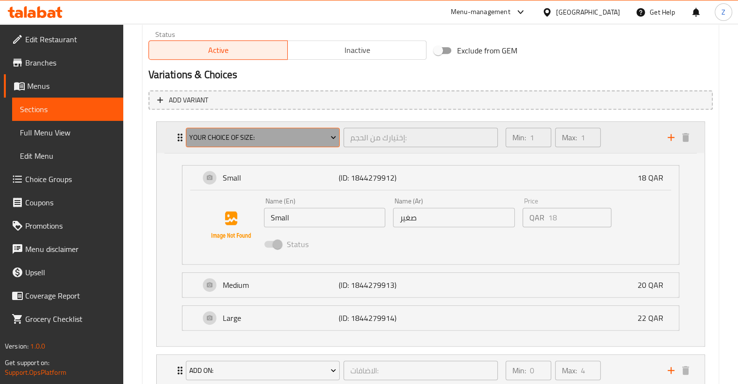
click at [312, 143] on button "Your Choice Of Size:" at bounding box center [263, 137] width 154 height 19
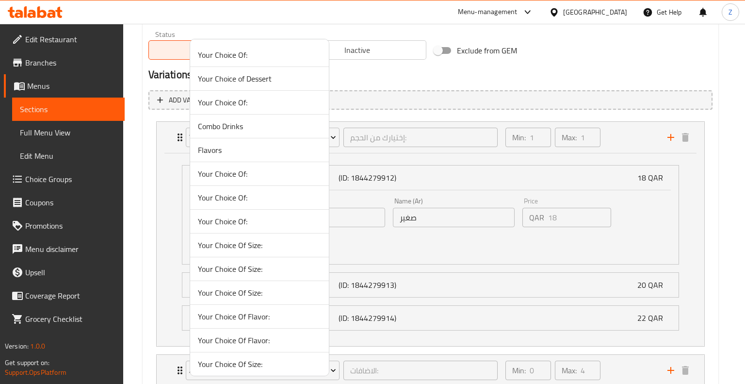
click at [256, 110] on li "Your Choice Of:" at bounding box center [259, 103] width 139 height 24
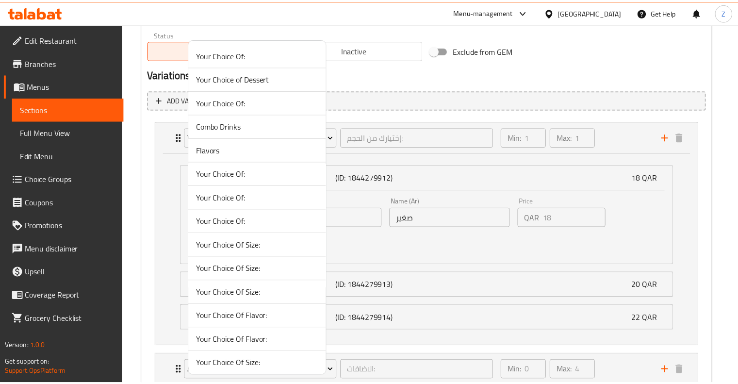
scroll to position [410, 0]
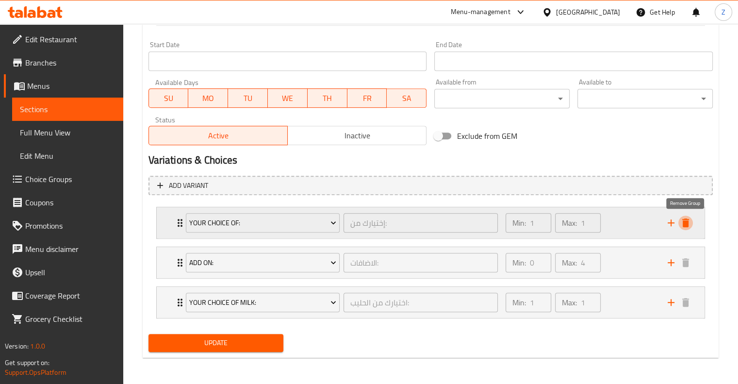
click at [372, 223] on icon "delete" at bounding box center [685, 222] width 7 height 9
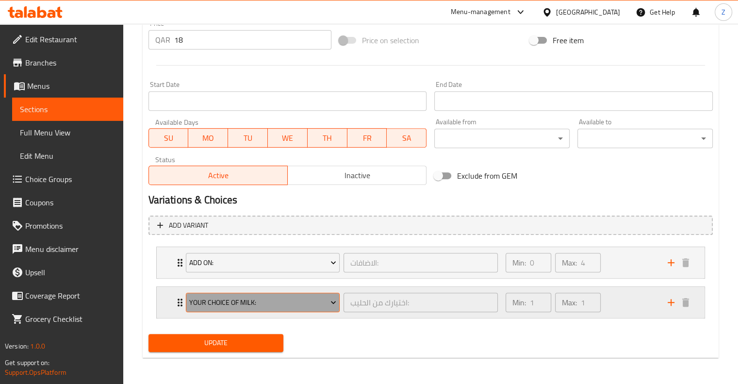
click at [340, 299] on button "Your Choice Of Milk:" at bounding box center [263, 302] width 154 height 19
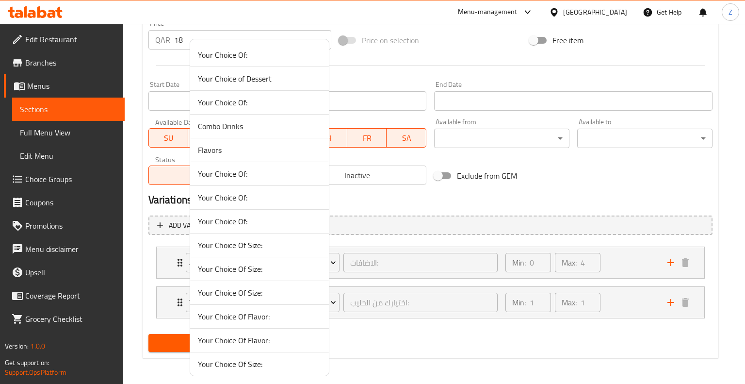
click at [351, 300] on div at bounding box center [372, 192] width 745 height 384
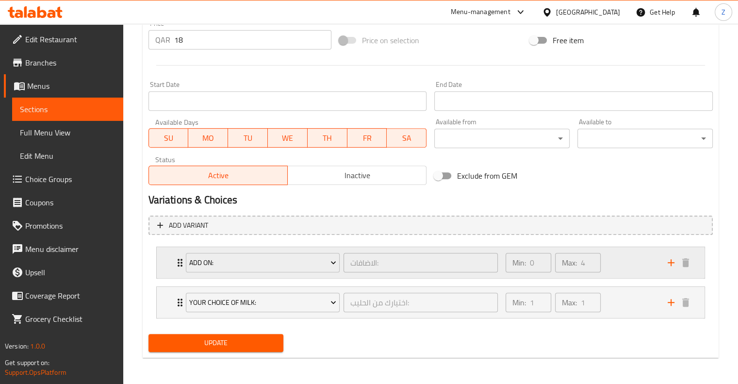
click at [342, 267] on div "الاضافات: ​" at bounding box center [421, 262] width 158 height 23
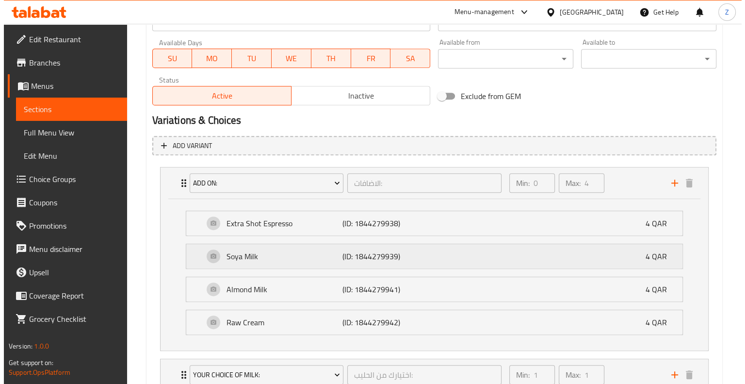
scroll to position [522, 0]
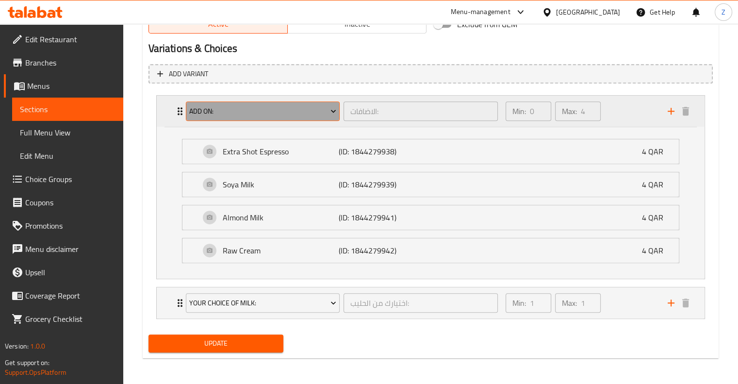
click at [308, 114] on span "Add On:" at bounding box center [262, 111] width 147 height 12
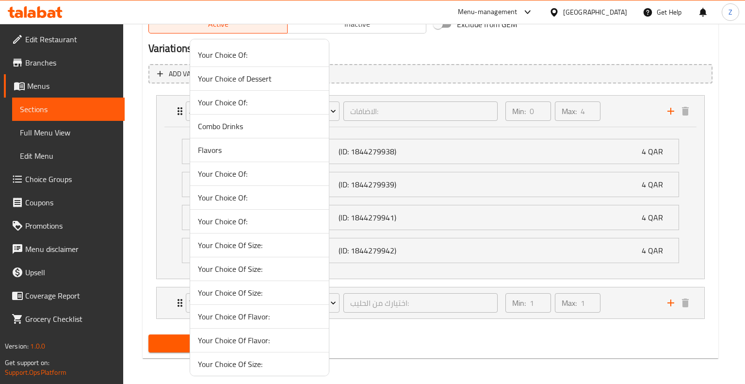
click at [262, 176] on span "Your Choice Of:" at bounding box center [259, 174] width 123 height 12
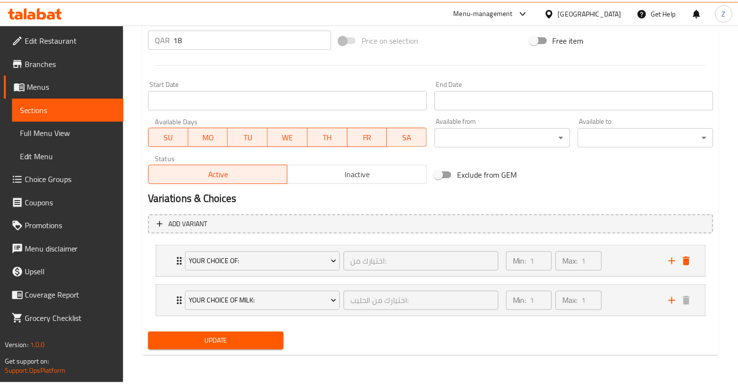
scroll to position [371, 0]
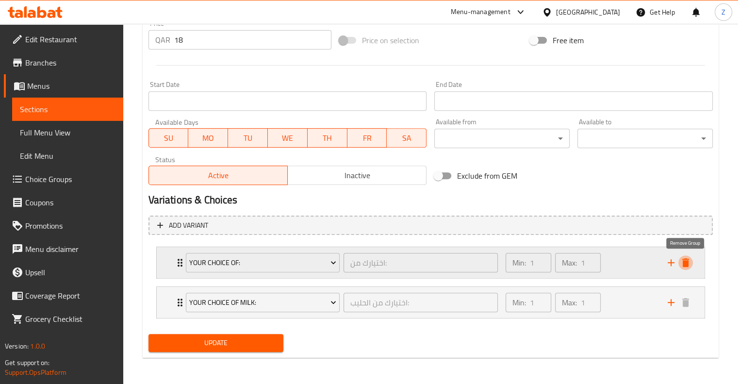
click at [372, 260] on icon "delete" at bounding box center [685, 262] width 7 height 9
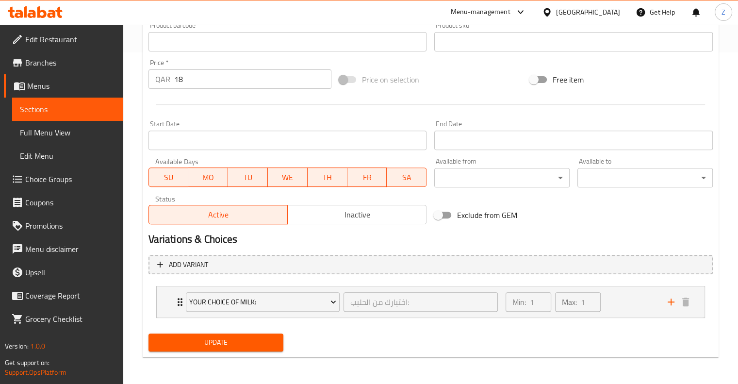
click at [261, 344] on span "Update" at bounding box center [216, 342] width 120 height 12
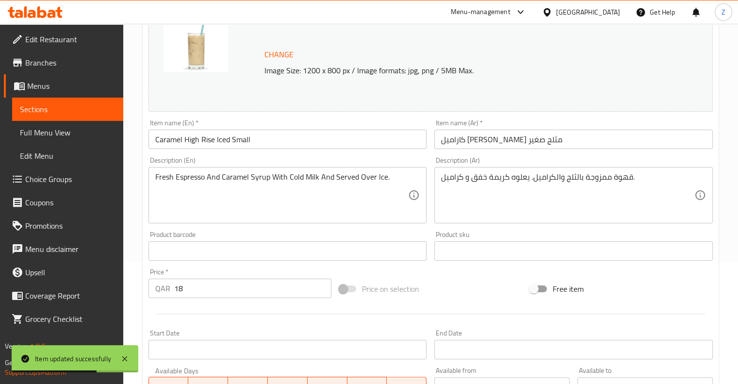
scroll to position [0, 0]
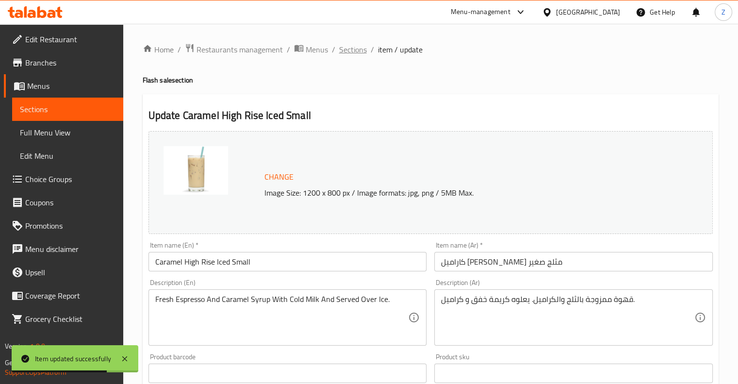
click at [360, 48] on span "Sections" at bounding box center [353, 50] width 28 height 12
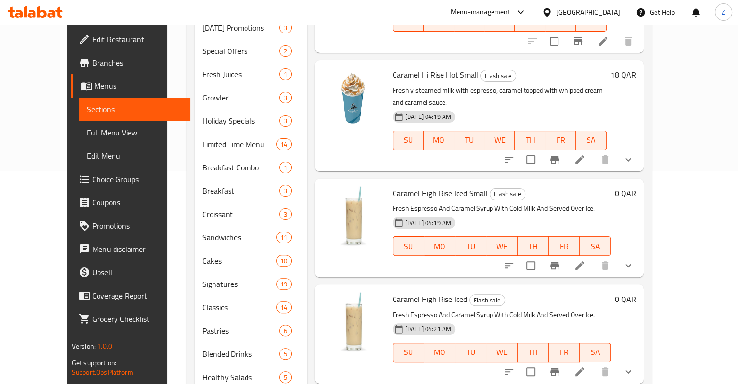
scroll to position [322, 0]
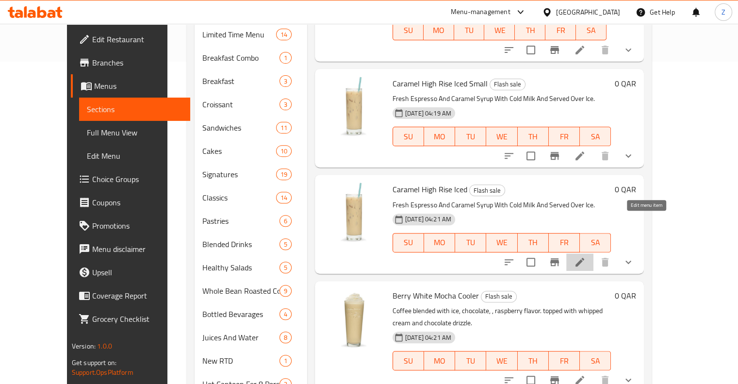
click at [372, 256] on icon at bounding box center [580, 262] width 12 height 12
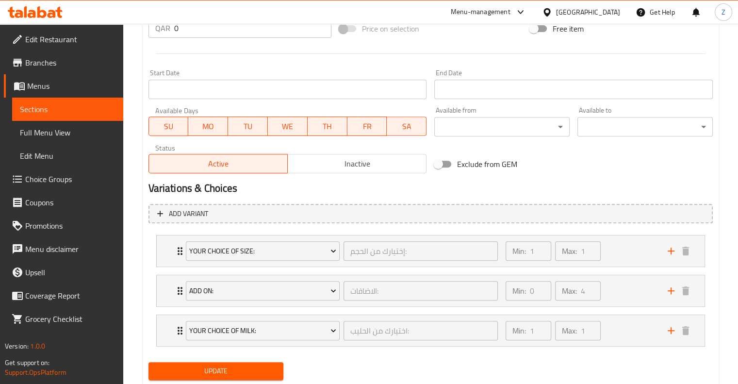
scroll to position [410, 0]
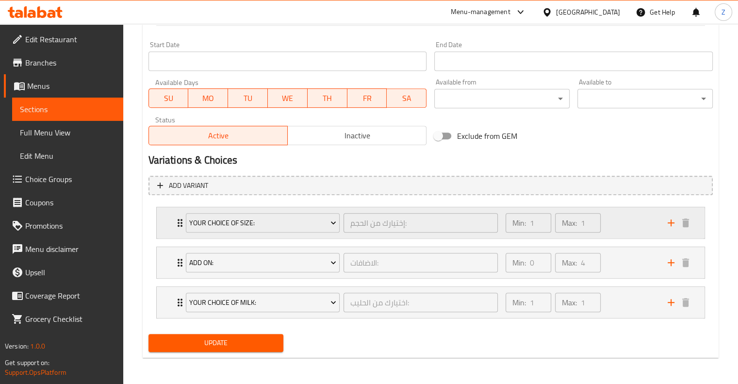
click at [372, 221] on div "Min: 1 ​ Max: 1 ​" at bounding box center [581, 222] width 162 height 31
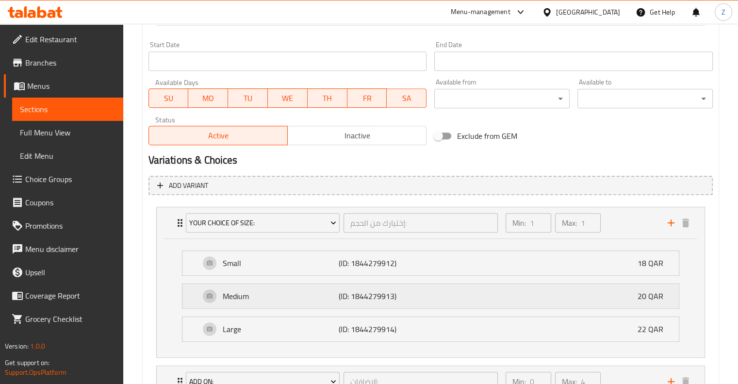
click at [343, 294] on p "(ID: 1844279913)" at bounding box center [378, 296] width 78 height 12
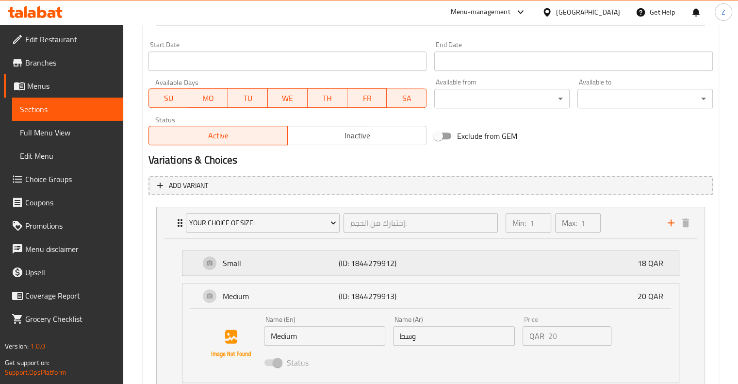
scroll to position [502, 0]
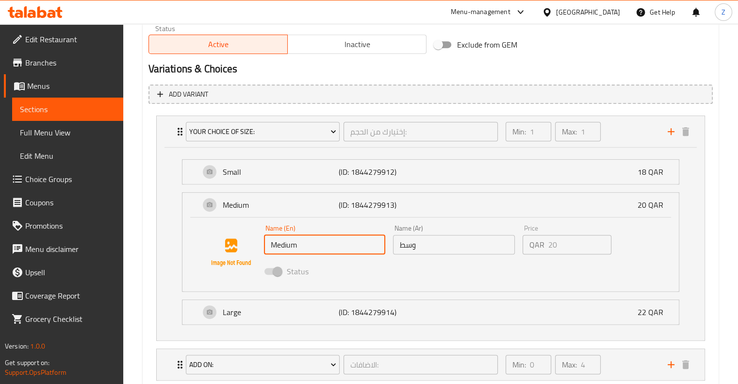
click at [295, 251] on input "Medium" at bounding box center [325, 244] width 122 height 19
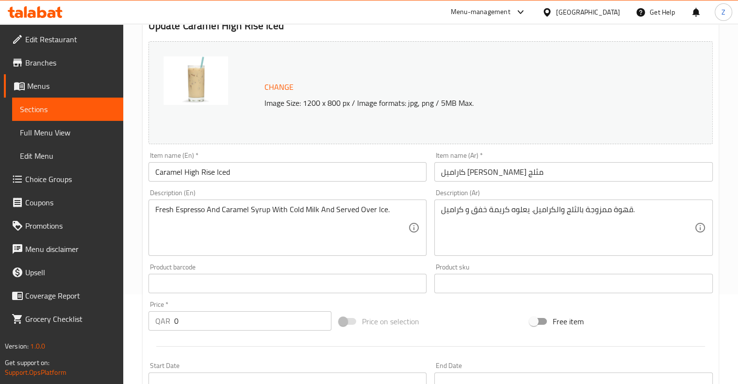
scroll to position [0, 0]
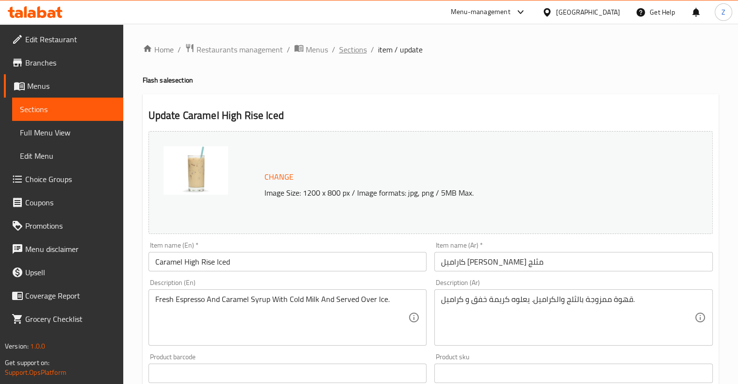
click at [353, 50] on span "Sections" at bounding box center [353, 50] width 28 height 12
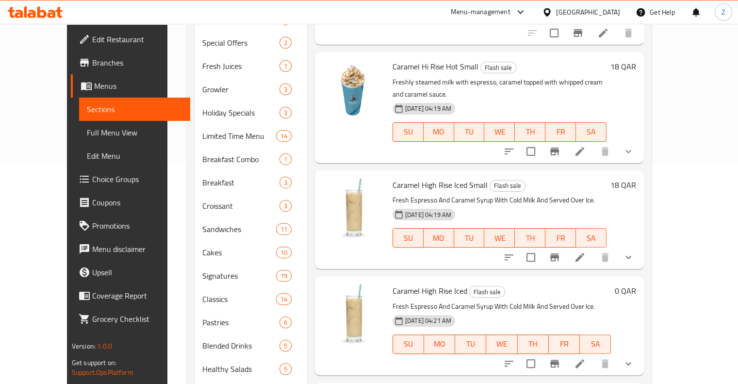
scroll to position [342, 0]
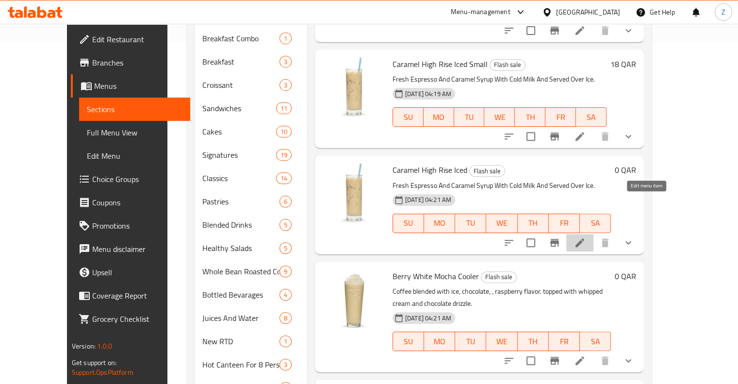
click at [372, 237] on icon at bounding box center [580, 243] width 12 height 12
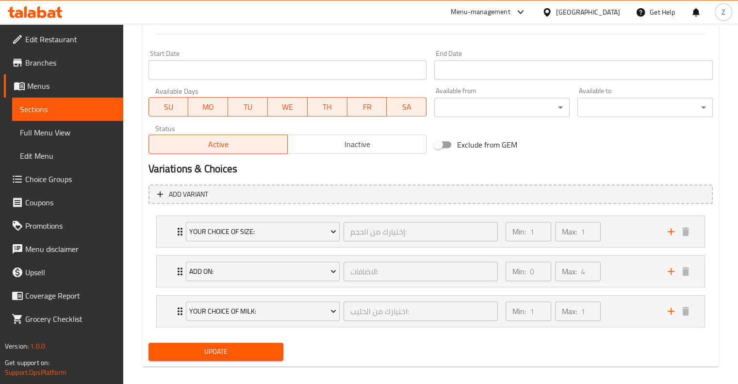
scroll to position [403, 0]
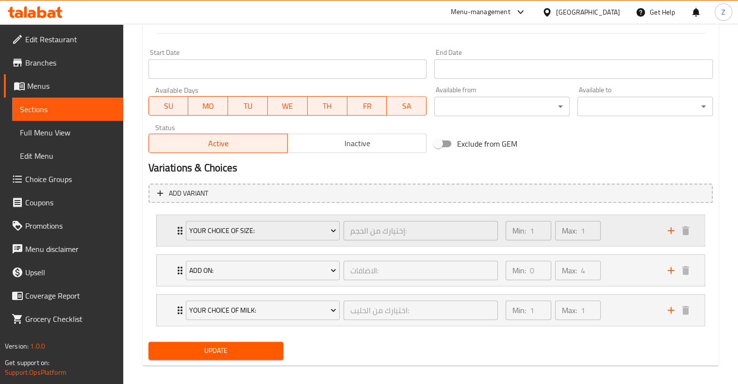
click at [342, 232] on div "إختيارك من الحجم: ​" at bounding box center [421, 230] width 158 height 23
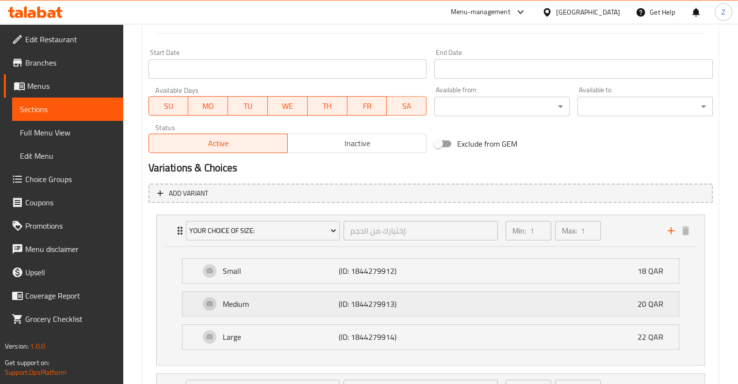
click at [280, 308] on p "Medium" at bounding box center [281, 304] width 116 height 12
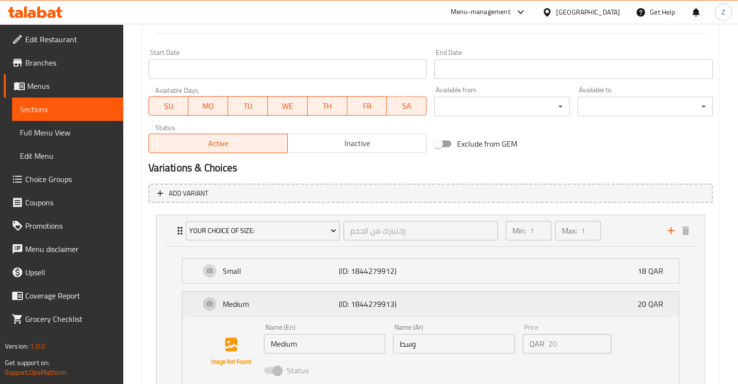
scroll to position [491, 0]
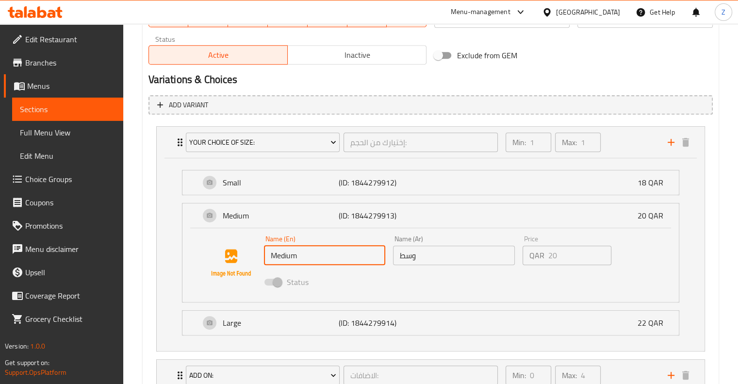
click at [288, 255] on input "Medium" at bounding box center [325, 254] width 122 height 19
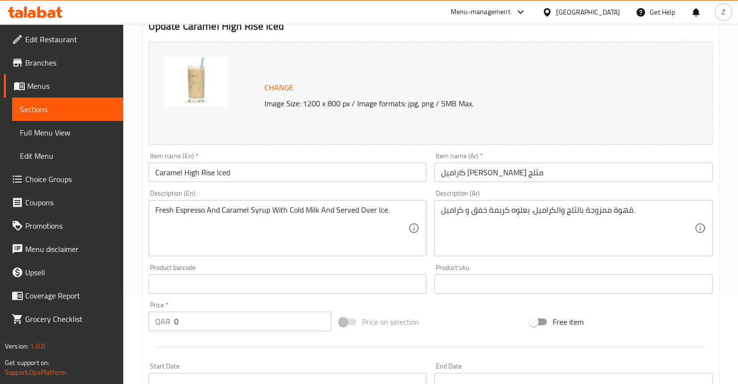
scroll to position [87, 0]
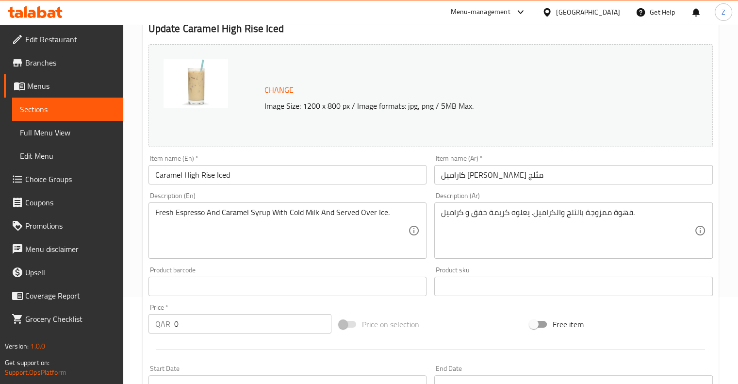
click at [277, 177] on input "Caramel High Rise Iced" at bounding box center [287, 174] width 278 height 19
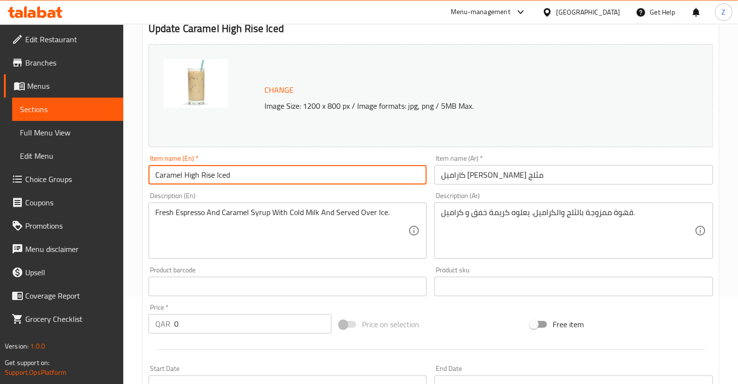
paste input "Medium"
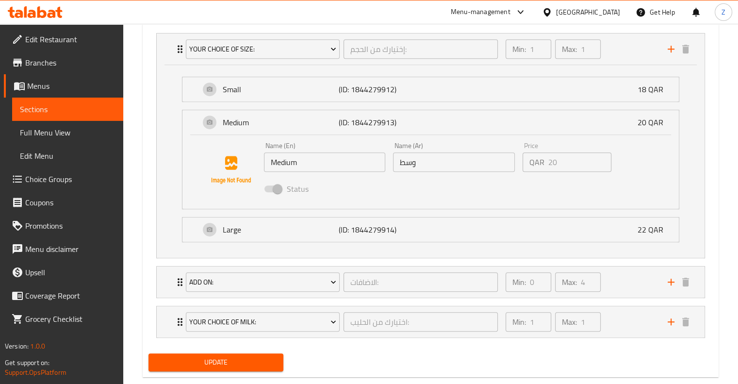
scroll to position [584, 0]
type input "Caramel High Rise Iced Medium"
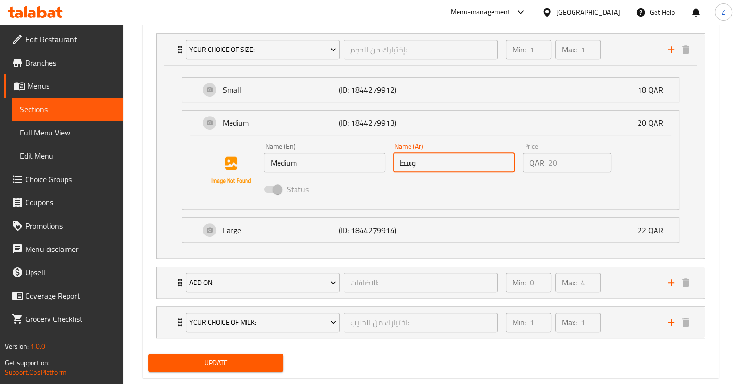
click at [372, 163] on input "وسط" at bounding box center [454, 162] width 122 height 19
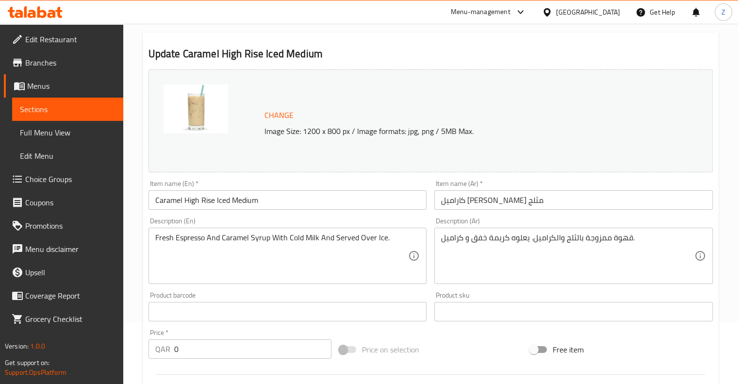
scroll to position [50, 0]
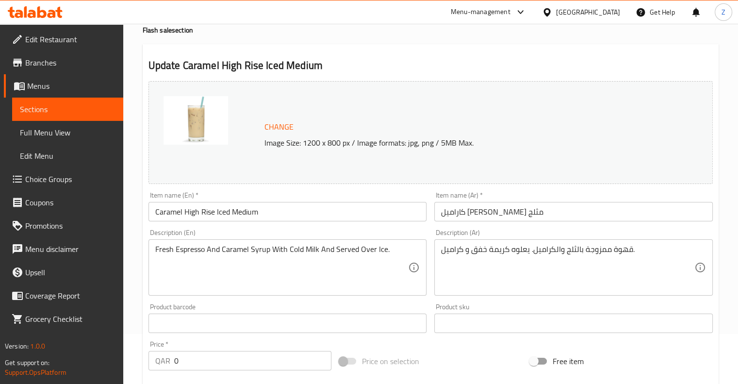
click at [372, 207] on input "كاراميل [PERSON_NAME] مثلج" at bounding box center [573, 211] width 278 height 19
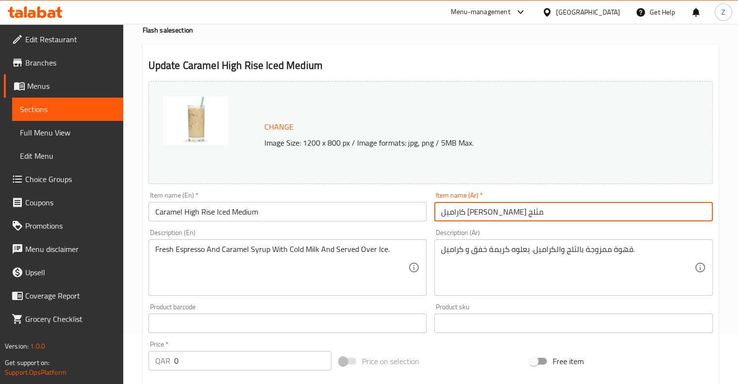
paste input "وسط"
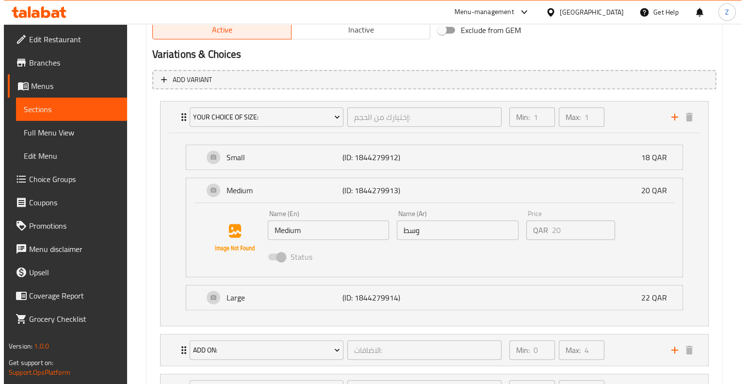
scroll to position [516, 0]
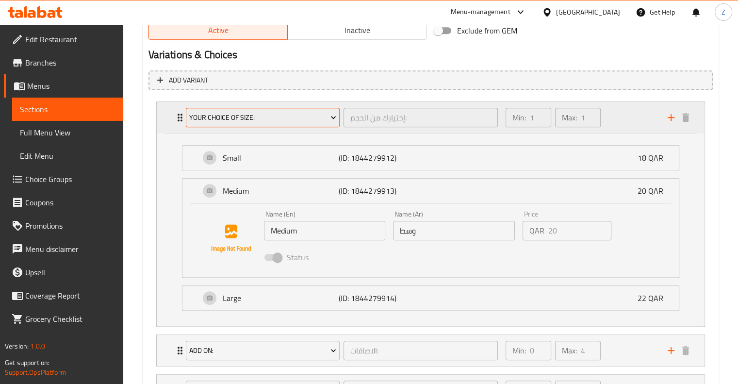
type input "كاراميل [PERSON_NAME] مثلج وسط"
click at [280, 124] on button "Your Choice Of Size:" at bounding box center [263, 117] width 154 height 19
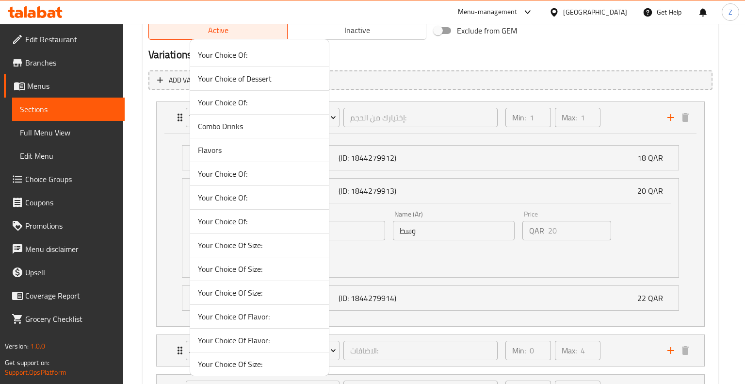
click at [247, 197] on span "Your Choice Of:" at bounding box center [259, 198] width 123 height 12
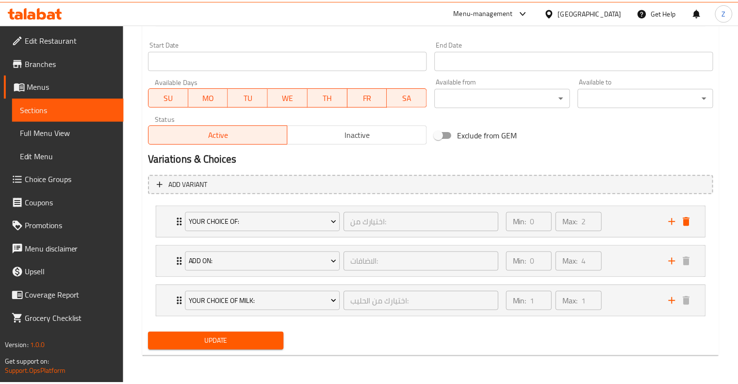
scroll to position [410, 0]
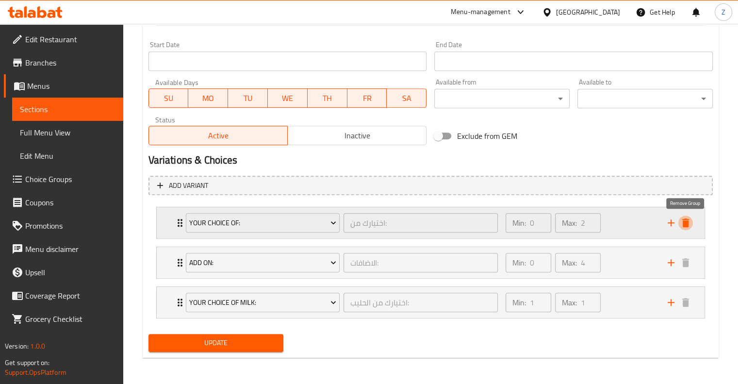
click at [372, 221] on icon "delete" at bounding box center [685, 222] width 7 height 9
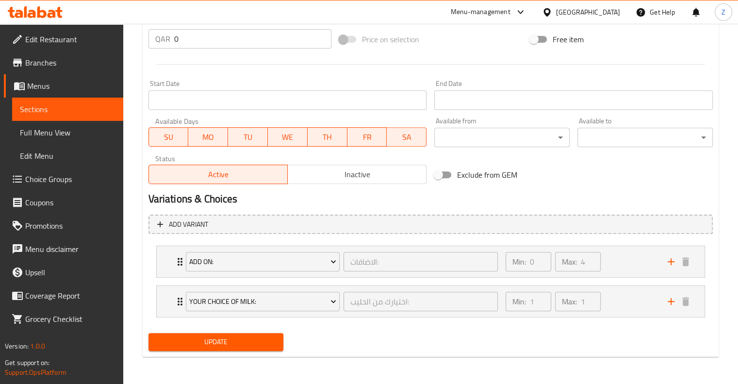
scroll to position [371, 0]
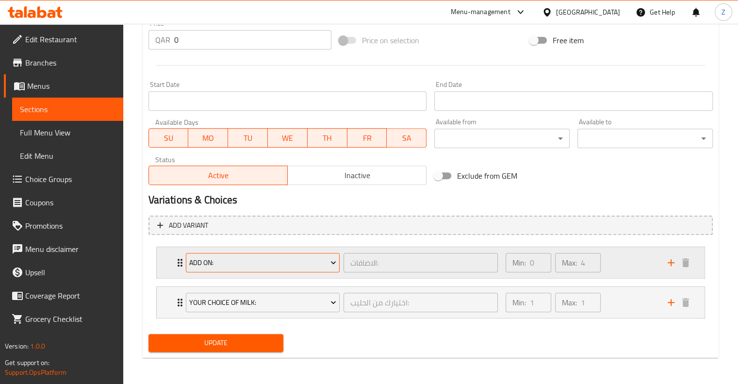
click at [322, 263] on span "Add On:" at bounding box center [262, 263] width 147 height 12
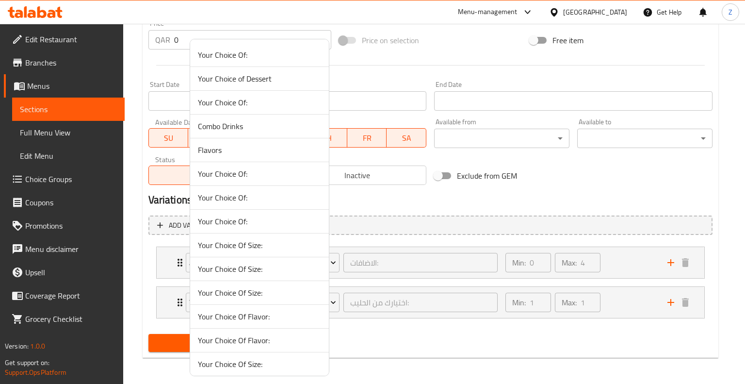
click at [267, 82] on span "Your Choice of Dessert" at bounding box center [259, 79] width 123 height 12
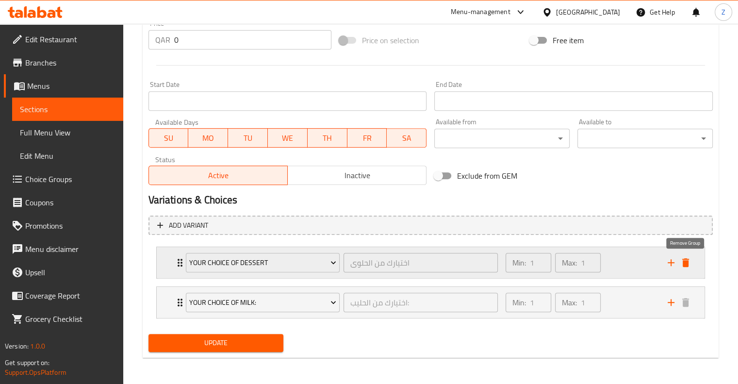
click at [372, 262] on icon "delete" at bounding box center [686, 263] width 12 height 12
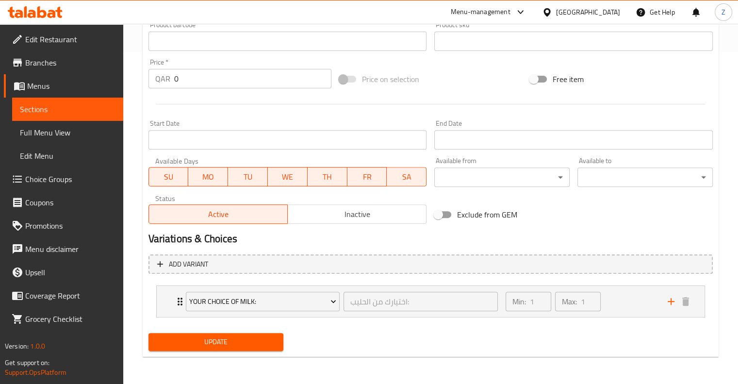
scroll to position [331, 0]
click at [206, 340] on span "Update" at bounding box center [216, 342] width 120 height 12
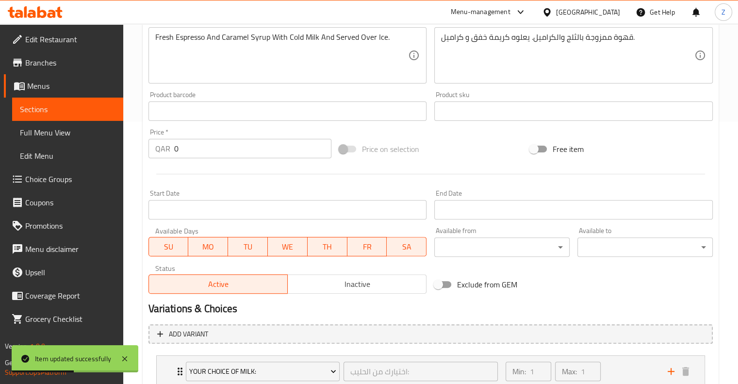
scroll to position [263, 0]
click at [245, 147] on input "0" at bounding box center [252, 147] width 157 height 19
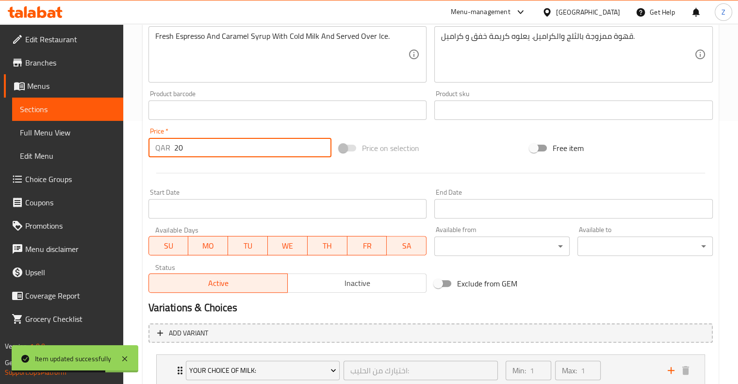
scroll to position [331, 0]
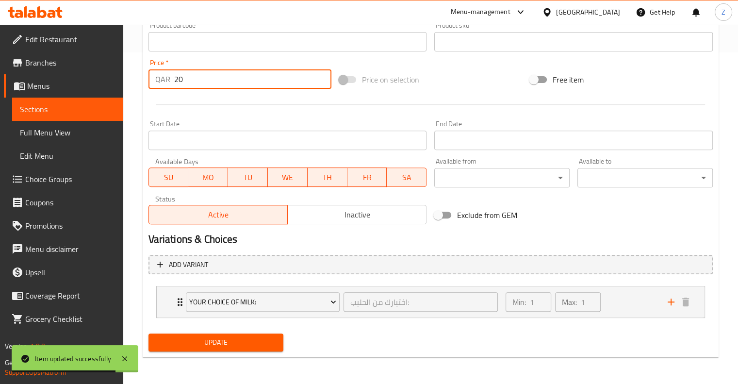
type input "20"
click at [201, 344] on span "Update" at bounding box center [216, 342] width 120 height 12
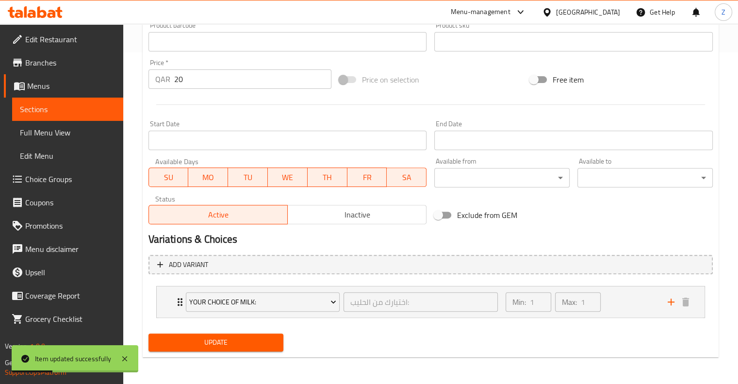
scroll to position [0, 0]
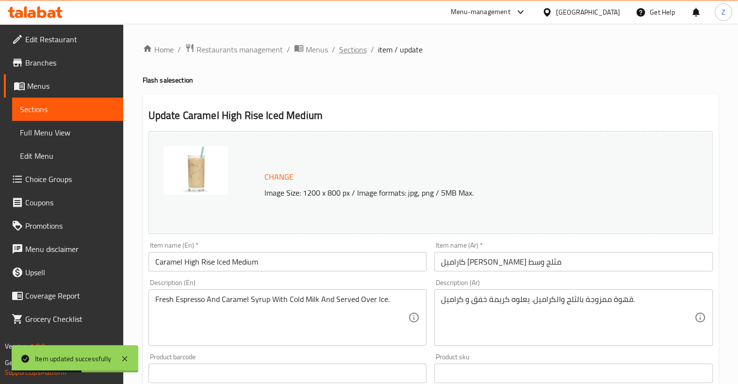
click at [354, 53] on span "Sections" at bounding box center [353, 50] width 28 height 12
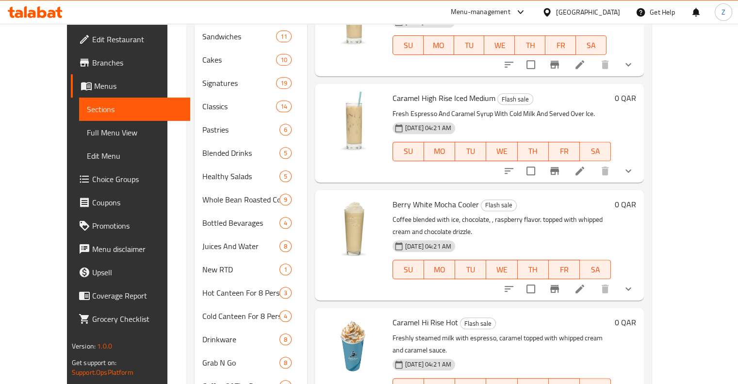
scroll to position [413, 0]
click at [372, 283] on icon at bounding box center [580, 289] width 12 height 12
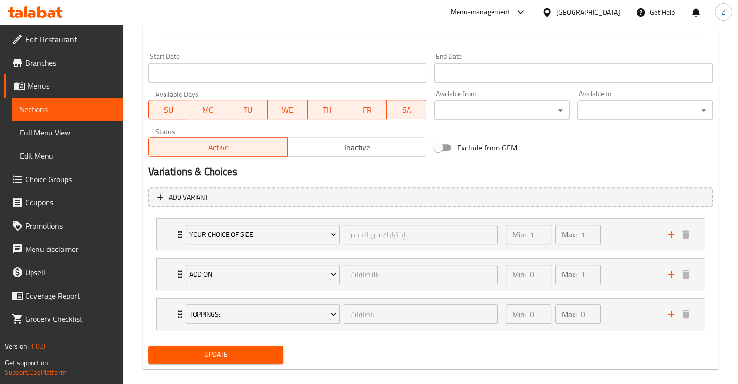
scroll to position [399, 0]
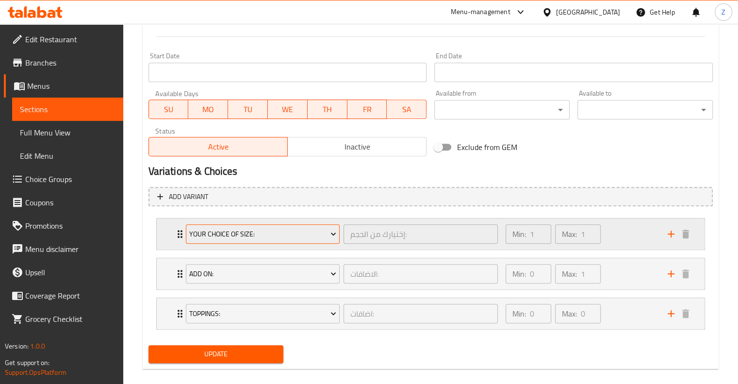
click at [326, 236] on span "Your Choice Of Size:" at bounding box center [262, 234] width 147 height 12
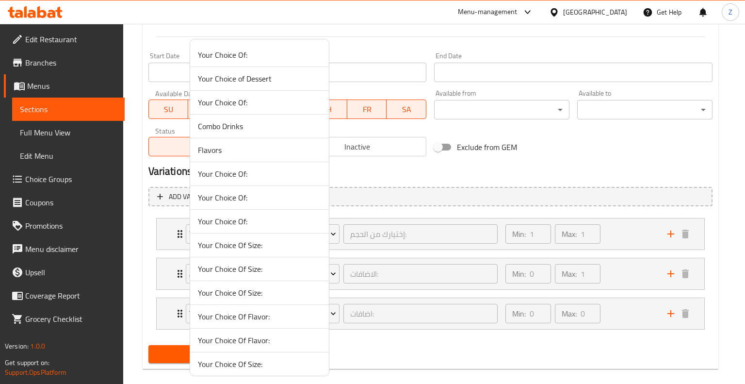
click at [372, 235] on div at bounding box center [372, 192] width 745 height 384
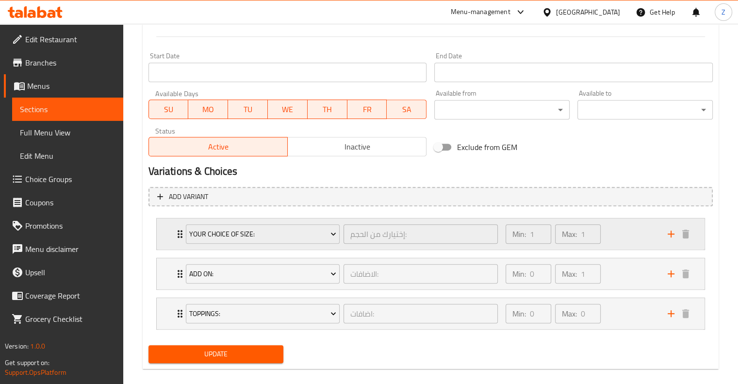
click at [372, 234] on div "إختيارك من الحجم: ​" at bounding box center [421, 233] width 158 height 23
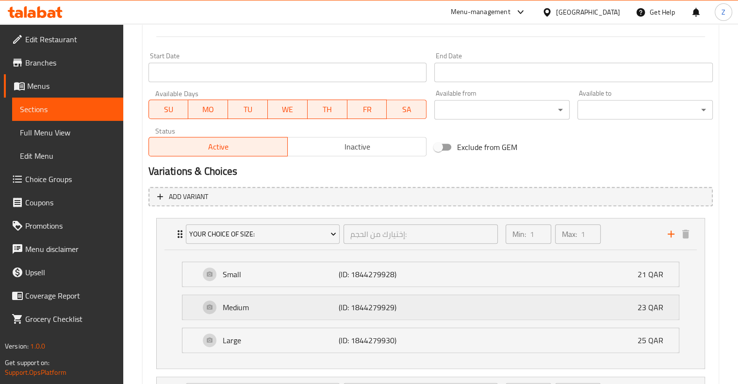
click at [258, 307] on p "Medium" at bounding box center [281, 307] width 116 height 12
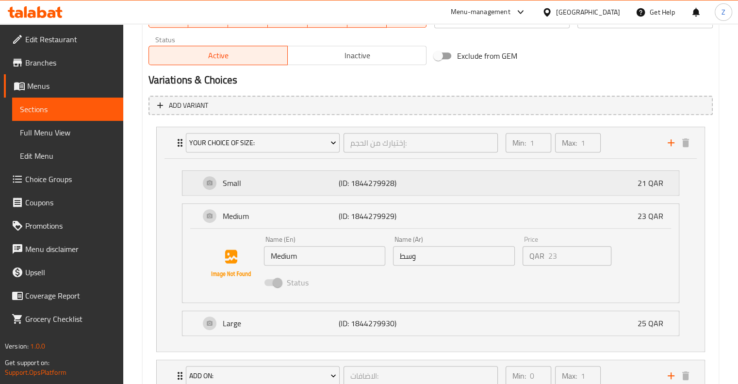
scroll to position [491, 0]
click at [295, 258] on input "Medium" at bounding box center [325, 254] width 122 height 19
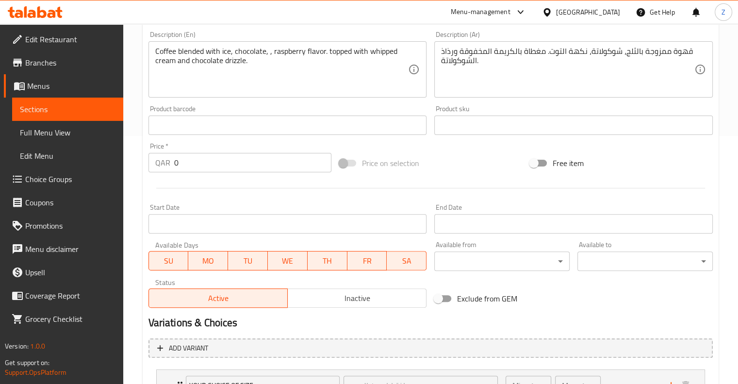
scroll to position [248, 0]
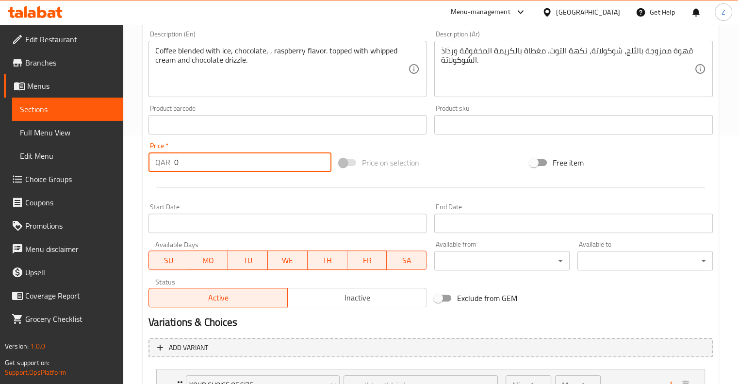
click at [230, 166] on input "0" at bounding box center [252, 161] width 157 height 19
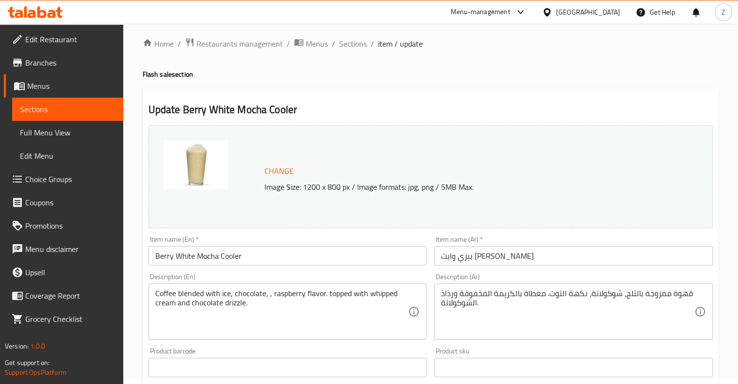
scroll to position [2, 0]
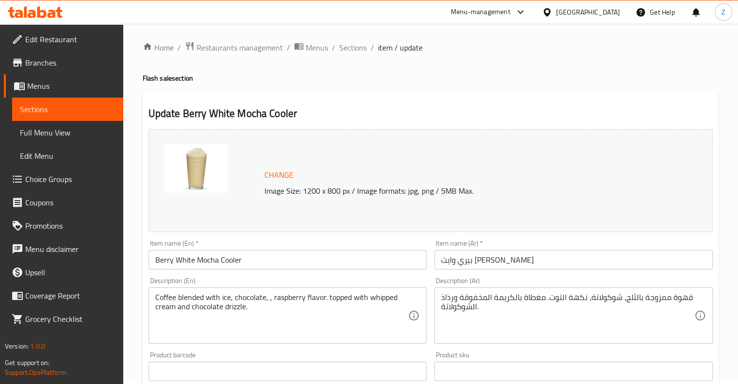
type input "23"
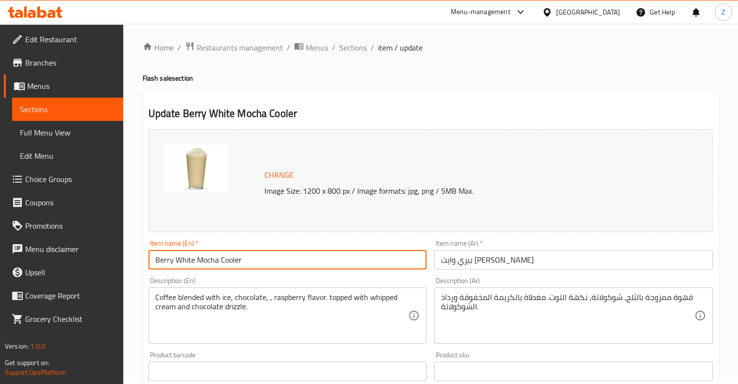
click at [251, 262] on input "Berry White Mocha Cooler" at bounding box center [287, 259] width 278 height 19
paste input "Medium"
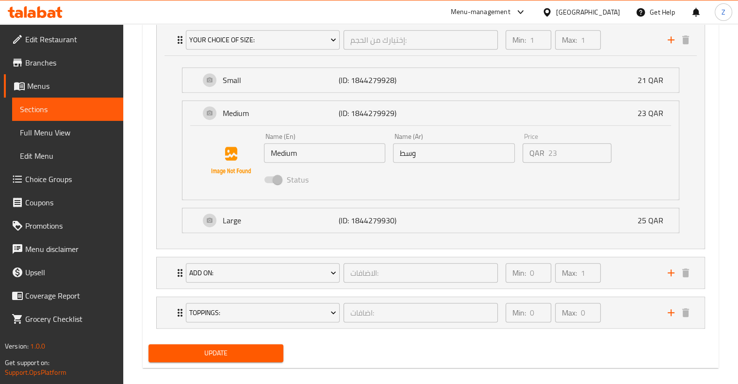
scroll to position [594, 0]
type input "Berry White Mocha Cooler Medium"
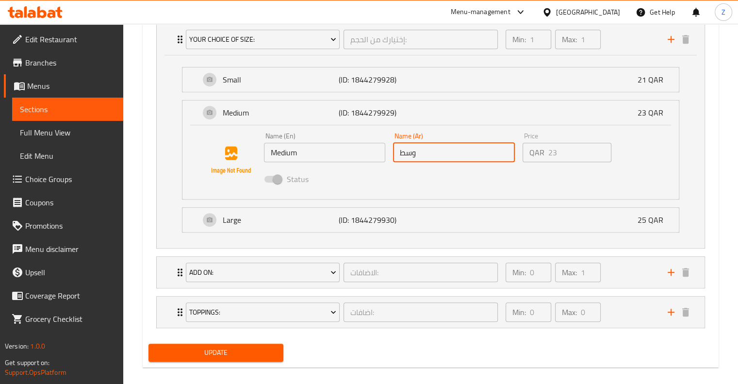
click at [372, 155] on input "وسط" at bounding box center [454, 152] width 122 height 19
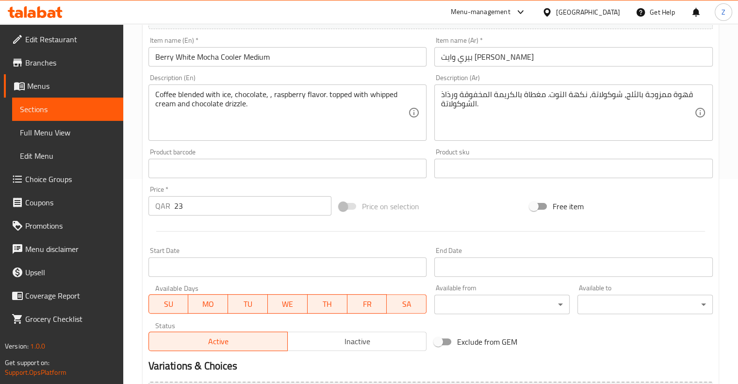
scroll to position [212, 0]
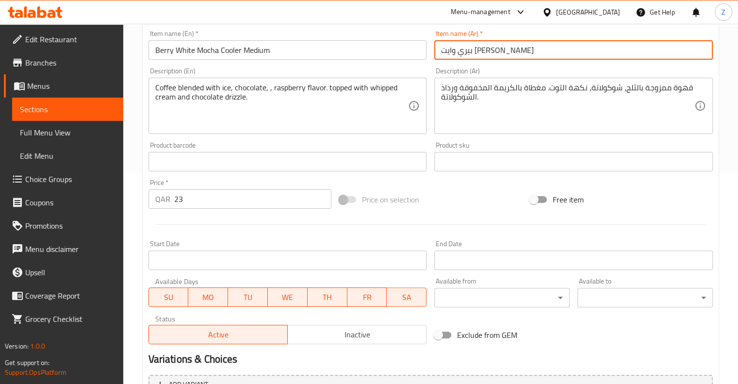
click at [372, 50] on input "بيري وايت [PERSON_NAME]" at bounding box center [573, 49] width 278 height 19
paste input "وسط"
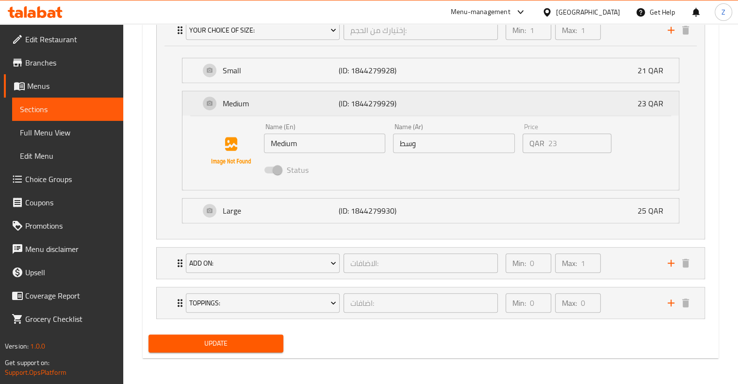
click at [372, 104] on div "Medium (ID: 1844279929) 23 QAR" at bounding box center [433, 103] width 467 height 24
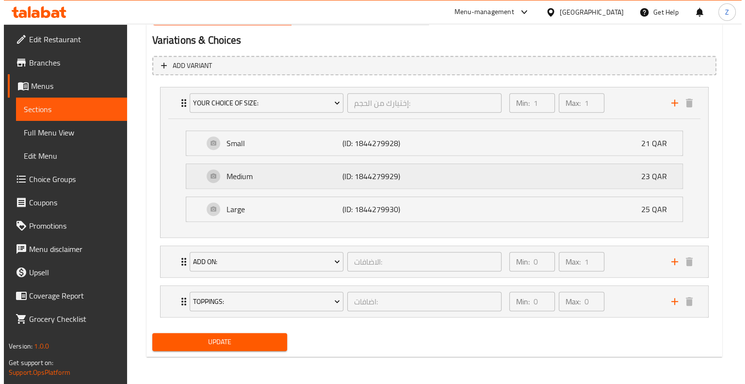
scroll to position [529, 0]
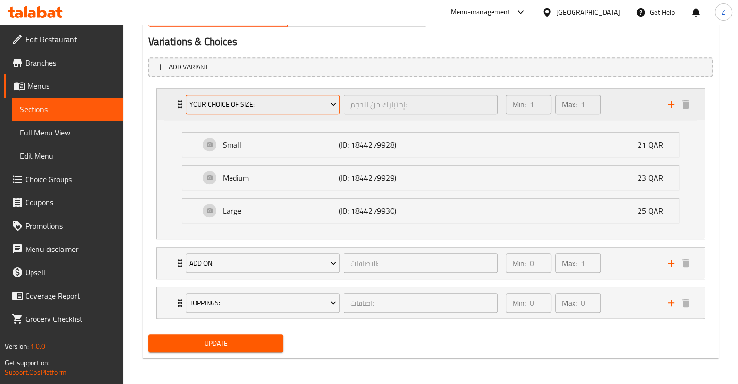
type input "بيري وايت [PERSON_NAME] وسط"
click at [306, 106] on span "Your Choice Of Size:" at bounding box center [262, 104] width 147 height 12
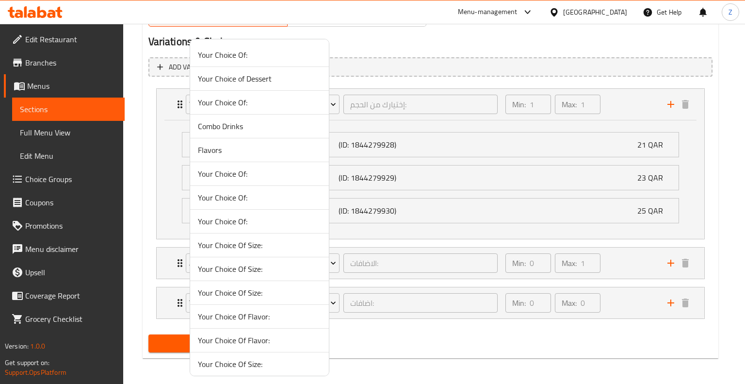
click at [282, 186] on li "Your Choice Of:" at bounding box center [259, 198] width 139 height 24
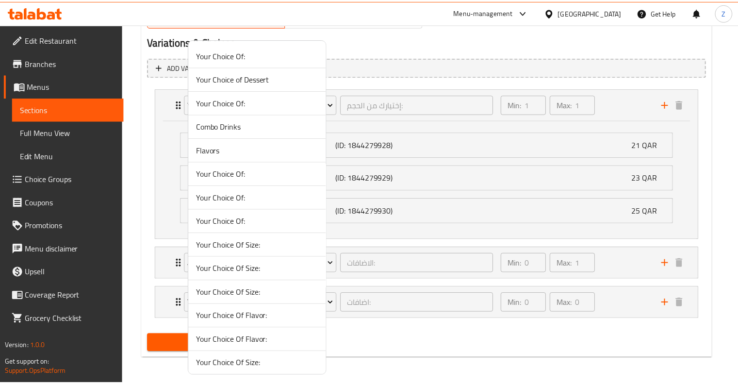
scroll to position [410, 0]
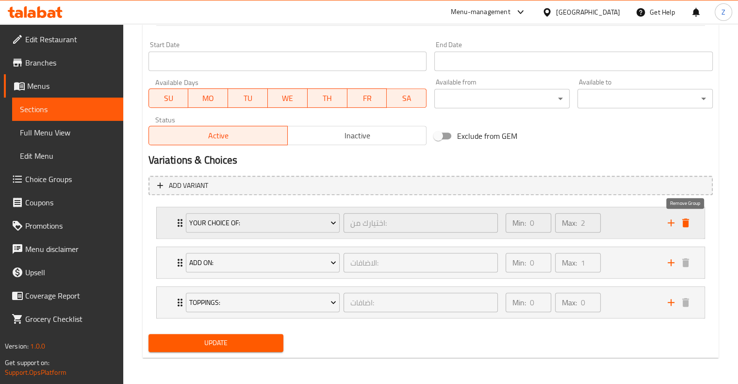
click at [372, 225] on icon "delete" at bounding box center [686, 223] width 12 height 12
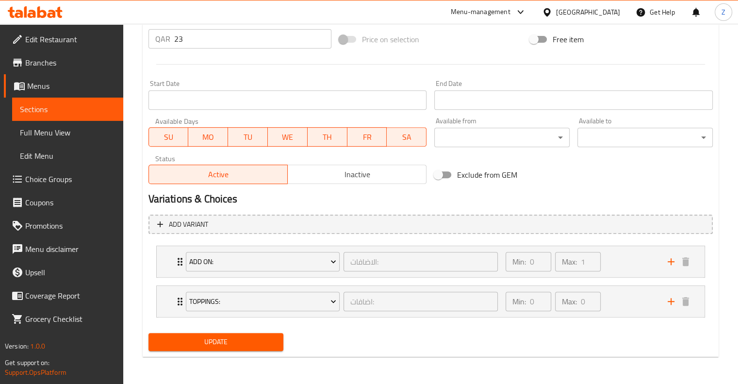
scroll to position [371, 0]
click at [342, 272] on div "الاضافات: ​" at bounding box center [421, 262] width 158 height 23
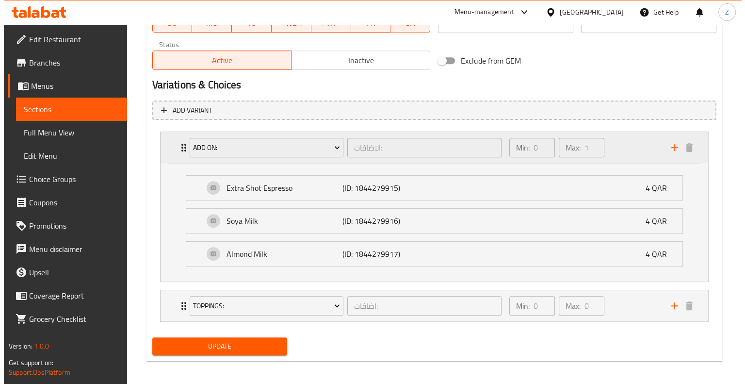
scroll to position [489, 0]
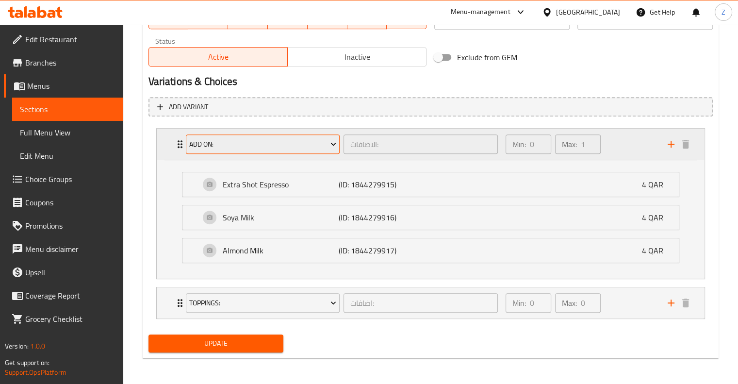
click at [293, 144] on span "Add On:" at bounding box center [262, 144] width 147 height 12
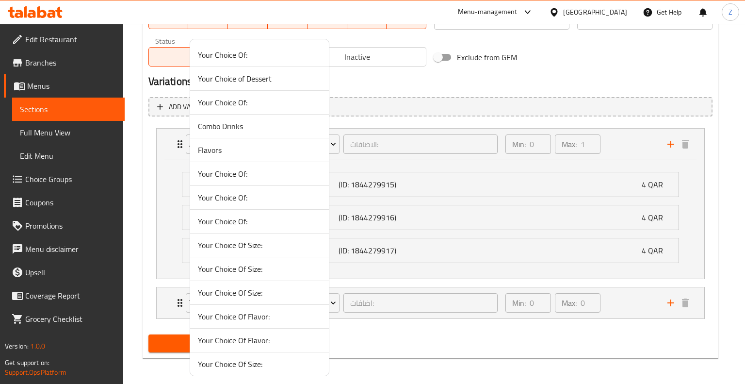
click at [280, 177] on span "Your Choice Of:" at bounding box center [259, 174] width 123 height 12
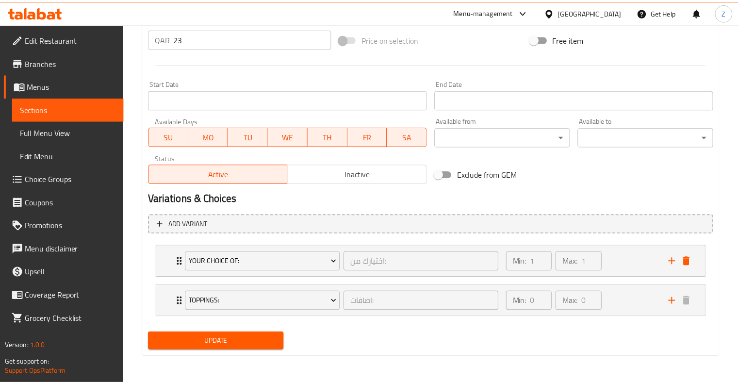
scroll to position [371, 0]
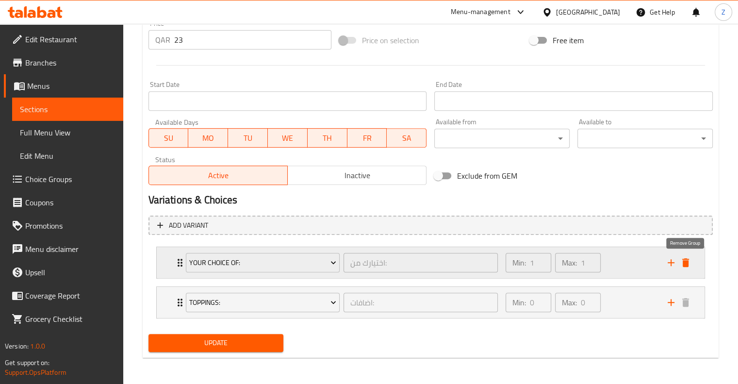
click at [372, 267] on icon "delete" at bounding box center [686, 263] width 12 height 12
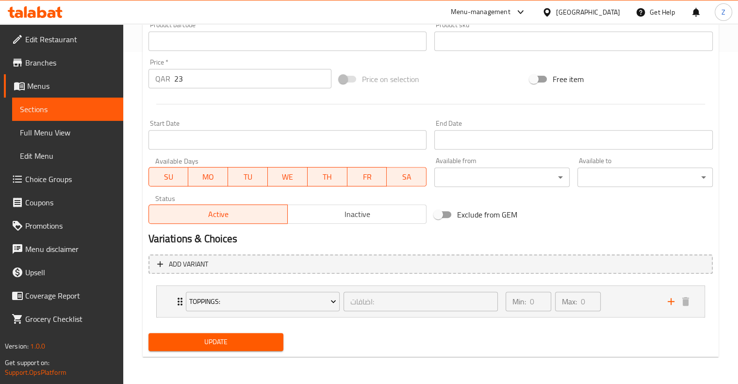
scroll to position [331, 0]
click at [261, 340] on span "Update" at bounding box center [216, 342] width 120 height 12
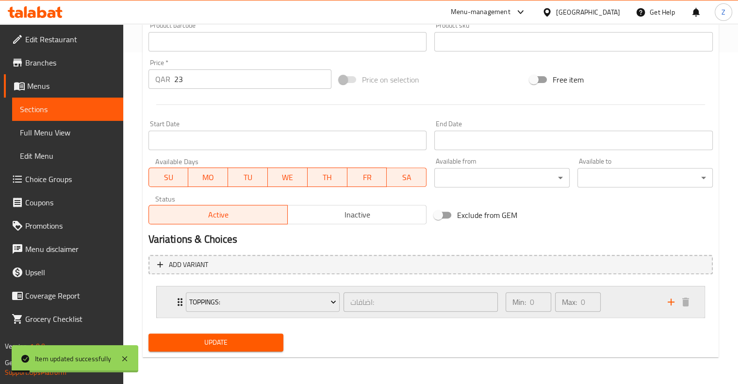
click at [341, 307] on div "Toppings:" at bounding box center [263, 301] width 158 height 23
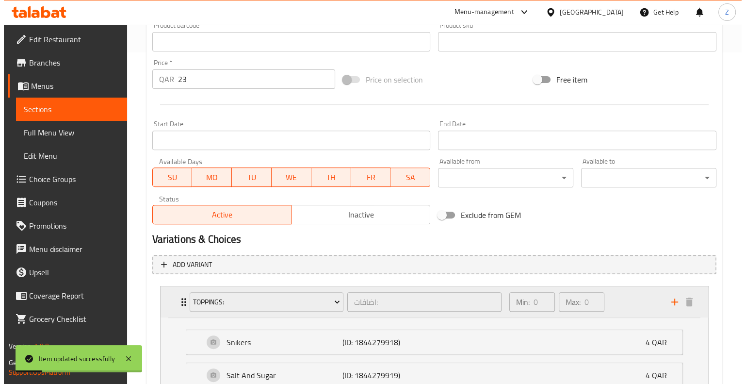
scroll to position [450, 0]
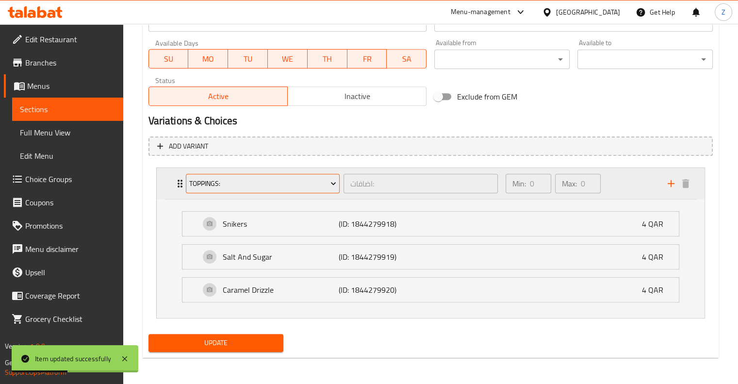
click at [294, 175] on button "Toppings:" at bounding box center [263, 183] width 154 height 19
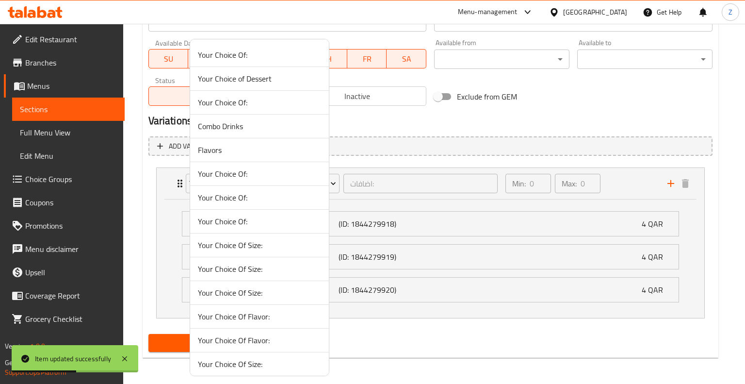
click at [268, 225] on span "Your Choice Of:" at bounding box center [259, 221] width 123 height 12
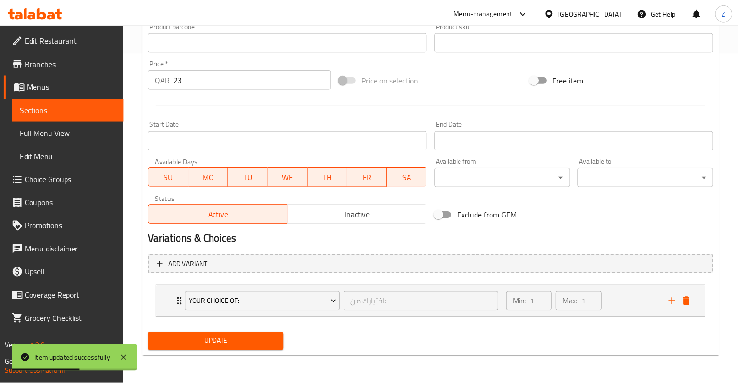
scroll to position [331, 0]
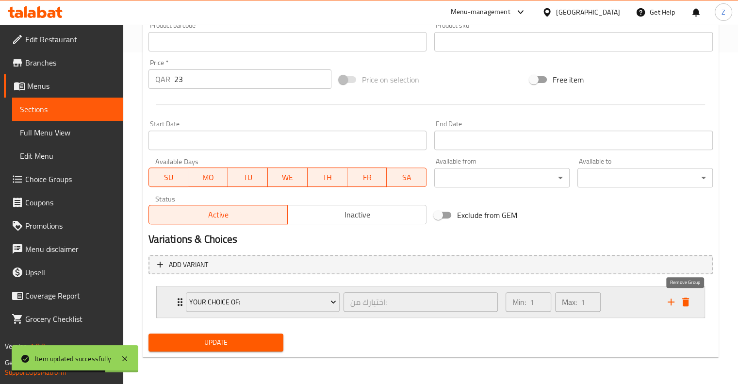
click at [372, 301] on icon "delete" at bounding box center [685, 301] width 7 height 9
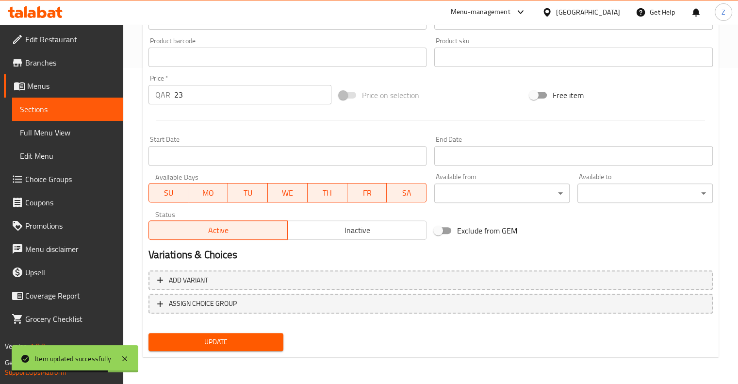
scroll to position [315, 0]
click at [237, 341] on span "Update" at bounding box center [216, 343] width 120 height 12
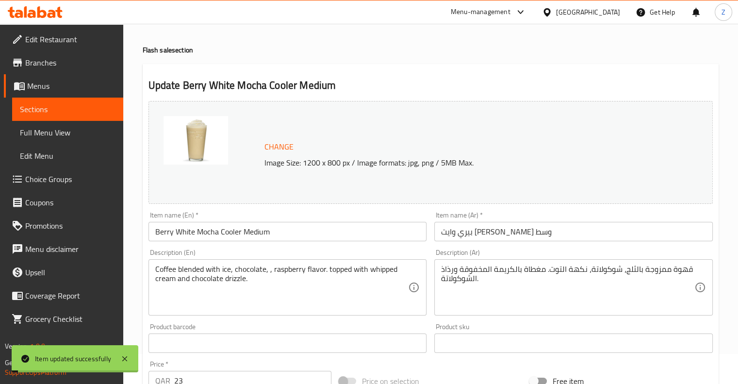
scroll to position [0, 0]
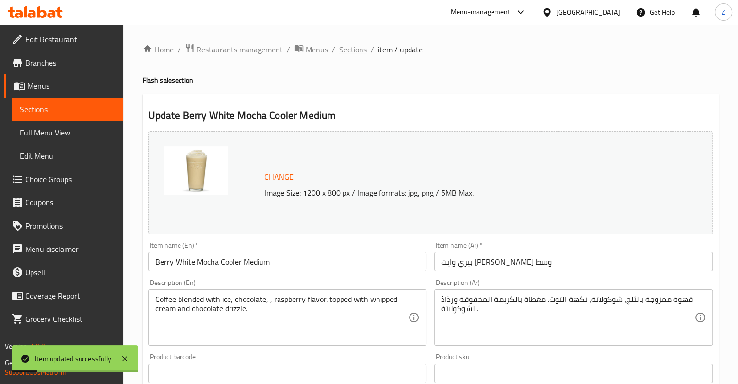
click at [352, 51] on span "Sections" at bounding box center [353, 50] width 28 height 12
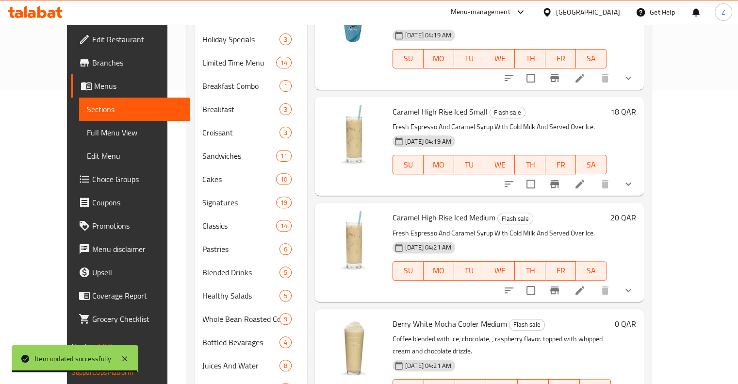
scroll to position [423, 0]
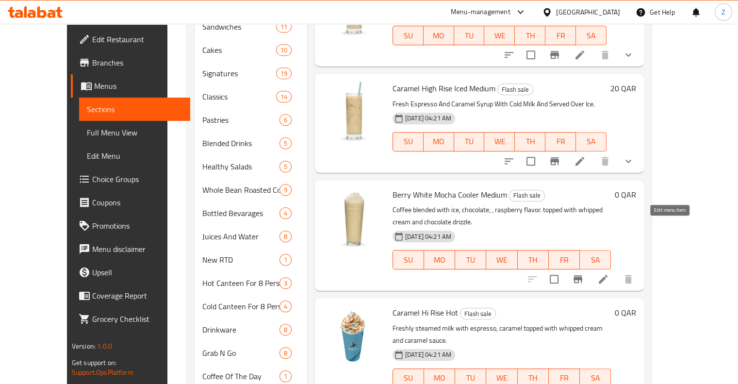
click at [372, 275] on icon at bounding box center [603, 279] width 9 height 9
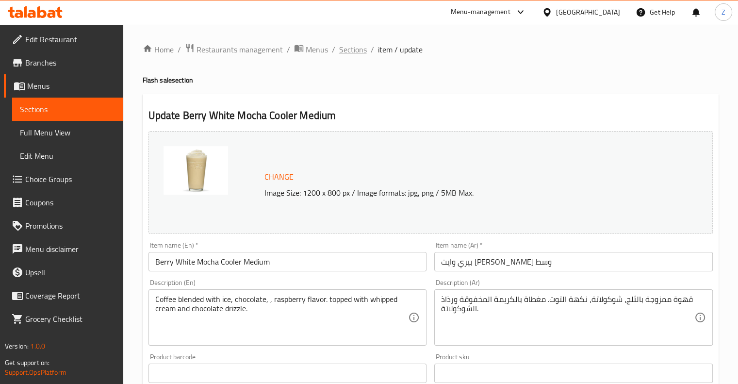
click at [360, 50] on span "Sections" at bounding box center [353, 50] width 28 height 12
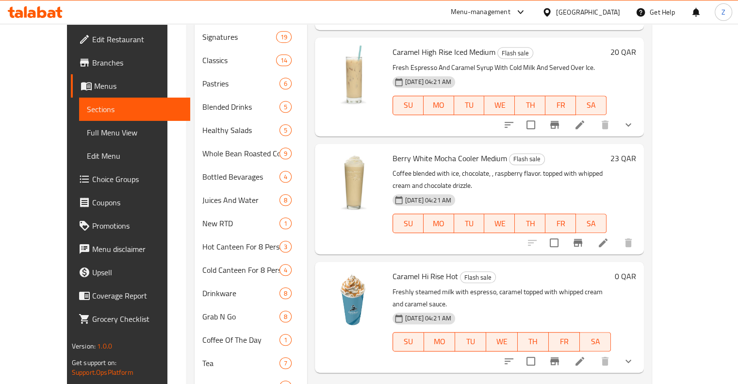
scroll to position [460, 0]
click at [372, 355] on icon at bounding box center [580, 361] width 12 height 12
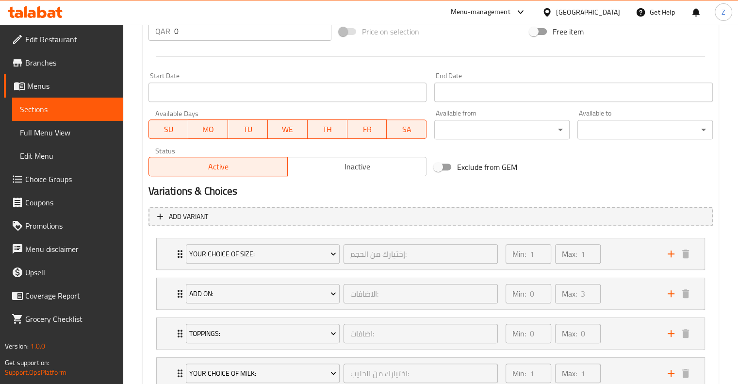
scroll to position [382, 0]
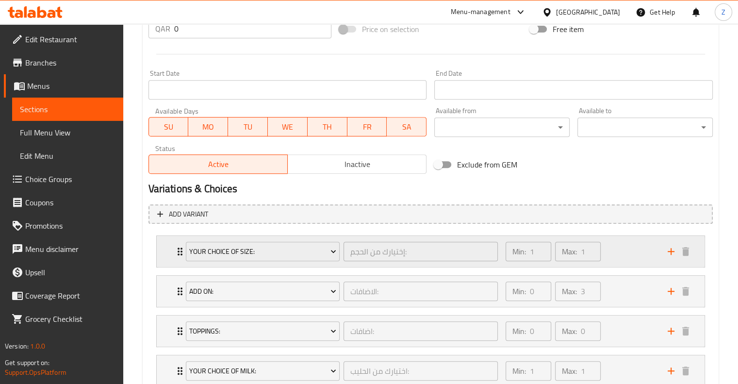
click at [372, 252] on div "Min: 1 ​ Max: 1 ​" at bounding box center [553, 251] width 103 height 27
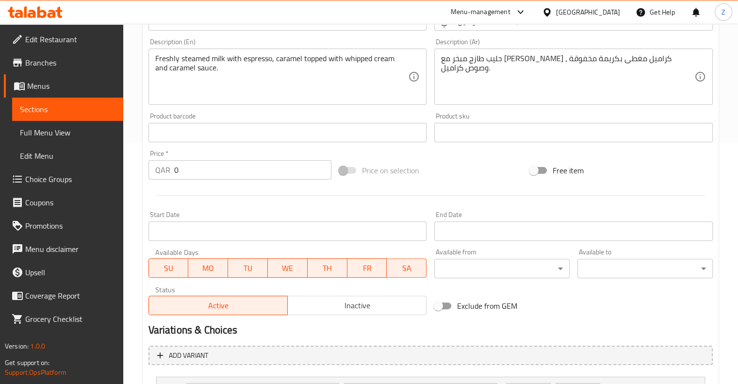
scroll to position [221, 0]
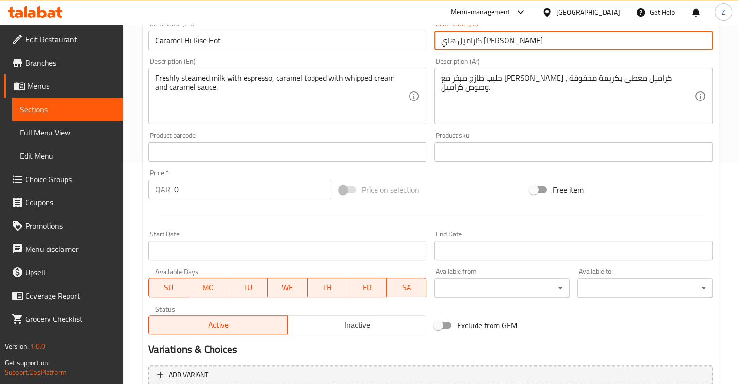
click at [372, 44] on input "كاراميل هاي [PERSON_NAME]" at bounding box center [573, 40] width 278 height 19
paste input "وسط"
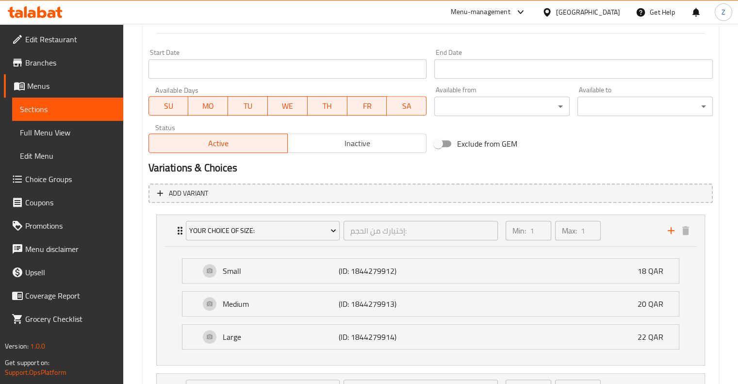
scroll to position [403, 0]
click at [278, 304] on p "Medium" at bounding box center [281, 303] width 116 height 12
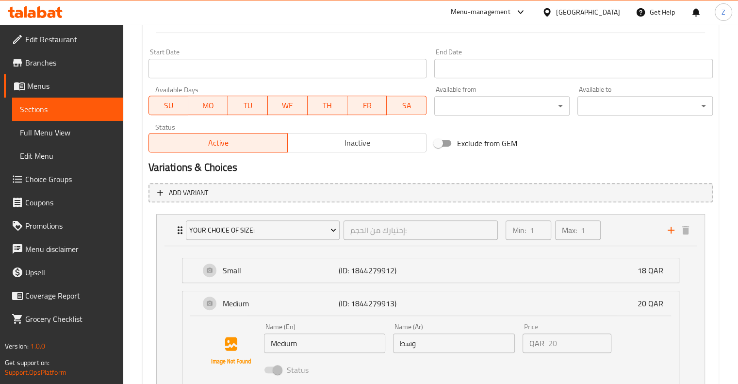
type input "كاراميل هاي [PERSON_NAME] وسط"
click at [283, 337] on input "Medium" at bounding box center [325, 342] width 122 height 19
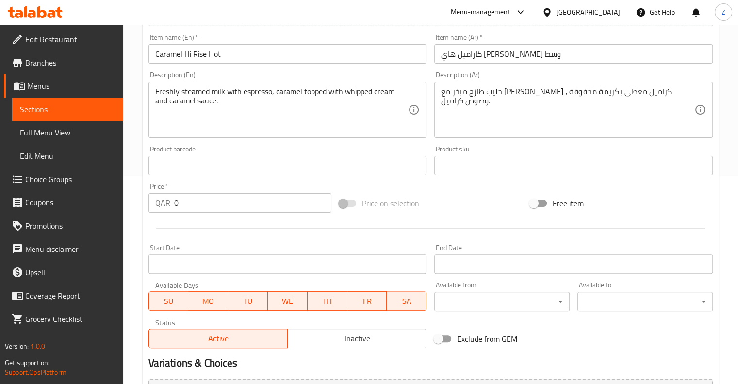
scroll to position [197, 0]
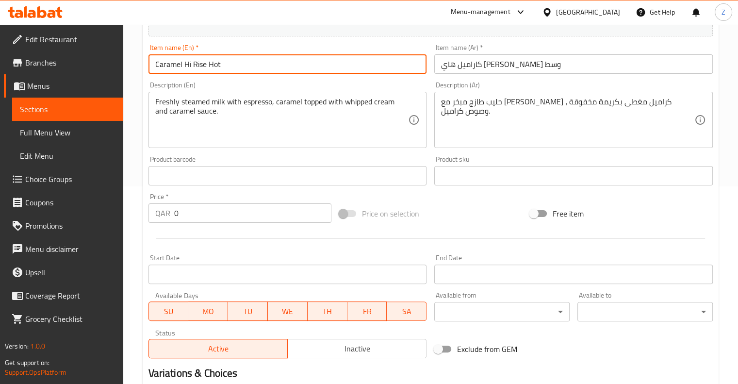
click at [248, 57] on input "Caramel Hi Rise Hot" at bounding box center [287, 63] width 278 height 19
paste input "Medium"
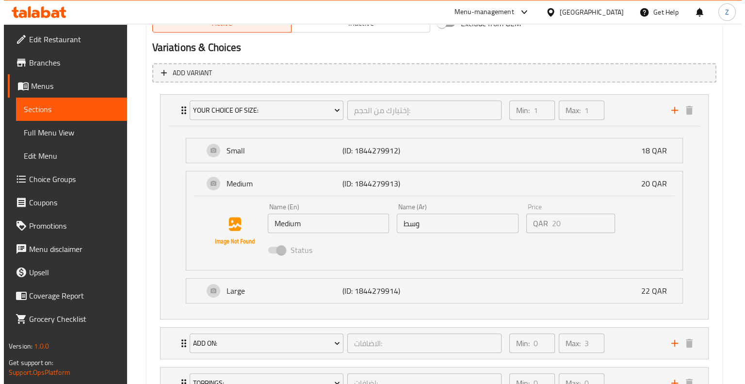
scroll to position [523, 0]
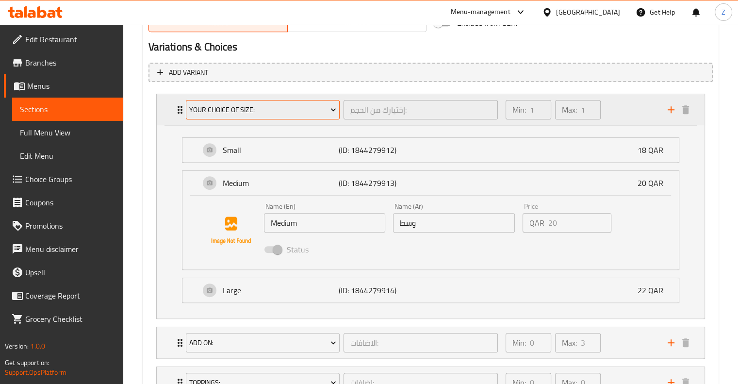
type input "Caramel Hi Rise Hot Medium"
click at [305, 104] on span "Your Choice Of Size:" at bounding box center [262, 110] width 147 height 12
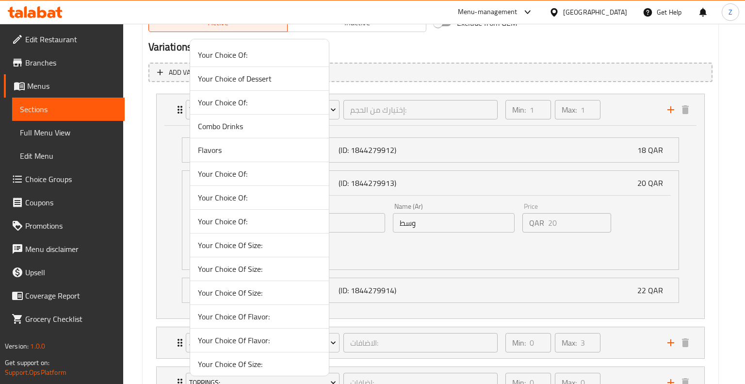
click at [266, 133] on li "Combo Drinks" at bounding box center [259, 126] width 139 height 24
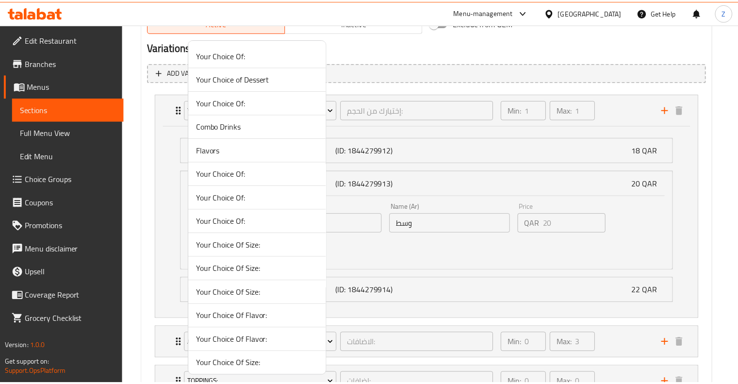
scroll to position [450, 0]
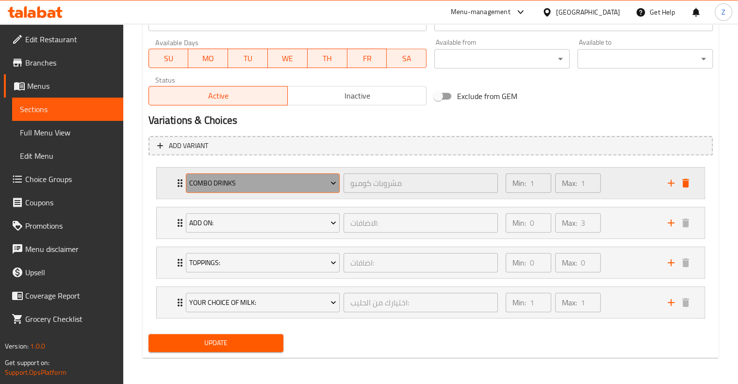
drag, startPoint x: 283, startPoint y: 180, endPoint x: 219, endPoint y: 177, distance: 63.6
click at [219, 177] on span "Combo Drinks" at bounding box center [262, 183] width 147 height 12
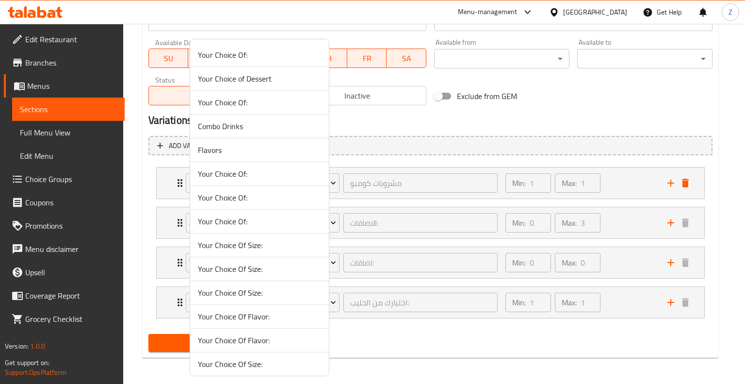
click at [273, 240] on span "Your Choice Of Size:" at bounding box center [259, 245] width 123 height 12
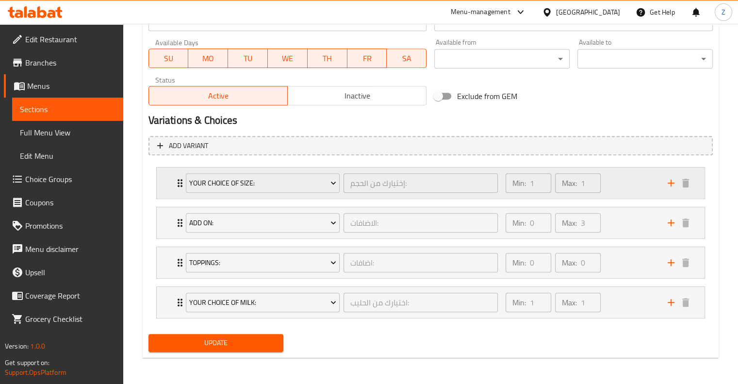
click at [372, 176] on div "Min: 1 ​ Max: 1 ​" at bounding box center [581, 182] width 162 height 31
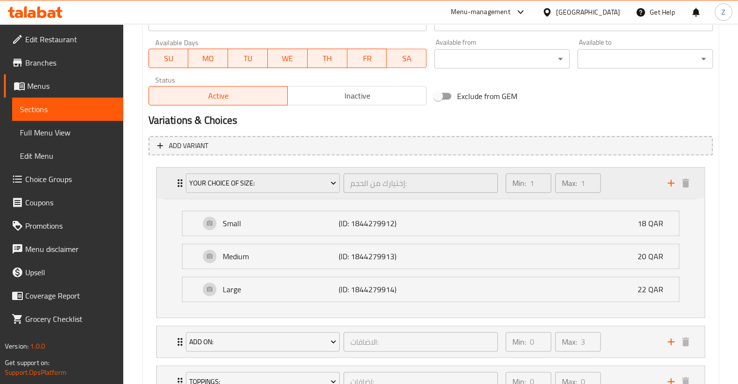
click at [372, 176] on div "Min: 1 ​ Max: 1 ​" at bounding box center [581, 182] width 162 height 31
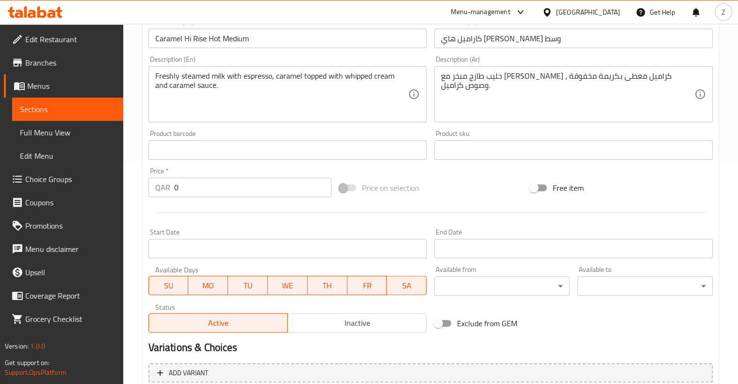
scroll to position [222, 0]
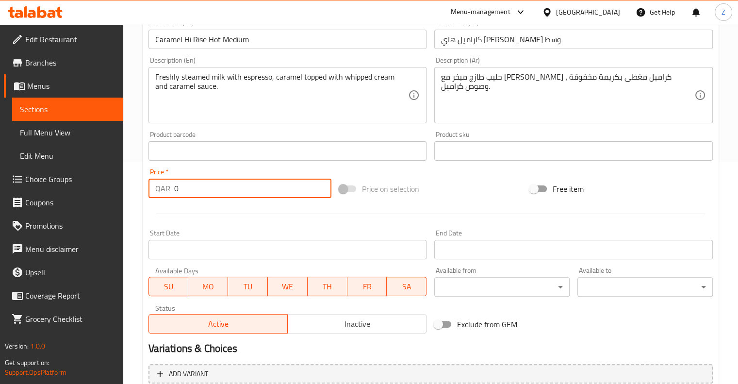
click at [208, 188] on input "0" at bounding box center [252, 188] width 157 height 19
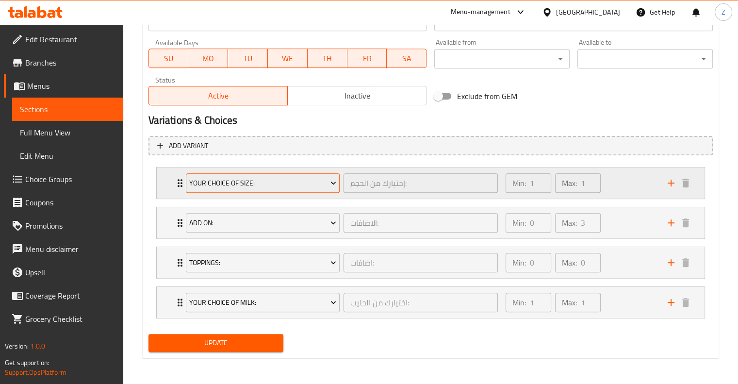
type input "20"
click at [304, 182] on span "Your Choice Of Size:" at bounding box center [262, 183] width 147 height 12
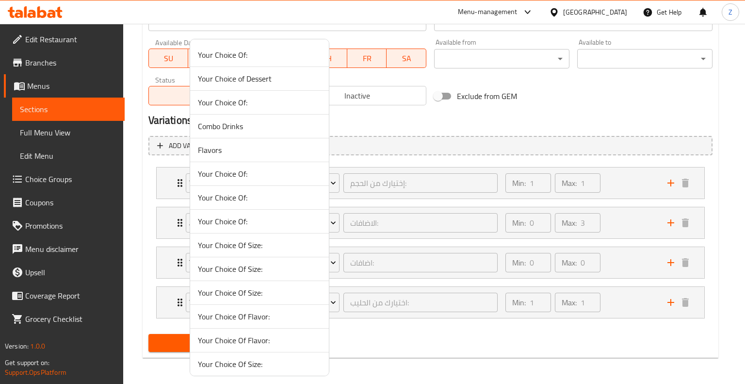
click at [255, 83] on span "Your Choice of Dessert" at bounding box center [259, 79] width 123 height 12
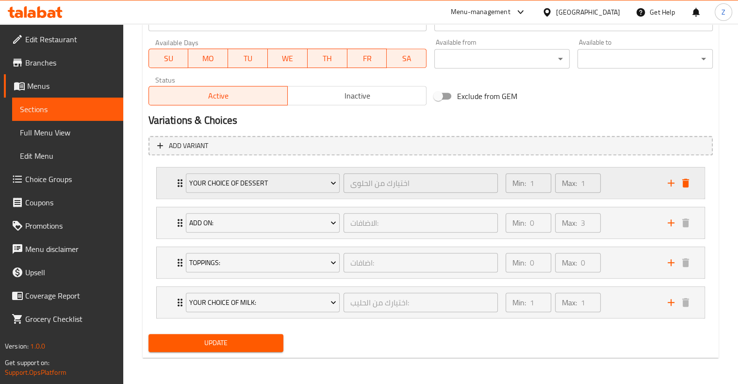
click at [372, 183] on icon "delete" at bounding box center [685, 183] width 7 height 9
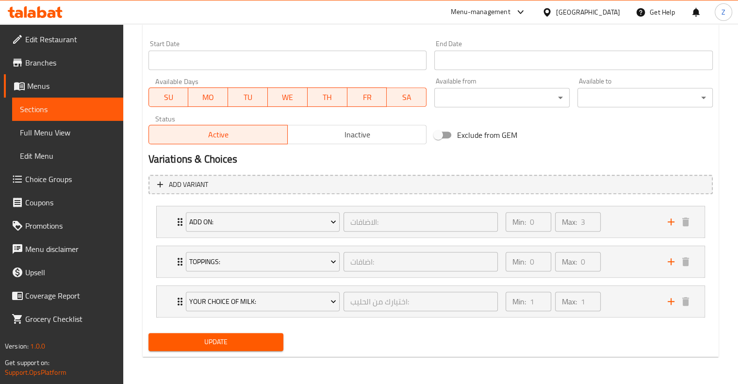
scroll to position [410, 0]
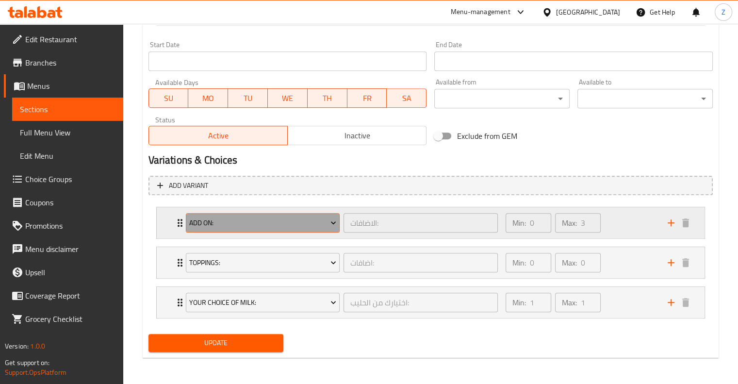
click at [308, 223] on span "Add On:" at bounding box center [262, 223] width 147 height 12
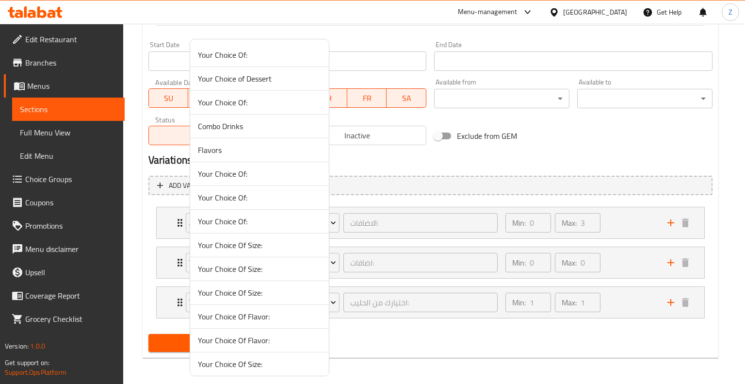
click at [279, 105] on span "Your Choice Of:" at bounding box center [259, 103] width 123 height 12
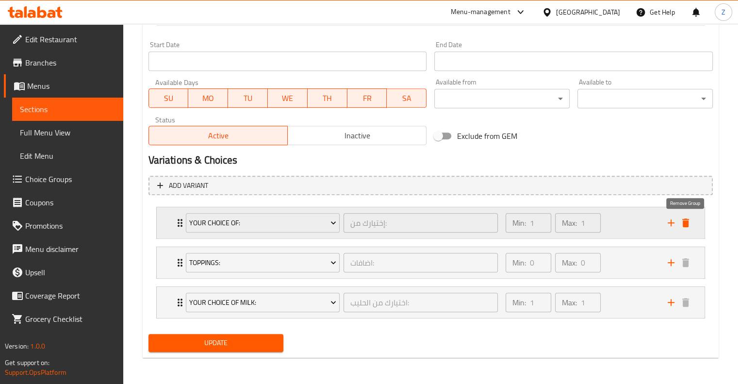
click at [372, 222] on icon "delete" at bounding box center [685, 222] width 7 height 9
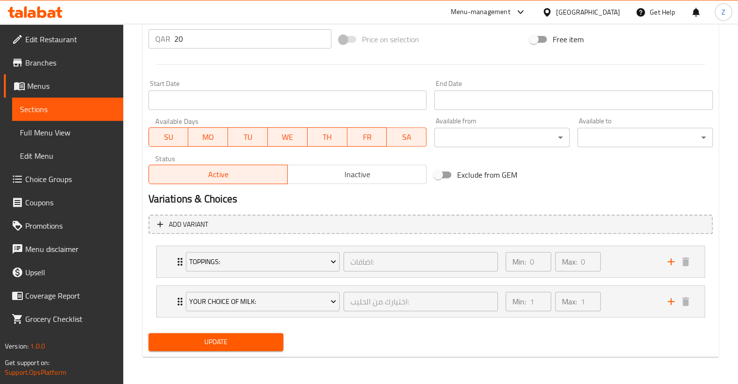
scroll to position [371, 0]
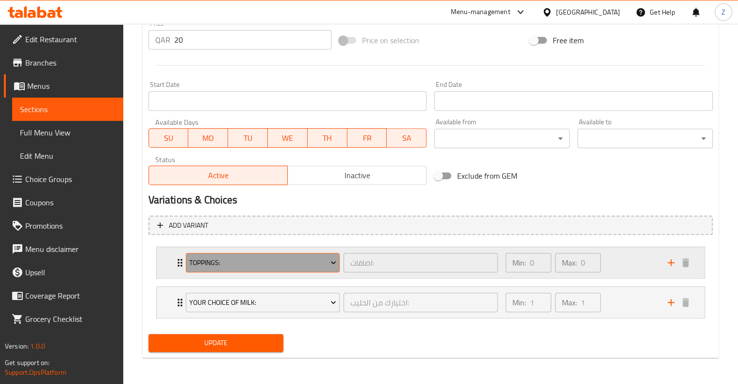
click at [301, 260] on span "Toppings:" at bounding box center [262, 263] width 147 height 12
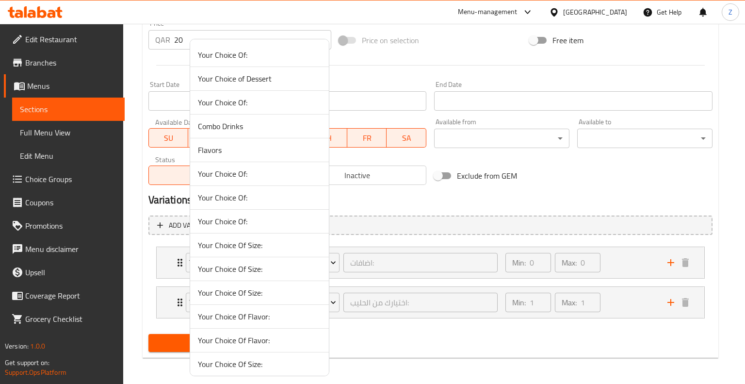
click at [316, 65] on li "Your Choice Of:" at bounding box center [259, 55] width 139 height 24
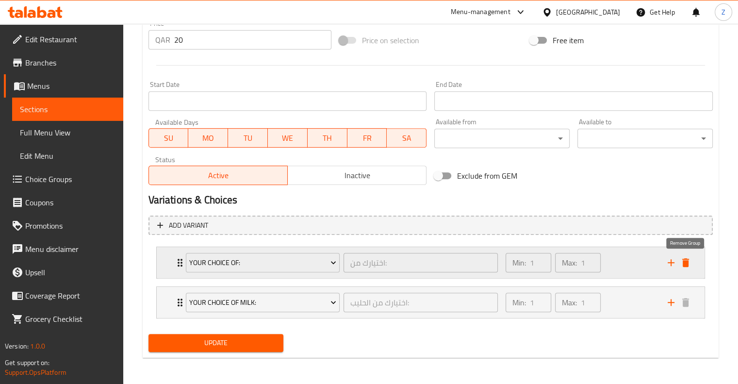
click at [372, 267] on icon "delete" at bounding box center [686, 263] width 12 height 12
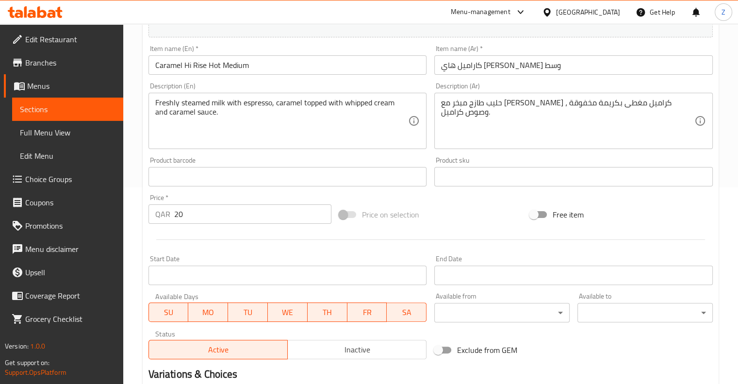
scroll to position [331, 0]
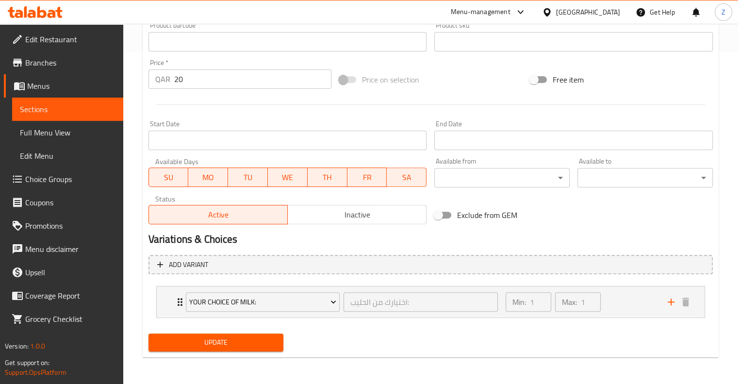
click at [239, 346] on span "Update" at bounding box center [216, 342] width 120 height 12
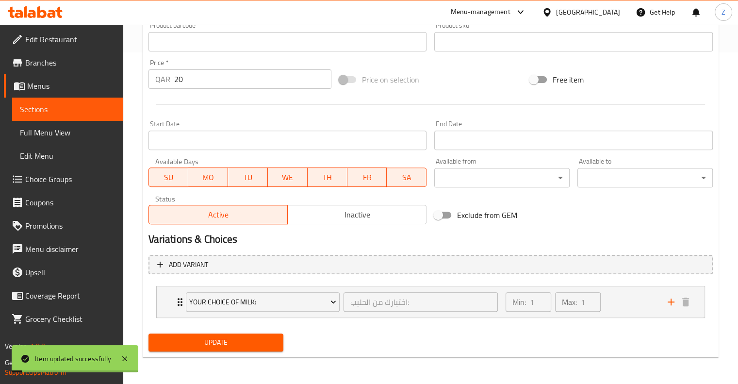
scroll to position [0, 0]
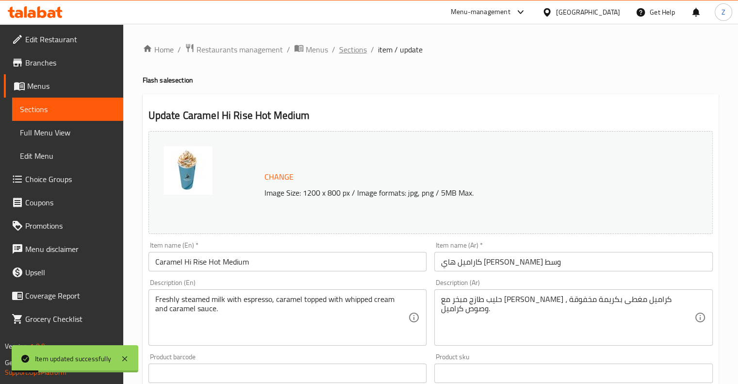
click at [343, 52] on span "Sections" at bounding box center [353, 50] width 28 height 12
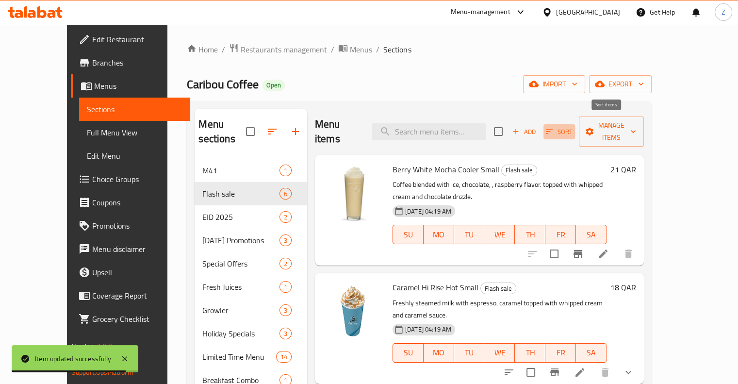
click at [372, 127] on icon "button" at bounding box center [549, 131] width 9 height 9
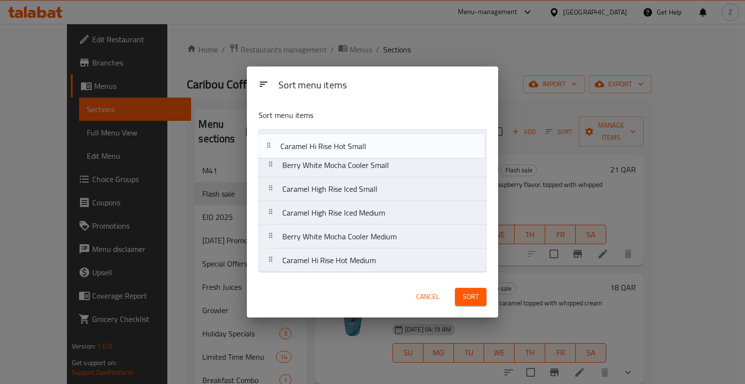
drag, startPoint x: 268, startPoint y: 170, endPoint x: 266, endPoint y: 145, distance: 25.3
click at [266, 145] on nav "Berry White Mocha Cooler Small Caramel Hi Rise Hot Small Caramel High Rise Iced…" at bounding box center [373, 201] width 228 height 144
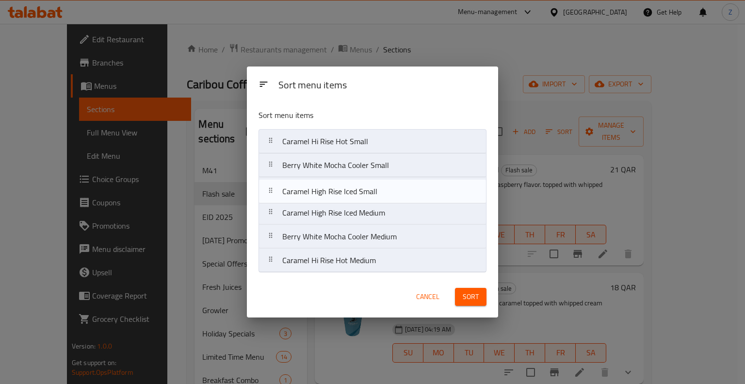
click at [277, 193] on nav "Caramel Hi Rise Hot Small Berry White Mocha Cooler Small Caramel High Rise Iced…" at bounding box center [373, 201] width 228 height 144
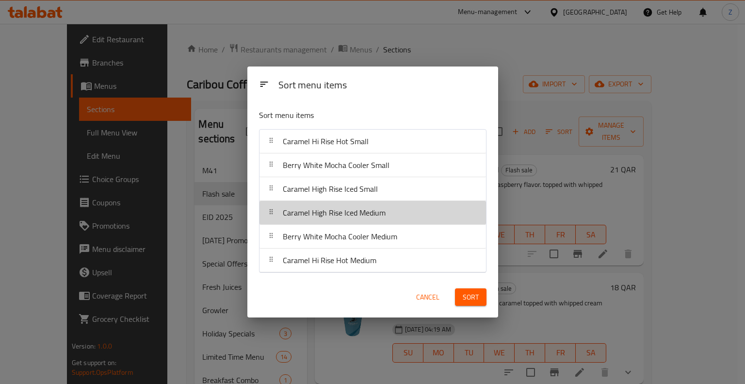
click at [276, 216] on div at bounding box center [271, 212] width 16 height 19
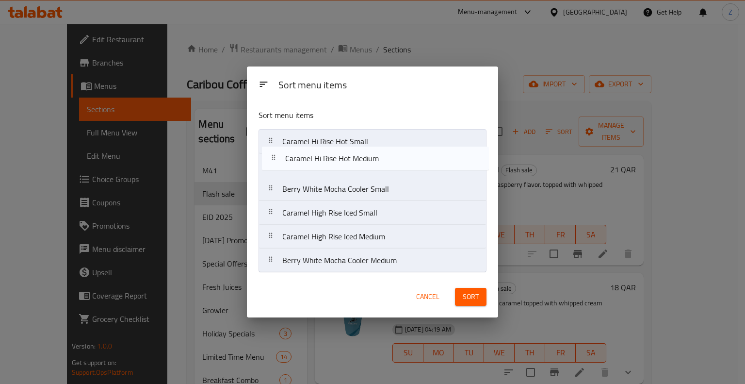
drag, startPoint x: 273, startPoint y: 262, endPoint x: 275, endPoint y: 148, distance: 114.0
click at [275, 148] on nav "Caramel Hi Rise Hot Small Berry White Mocha Cooler Small Caramel High Rise Iced…" at bounding box center [373, 201] width 228 height 144
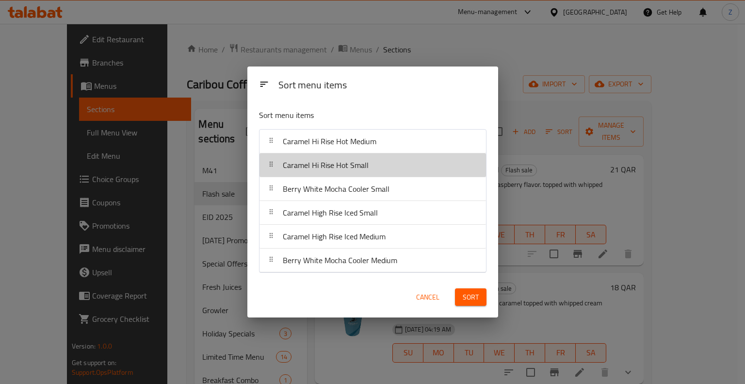
click at [269, 163] on icon at bounding box center [271, 164] width 8 height 8
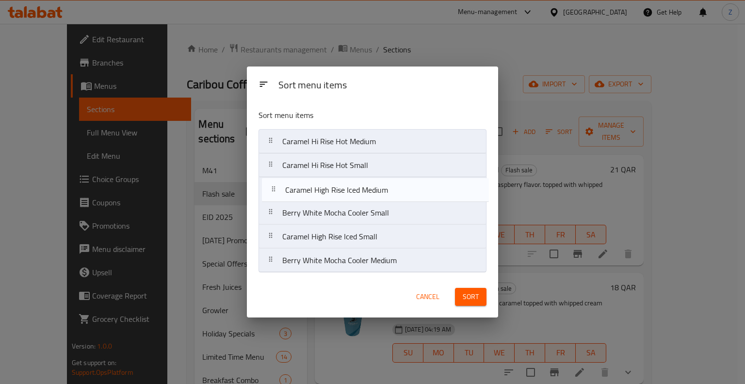
drag, startPoint x: 275, startPoint y: 240, endPoint x: 272, endPoint y: 159, distance: 80.6
click at [272, 159] on nav "Caramel Hi Rise Hot Medium Caramel Hi Rise Hot Small Berry White Mocha Cooler S…" at bounding box center [373, 201] width 228 height 144
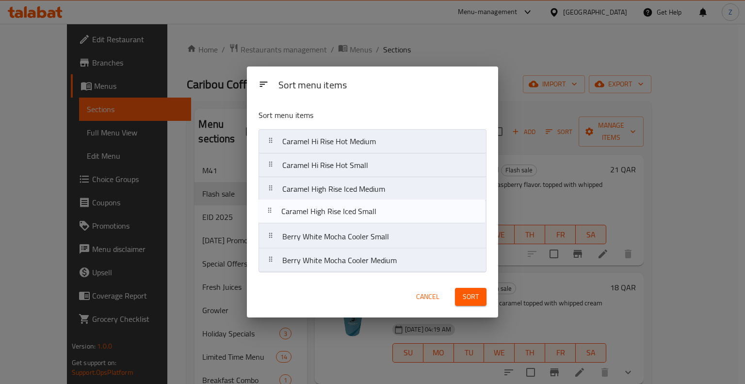
drag, startPoint x: 271, startPoint y: 242, endPoint x: 270, endPoint y: 211, distance: 31.1
click at [270, 211] on nav "Caramel Hi Rise Hot Medium Caramel Hi Rise Hot Small Caramel High Rise Iced Med…" at bounding box center [373, 201] width 228 height 144
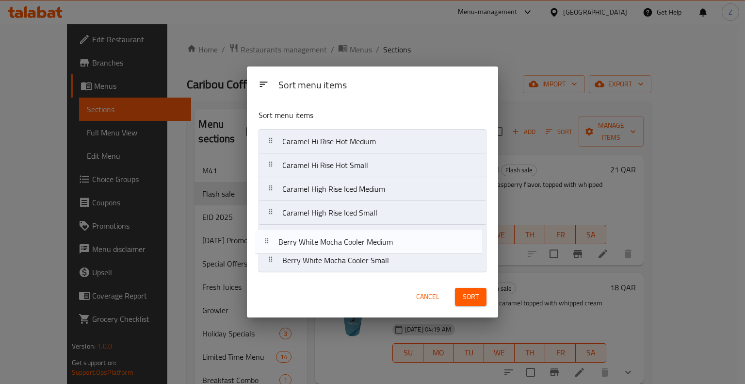
drag, startPoint x: 270, startPoint y: 263, endPoint x: 265, endPoint y: 238, distance: 25.2
click at [265, 238] on nav "Caramel Hi Rise Hot Medium Caramel Hi Rise Hot Small Caramel High Rise Iced Med…" at bounding box center [373, 201] width 228 height 144
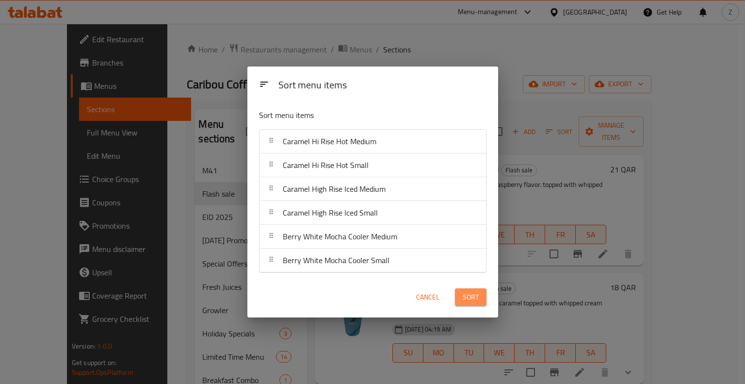
click at [372, 300] on span "Sort" at bounding box center [471, 297] width 16 height 12
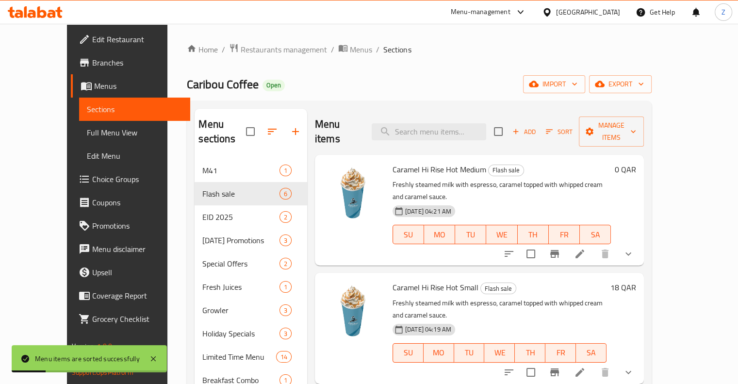
click at [372, 162] on span "Caramel Hi Rise Hot Medium" at bounding box center [439, 169] width 94 height 15
copy h6 "Caramel Hi Rise Hot Medium"
click at [372, 248] on icon at bounding box center [580, 254] width 12 height 12
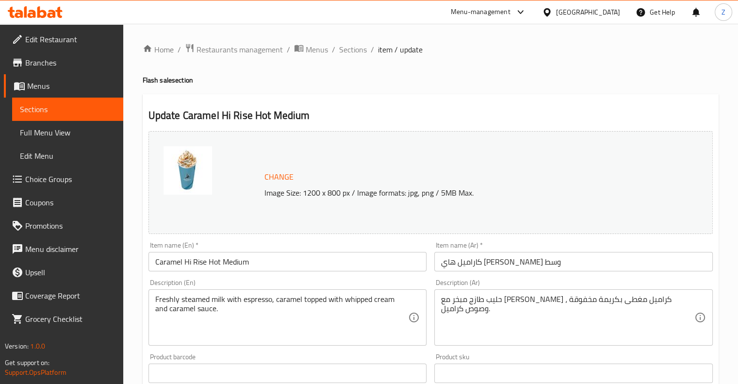
click at [369, 50] on ol "Home / Restaurants management / Menus / Sections / item / update" at bounding box center [431, 49] width 576 height 13
click at [356, 50] on span "Sections" at bounding box center [353, 50] width 28 height 12
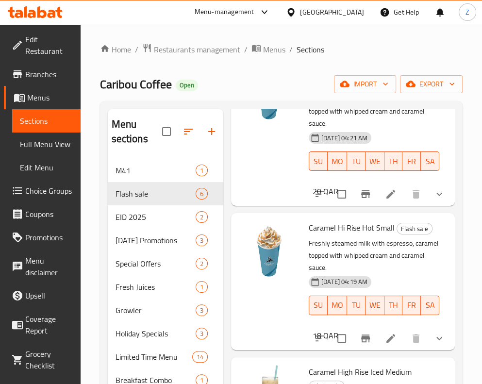
scroll to position [99, 0]
click at [336, 230] on span "Caramel Hi Rise Hot Small" at bounding box center [352, 227] width 86 height 15
copy h6 "Caramel Hi Rise Hot Small"
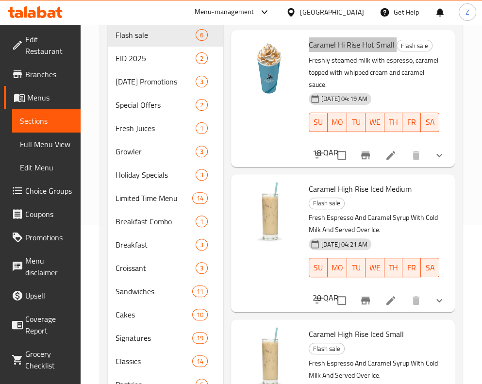
scroll to position [163, 0]
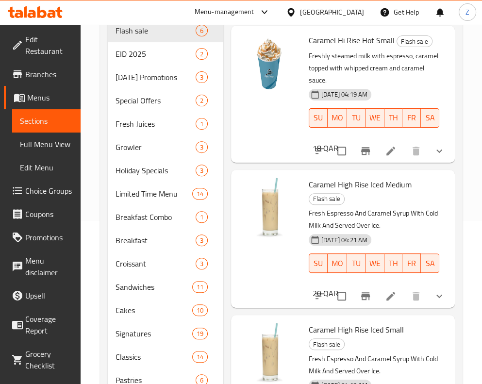
click at [324, 177] on span "Caramel High Rise Iced Medium" at bounding box center [360, 184] width 103 height 15
copy h6 "Caramel High Rise Iced Medium"
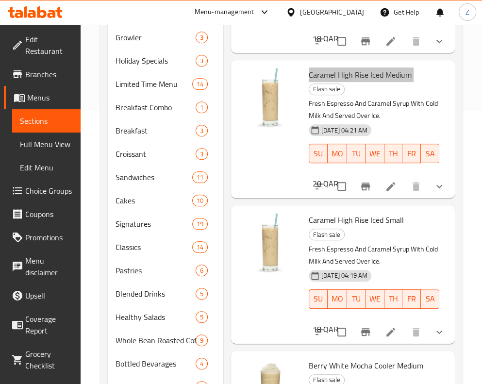
scroll to position [274, 0]
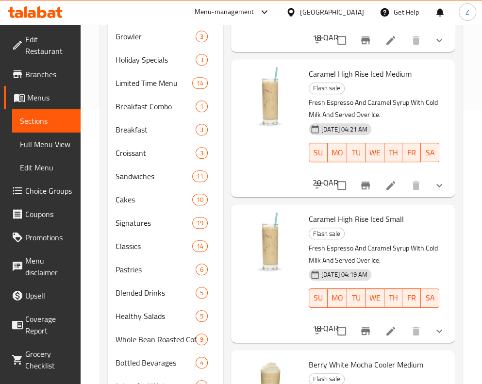
click at [342, 212] on span "Caramel High Rise Iced Small" at bounding box center [356, 219] width 95 height 15
copy h6 "Caramel High Rise Iced Small"
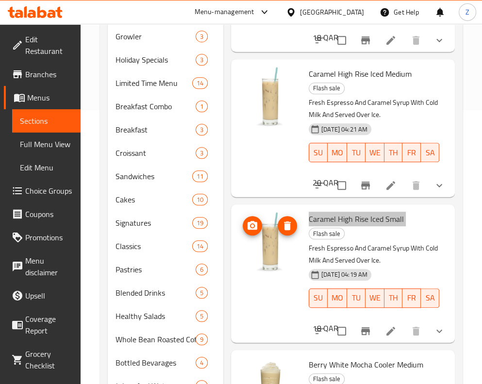
scroll to position [409, 0]
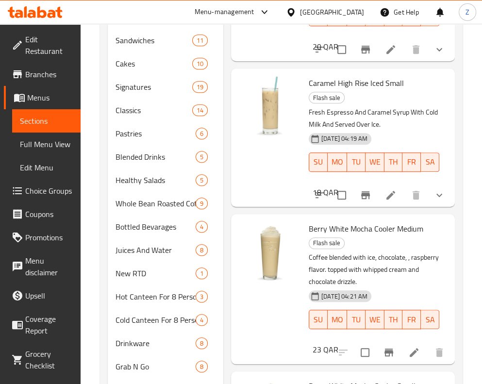
click at [372, 221] on span "Berry White Mocha Cooler Medium" at bounding box center [366, 228] width 114 height 15
copy h6 "Berry White Mocha Cooler Medium"
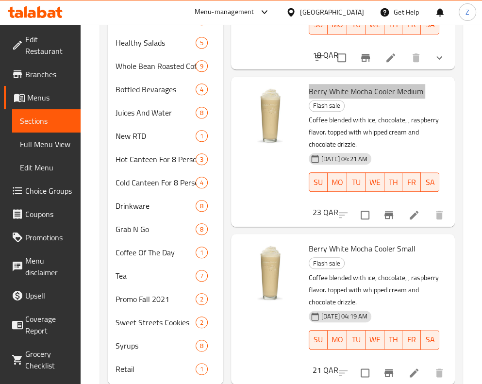
scroll to position [547, 0]
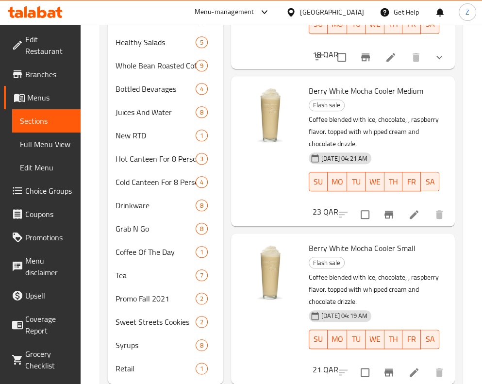
click at [368, 241] on span "Berry White Mocha Cooler Small" at bounding box center [362, 248] width 107 height 15
